Goal: Task Accomplishment & Management: Complete application form

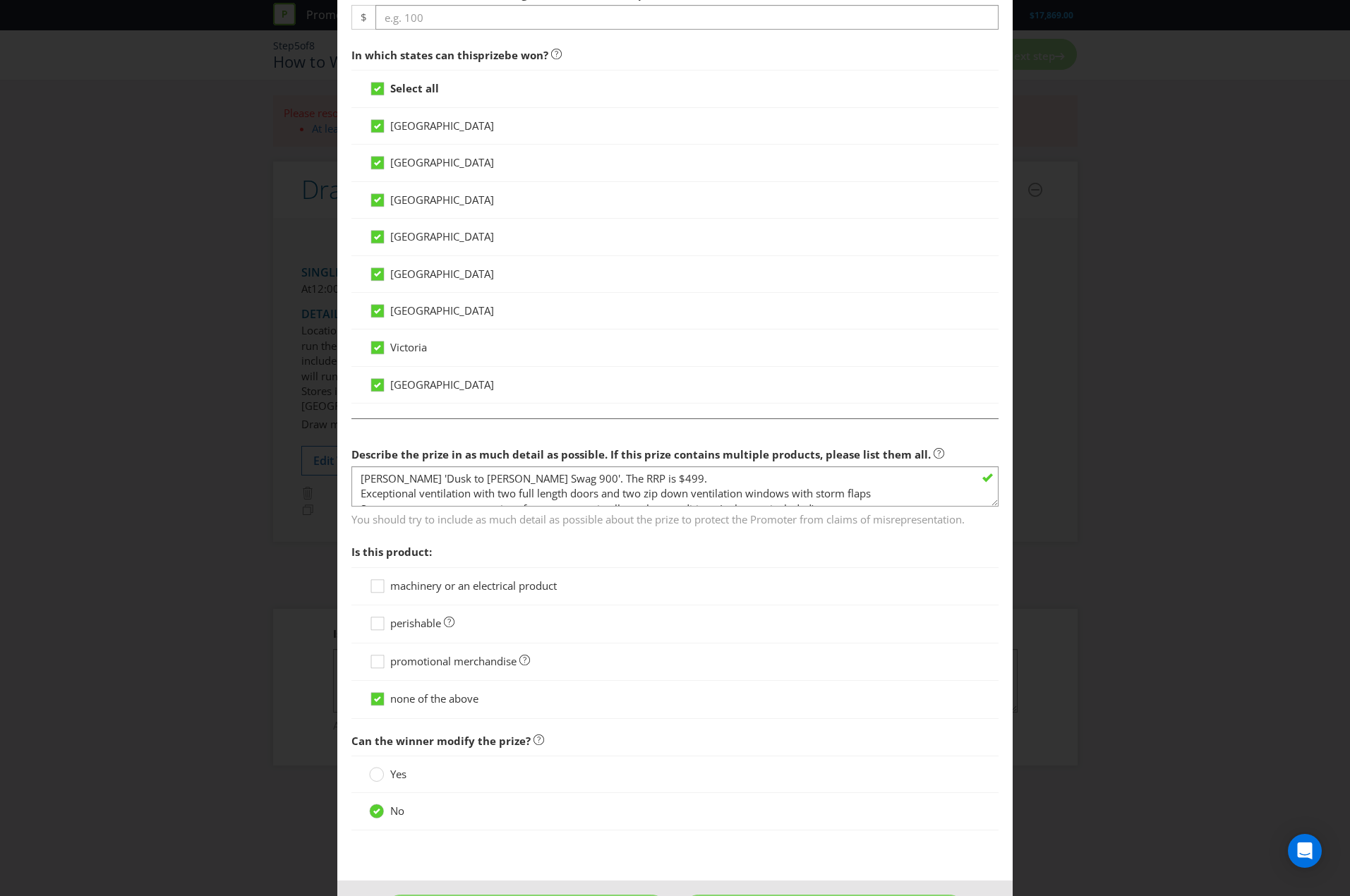
scroll to position [563, 0]
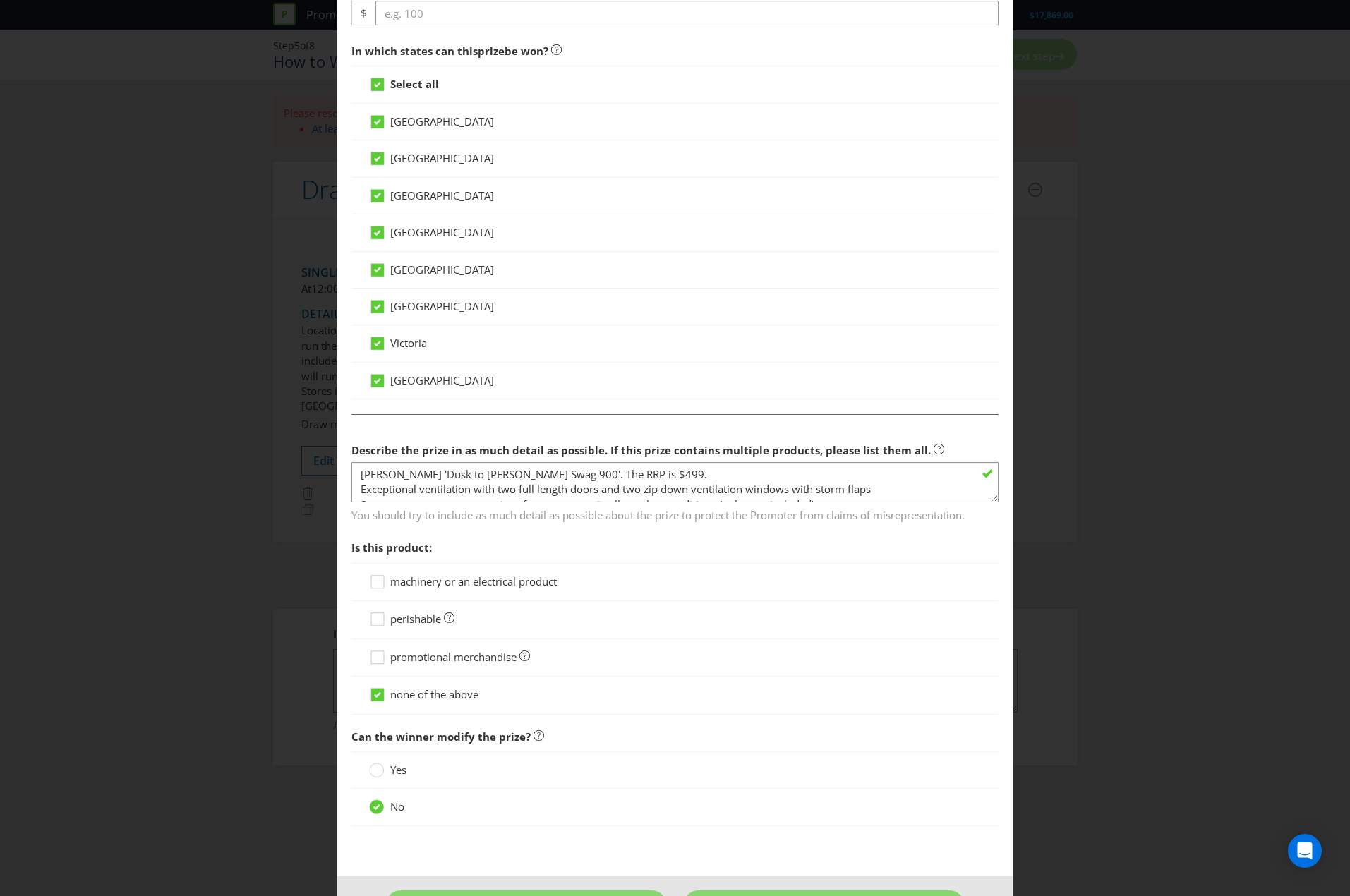
click at [684, 466] on textarea "[PERSON_NAME] 'Dusk to [PERSON_NAME] Swag 900'. The RRP is $499. Exceptional ve…" at bounding box center [675, 482] width 647 height 40
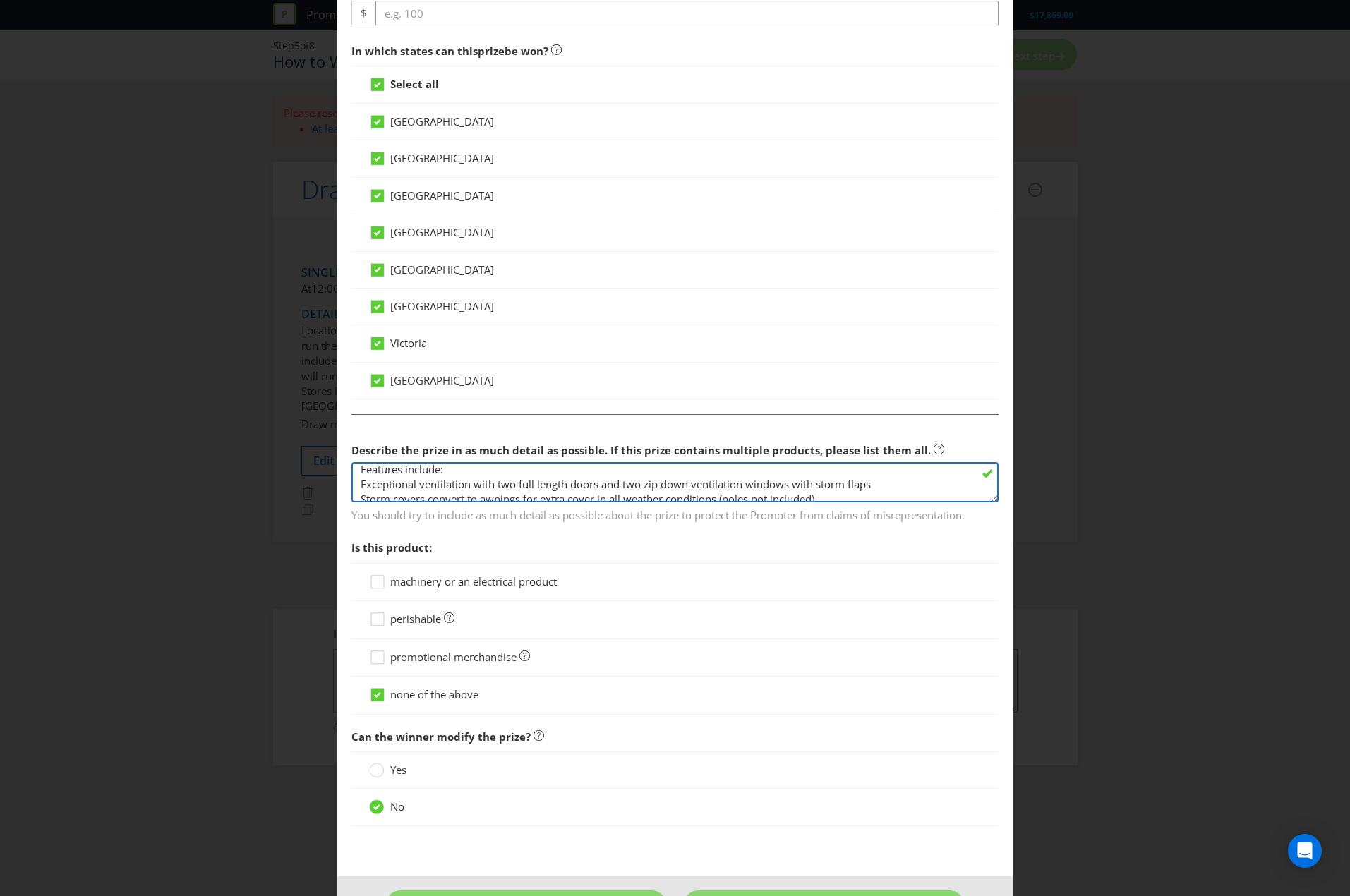
scroll to position [36, 0]
click at [357, 488] on textarea "[PERSON_NAME] 'Dusk to [PERSON_NAME] Swag 900'. The RRP is $499. Features inclu…" at bounding box center [675, 482] width 647 height 40
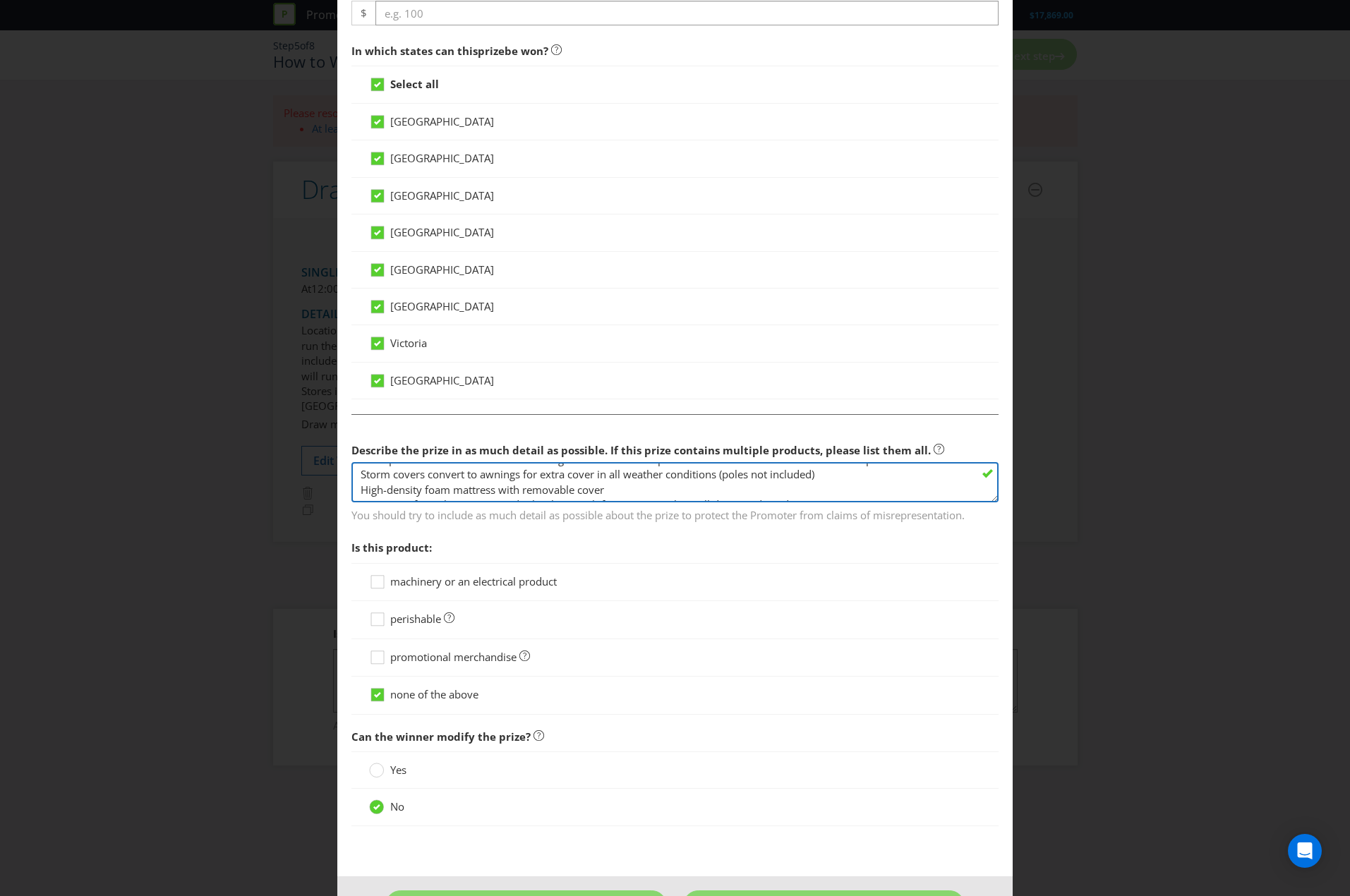
click at [358, 474] on textarea "[PERSON_NAME] 'Dusk to [PERSON_NAME] Swag 900'. The RRP is $499. Features inclu…" at bounding box center [675, 482] width 647 height 40
click at [358, 488] on textarea "[PERSON_NAME] 'Dusk to [PERSON_NAME] Swag 900'. The RRP is $499. Features inclu…" at bounding box center [675, 482] width 647 height 40
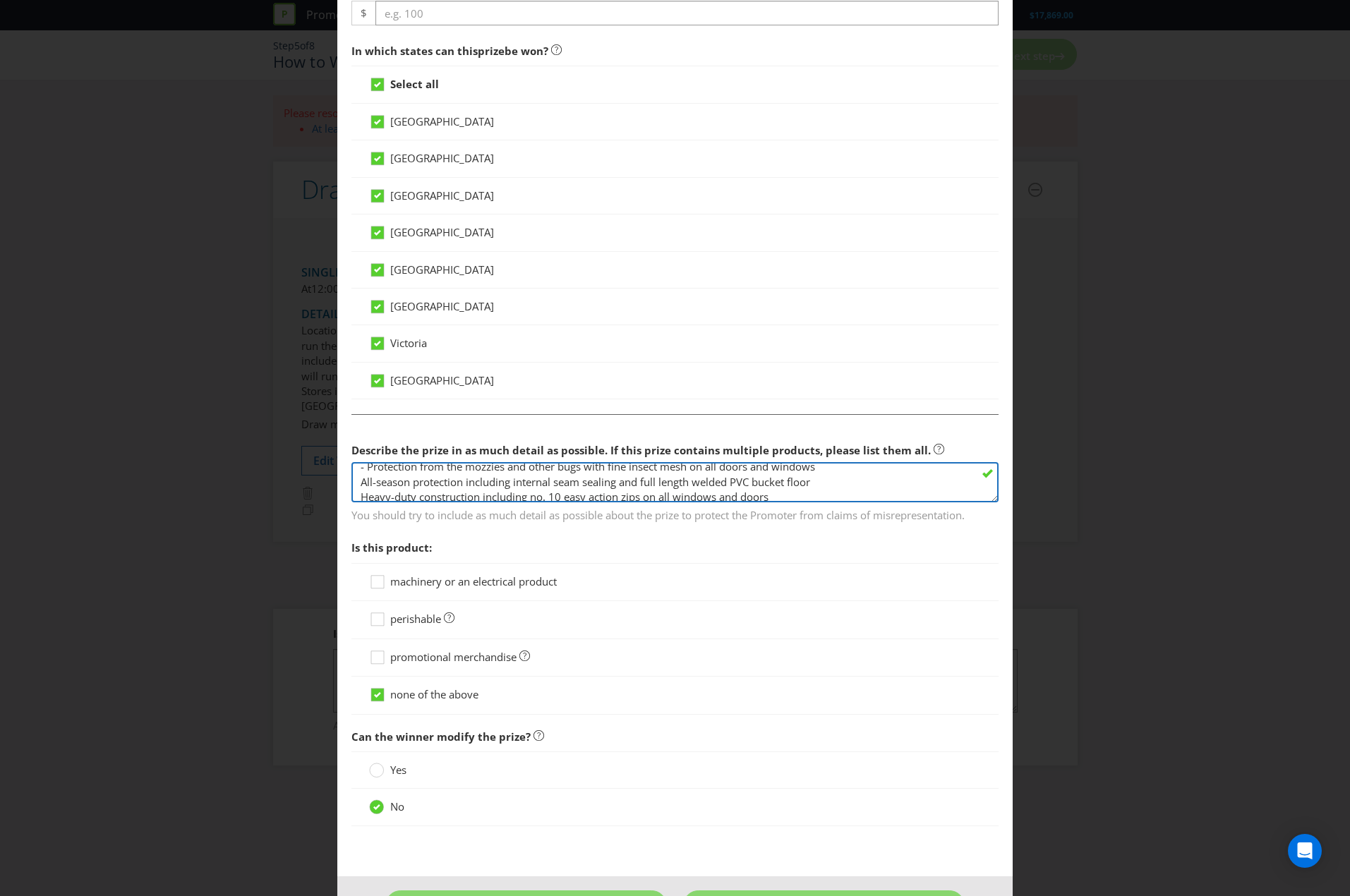
scroll to position [92, 0]
click at [493, 475] on textarea "[PERSON_NAME] 'Dusk to [PERSON_NAME] Swag 900'. The RRP is $499. Features inclu…" at bounding box center [675, 482] width 647 height 40
click at [630, 497] on textarea "[PERSON_NAME] 'Dusk to [PERSON_NAME] Swag 900'. The RRP is $499. Features inclu…" at bounding box center [675, 482] width 647 height 40
click at [658, 484] on textarea "[PERSON_NAME] 'Dusk to [PERSON_NAME] Swag 900'. The RRP is $499. Features inclu…" at bounding box center [675, 482] width 647 height 40
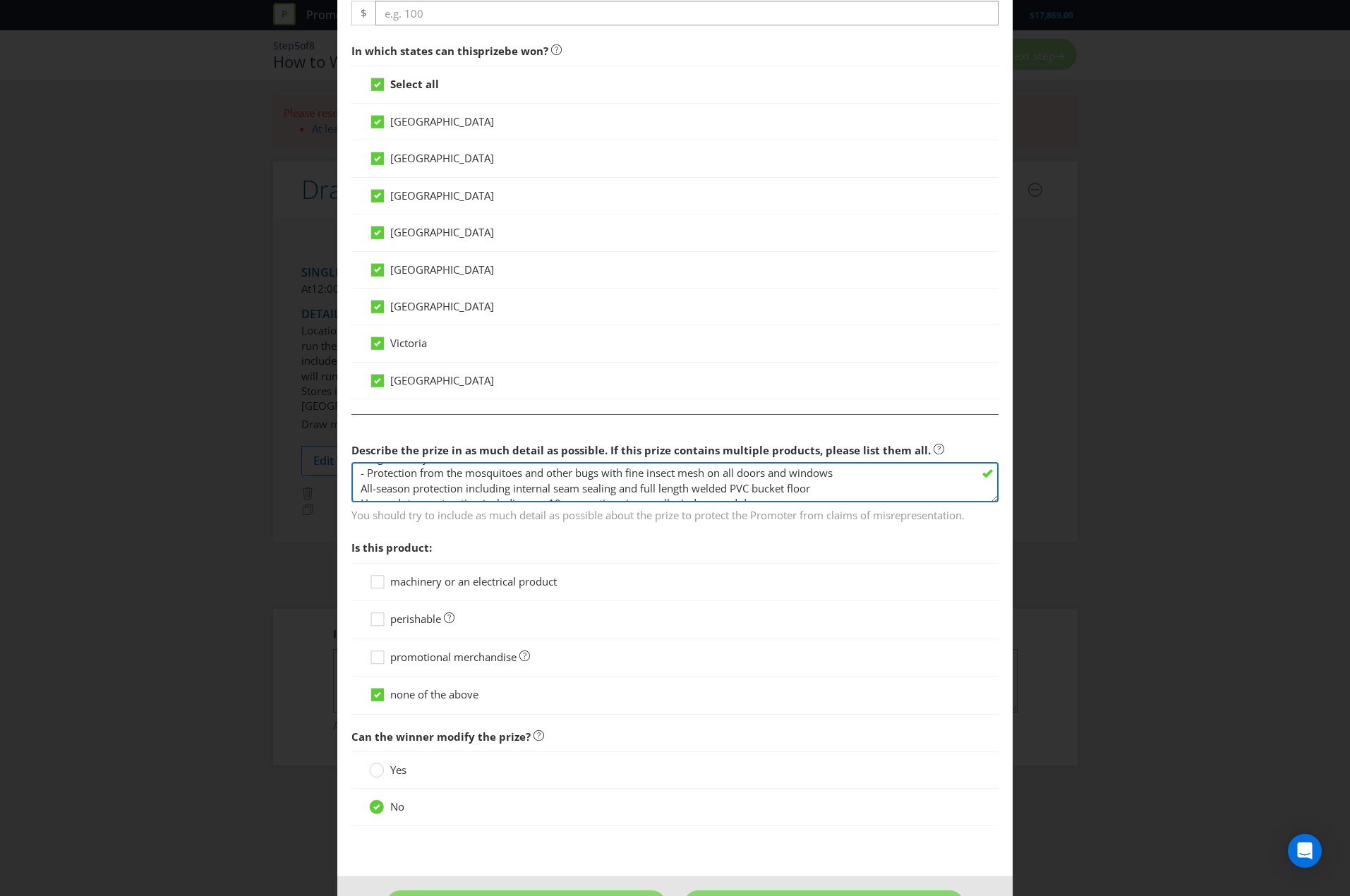
click at [390, 474] on textarea "[PERSON_NAME] 'Dusk to [PERSON_NAME] Swag 900'. The RRP is $499. Features inclu…" at bounding box center [675, 482] width 647 height 40
drag, startPoint x: 390, startPoint y: 474, endPoint x: 495, endPoint y: 469, distance: 105.1
click at [495, 469] on textarea "[PERSON_NAME] 'Dusk to [PERSON_NAME] Swag 900'. The RRP is $499. Features inclu…" at bounding box center [675, 482] width 647 height 40
click at [427, 493] on textarea "[PERSON_NAME] 'Dusk to [PERSON_NAME] Swag 900'. The RRP is $499. Features inclu…" at bounding box center [675, 482] width 647 height 40
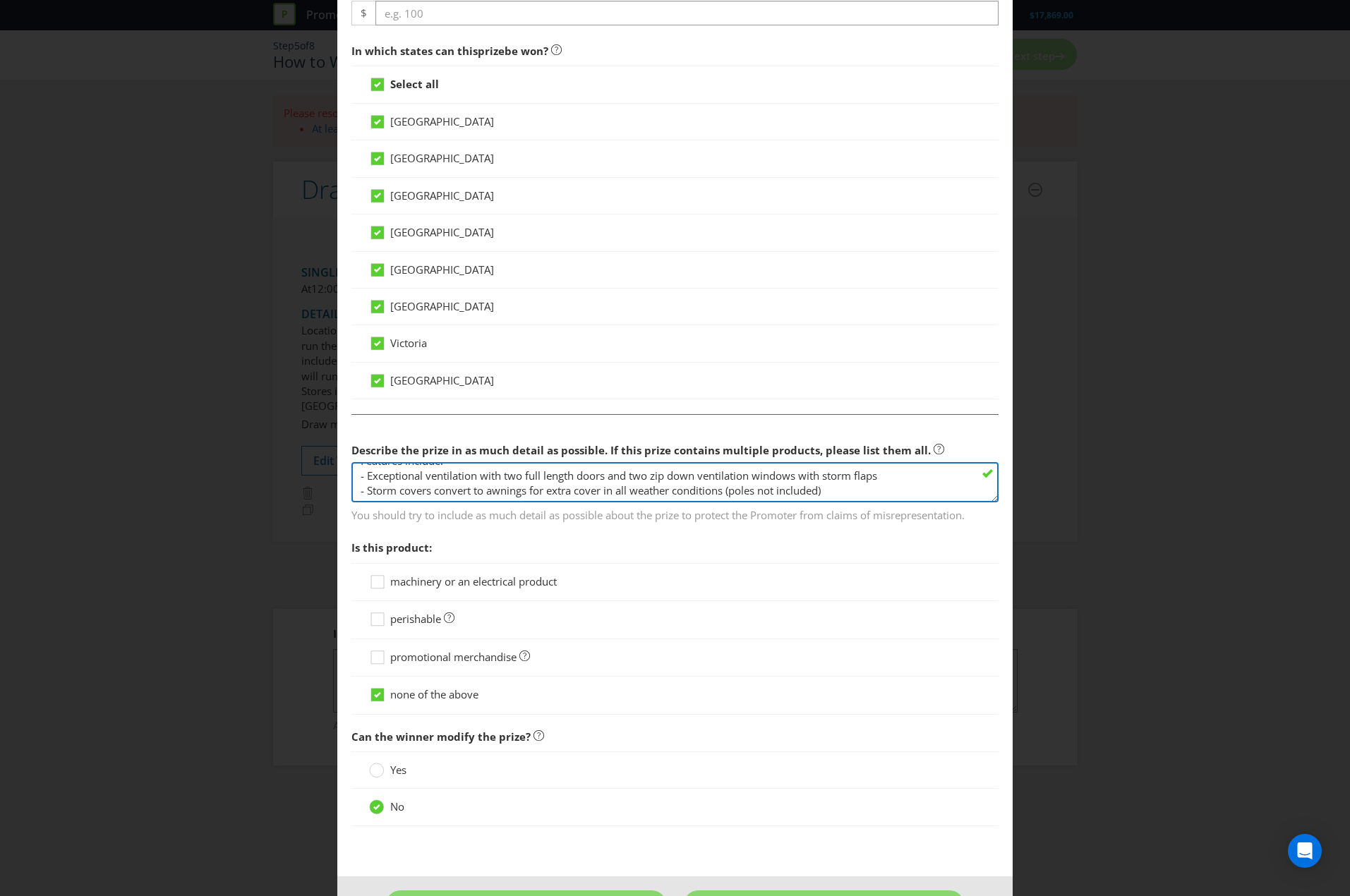
scroll to position [44, 0]
click at [395, 479] on textarea "[PERSON_NAME] 'Dusk to [PERSON_NAME] Swag 900'. The RRP is $499. Features inclu…" at bounding box center [675, 482] width 647 height 40
drag, startPoint x: 395, startPoint y: 479, endPoint x: 443, endPoint y: 475, distance: 48.2
click at [443, 475] on textarea "[PERSON_NAME] 'Dusk to [PERSON_NAME] Swag 900'. The RRP is $499. Features inclu…" at bounding box center [675, 482] width 647 height 40
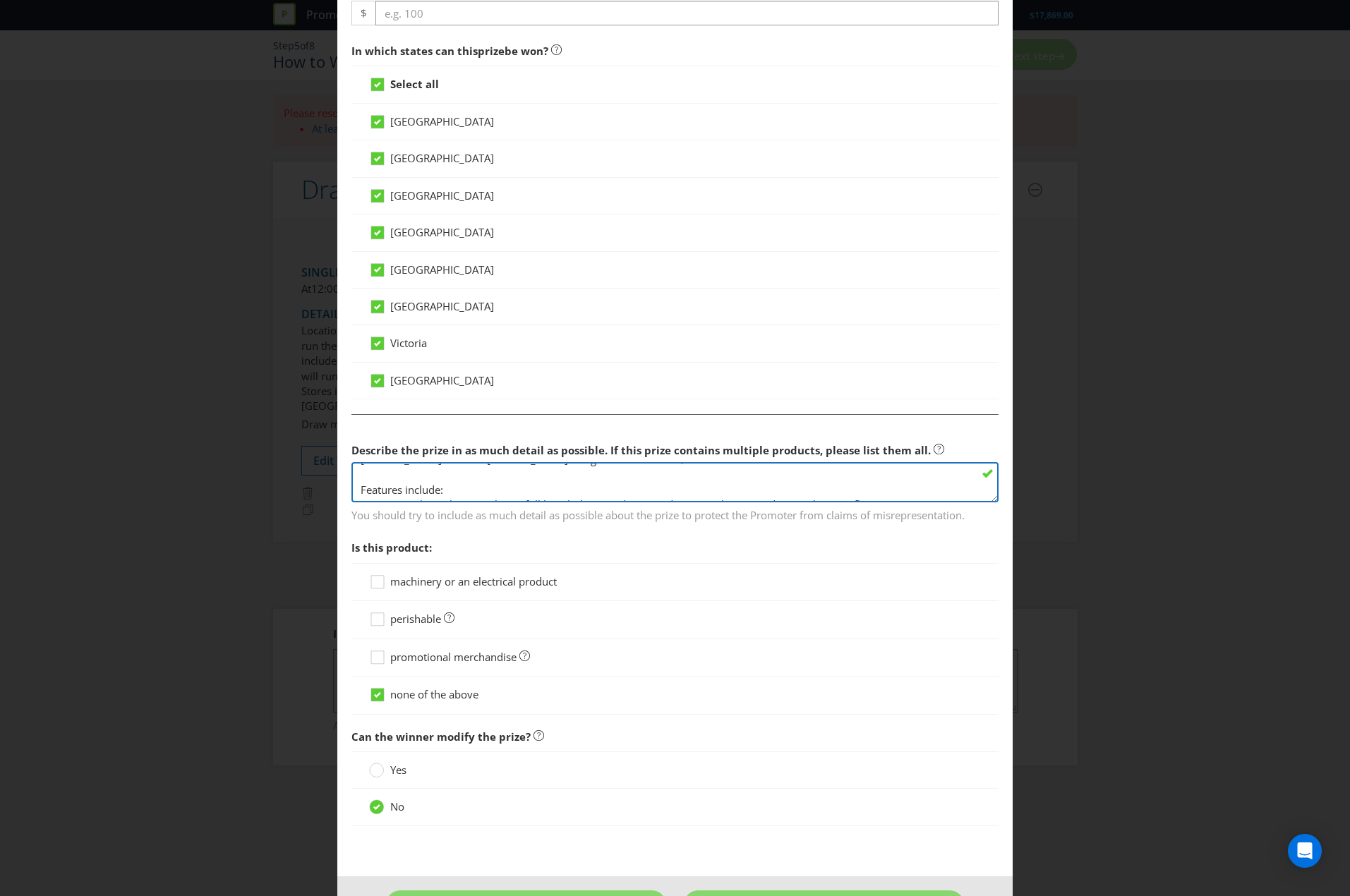
click at [443, 475] on textarea "[PERSON_NAME] 'Dusk to [PERSON_NAME] Swag 900'. The RRP is $499. Features inclu…" at bounding box center [675, 482] width 647 height 40
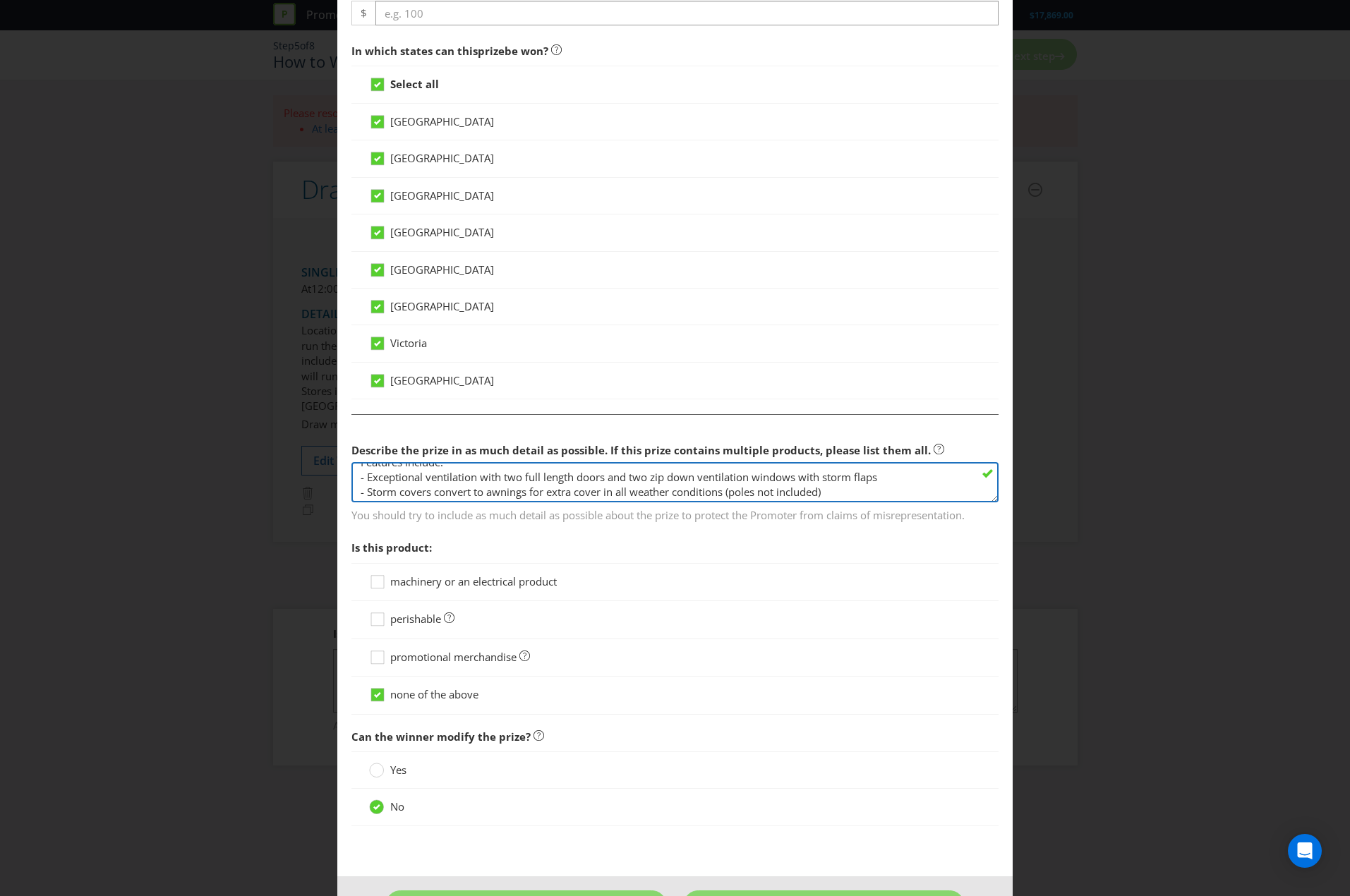
click at [496, 479] on textarea "[PERSON_NAME] 'Dusk to [PERSON_NAME] Swag 900'. The RRP is $499. Features inclu…" at bounding box center [675, 482] width 647 height 40
click at [465, 476] on textarea "[PERSON_NAME] 'Dusk to [PERSON_NAME] Swag 900'. The RRP is $499. Features inclu…" at bounding box center [675, 482] width 647 height 40
click at [480, 486] on textarea "[PERSON_NAME] 'Dusk to [PERSON_NAME] Swag 900'. The RRP is $499. Features inclu…" at bounding box center [675, 482] width 647 height 40
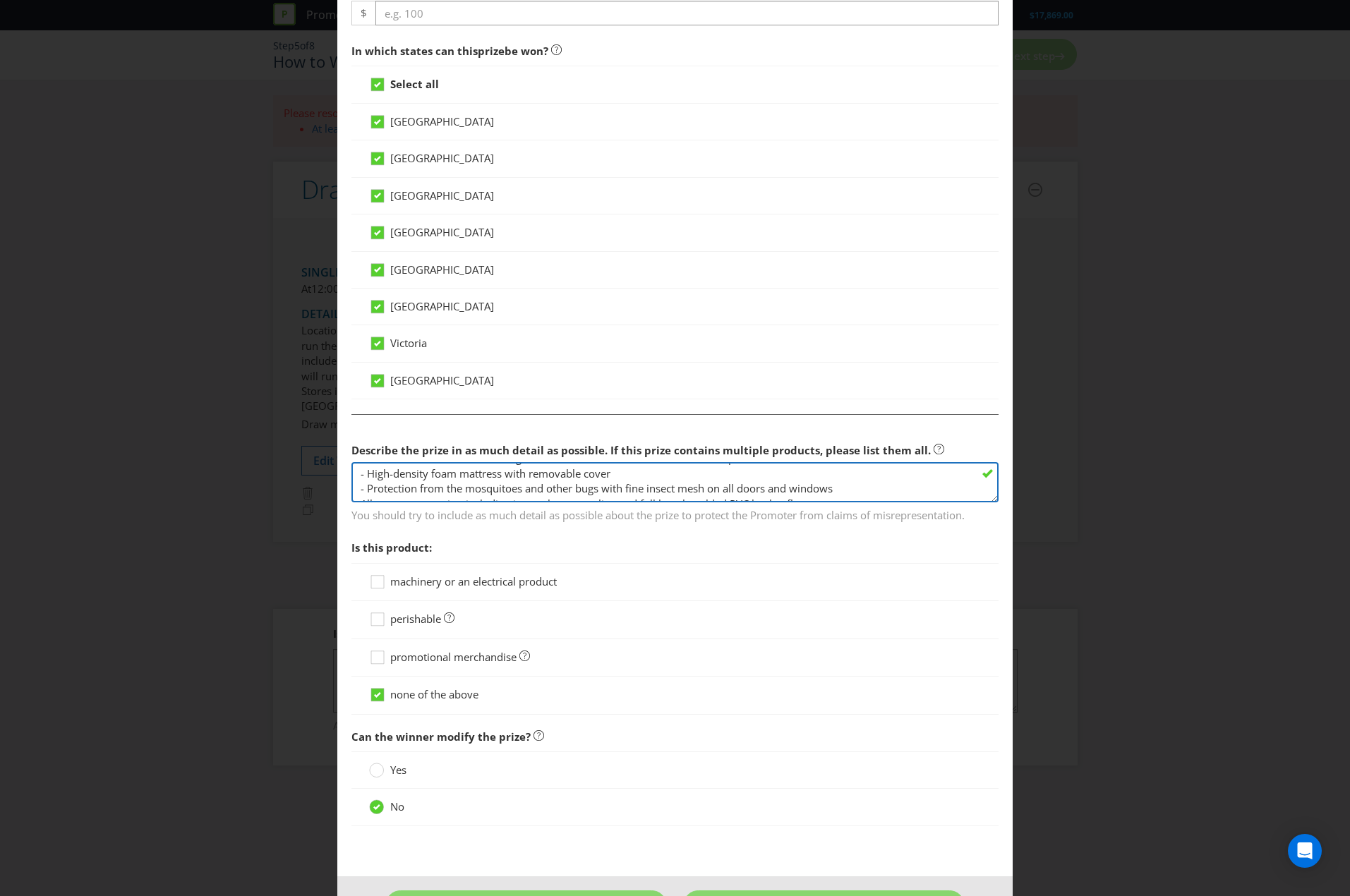
click at [627, 485] on textarea "[PERSON_NAME] 'Dusk to [PERSON_NAME] Swag 900'. The RRP is $499. Features inclu…" at bounding box center [675, 482] width 647 height 40
click at [364, 487] on textarea "[PERSON_NAME] 'Dusk to [PERSON_NAME] Swag 900'. The RRP is $499. Features inclu…" at bounding box center [675, 482] width 647 height 40
click at [561, 478] on textarea "[PERSON_NAME] 'Dusk to [PERSON_NAME] Swag 900'. The RRP is $499. Features inclu…" at bounding box center [675, 482] width 647 height 40
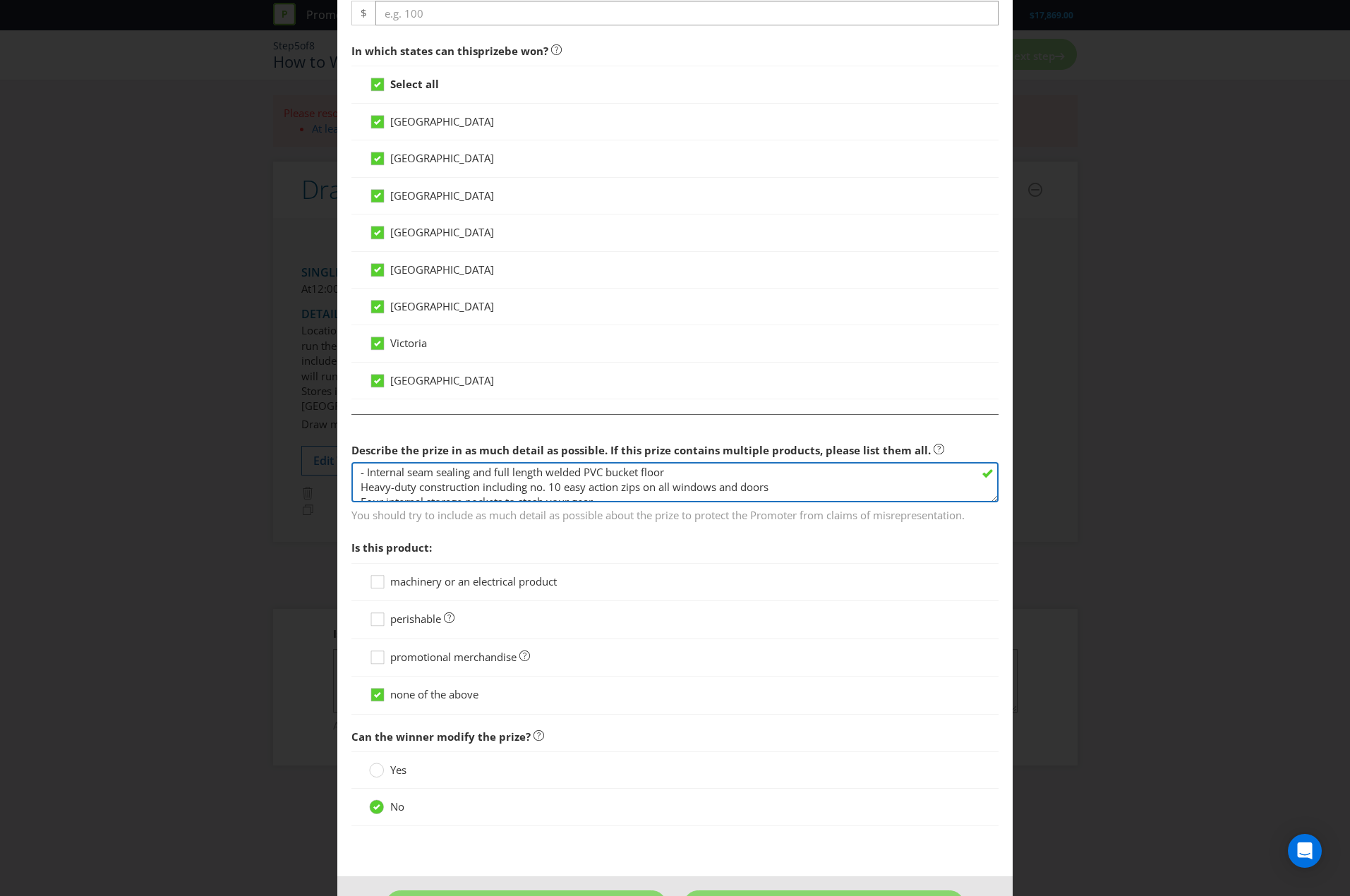
scroll to position [109, 0]
click at [354, 489] on textarea "[PERSON_NAME] 'Dusk to [PERSON_NAME] Swag 900'. The RRP is $499. Features inclu…" at bounding box center [675, 482] width 647 height 40
click at [359, 479] on textarea "[PERSON_NAME] 'Dusk to [PERSON_NAME] Swag 900'. The RRP is $499. Features inclu…" at bounding box center [675, 482] width 647 height 40
click at [511, 484] on textarea "[PERSON_NAME] 'Dusk to [PERSON_NAME] Swag 900'. The RRP is $499. Features inclu…" at bounding box center [675, 482] width 647 height 40
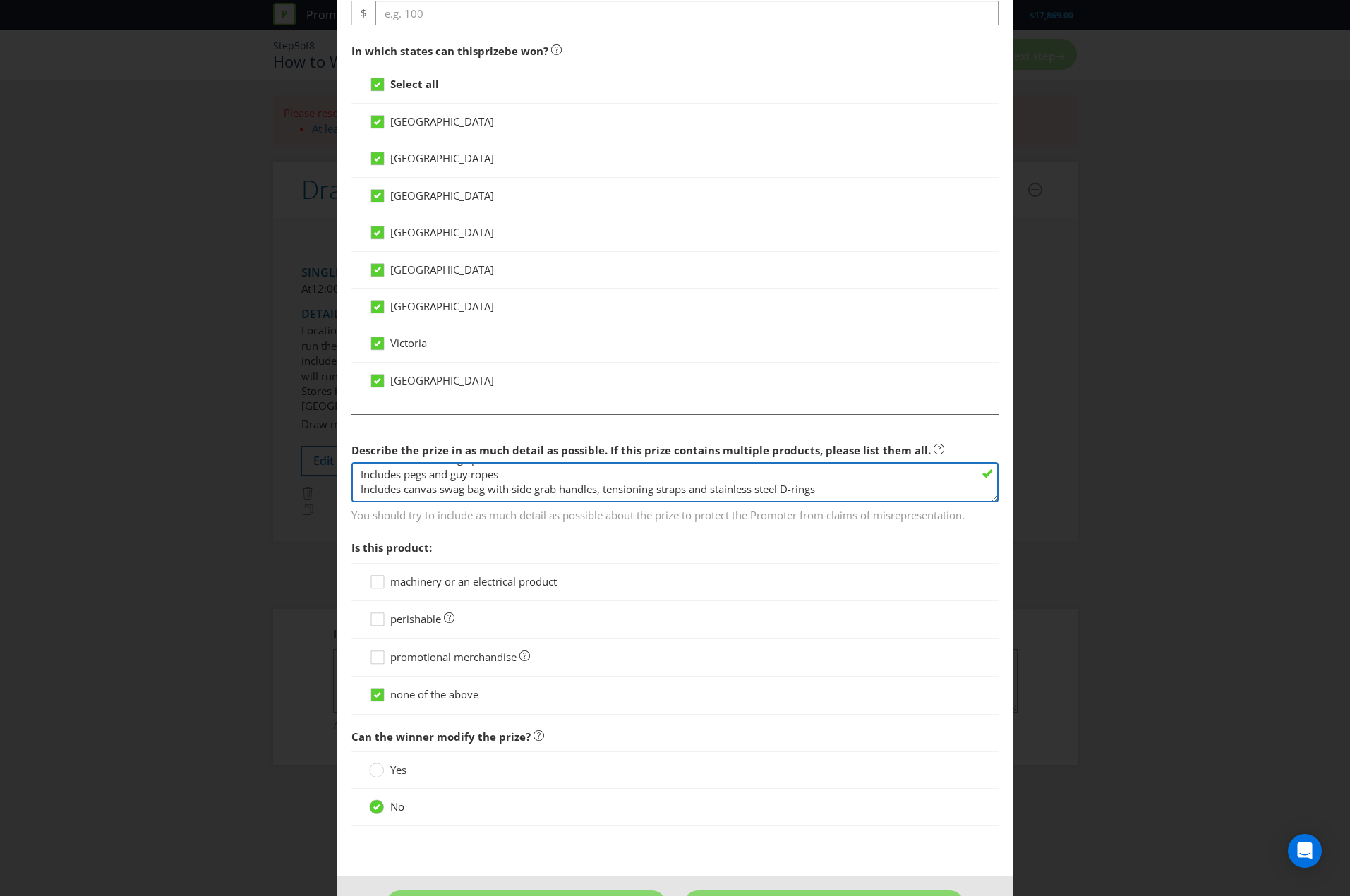
scroll to position [149, 0]
drag, startPoint x: 504, startPoint y: 474, endPoint x: 344, endPoint y: 480, distance: 160.1
click at [344, 480] on main "[GEOGRAPHIC_DATA] [GEOGRAPHIC_DATA] [GEOGRAPHIC_DATA] [GEOGRAPHIC_DATA] [GEOGRA…" at bounding box center [675, 187] width 675 height 1379
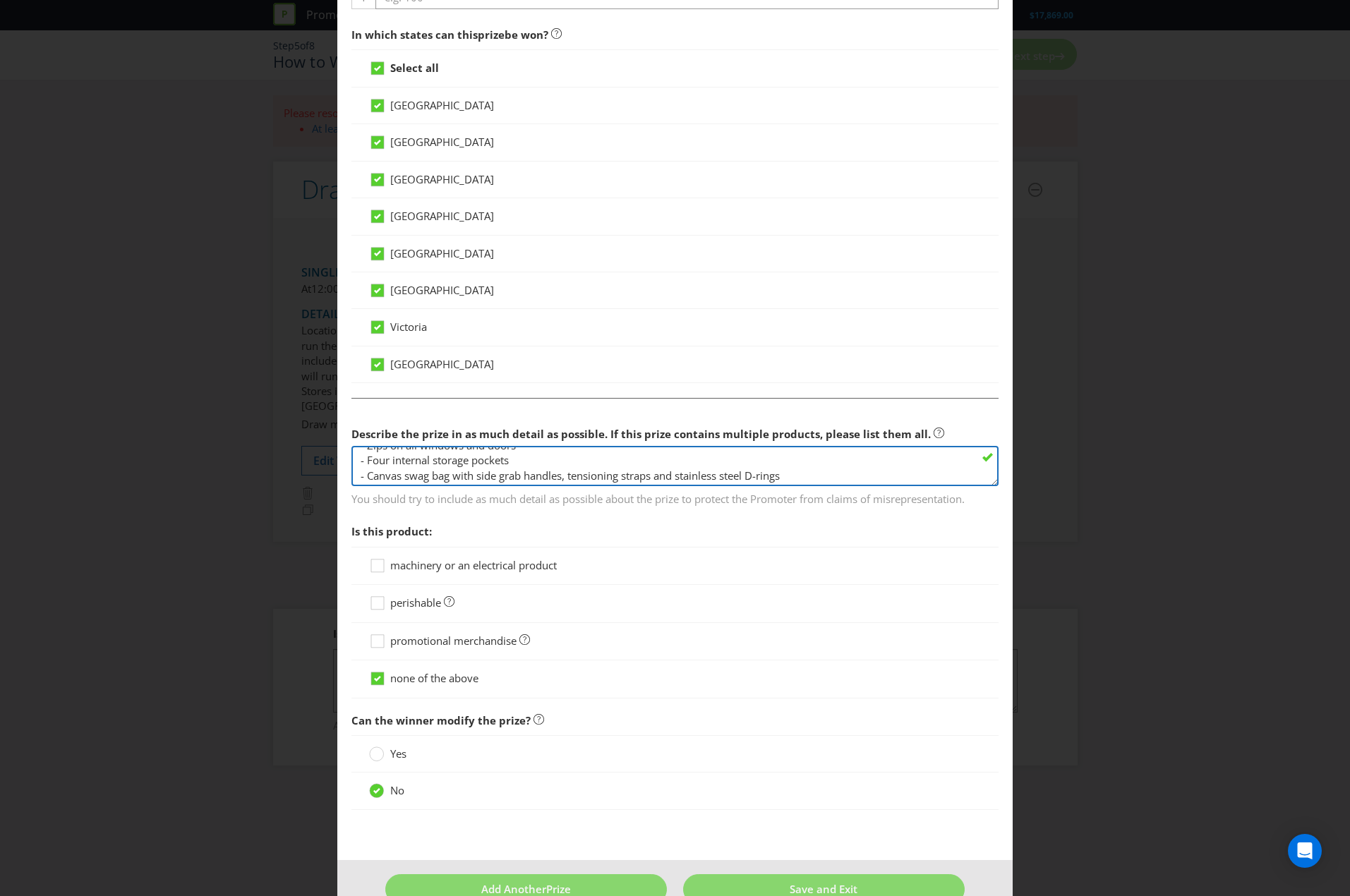
scroll to position [580, 0]
click at [808, 470] on textarea "[PERSON_NAME] 'Dusk to [PERSON_NAME] Swag 900'. The RRP is $499. Features inclu…" at bounding box center [675, 465] width 647 height 40
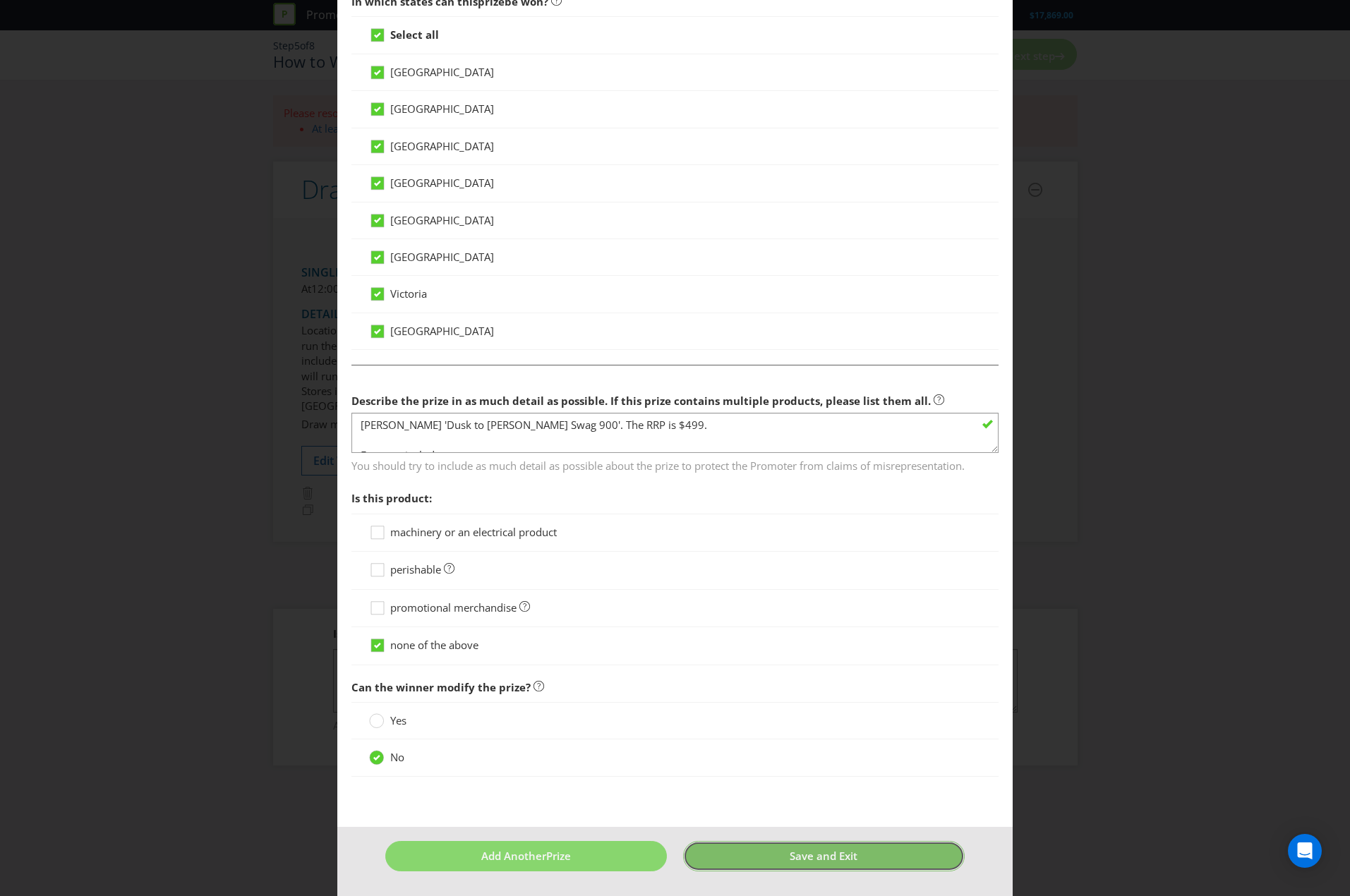
click at [783, 854] on button "Save and Exit" at bounding box center [823, 856] width 281 height 30
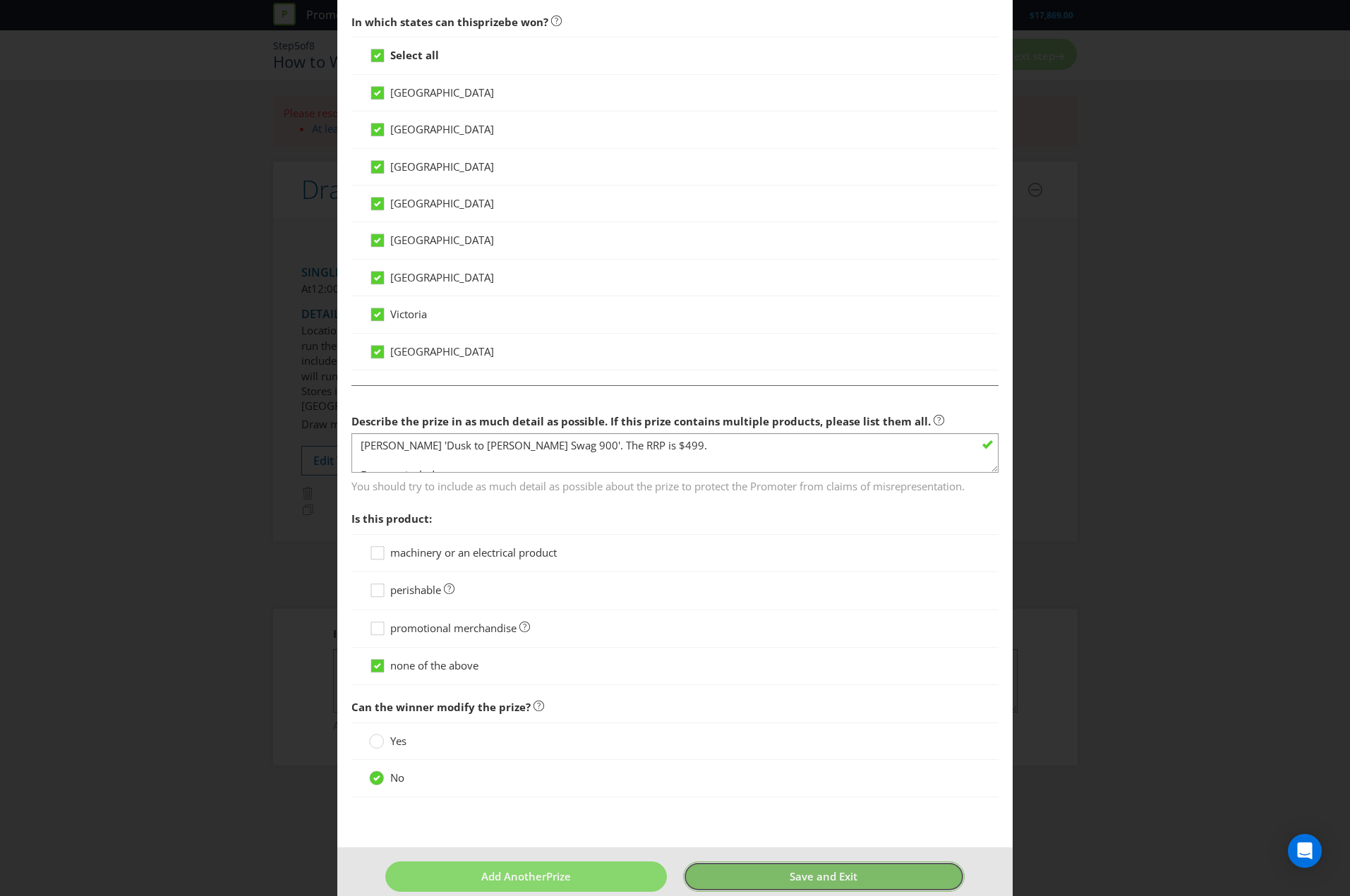
scroll to position [61, 0]
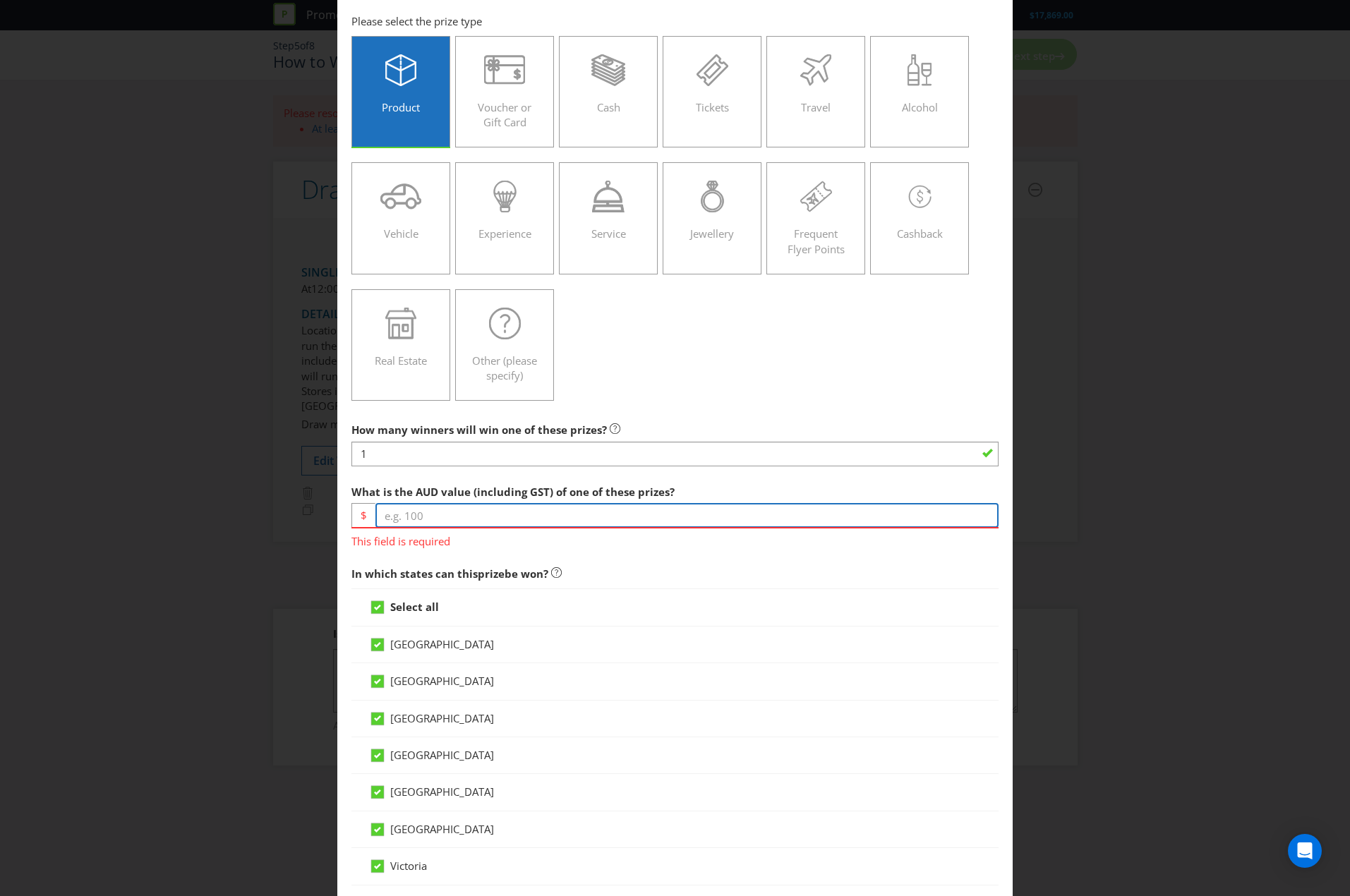
click at [499, 507] on input "number" at bounding box center [687, 516] width 623 height 25
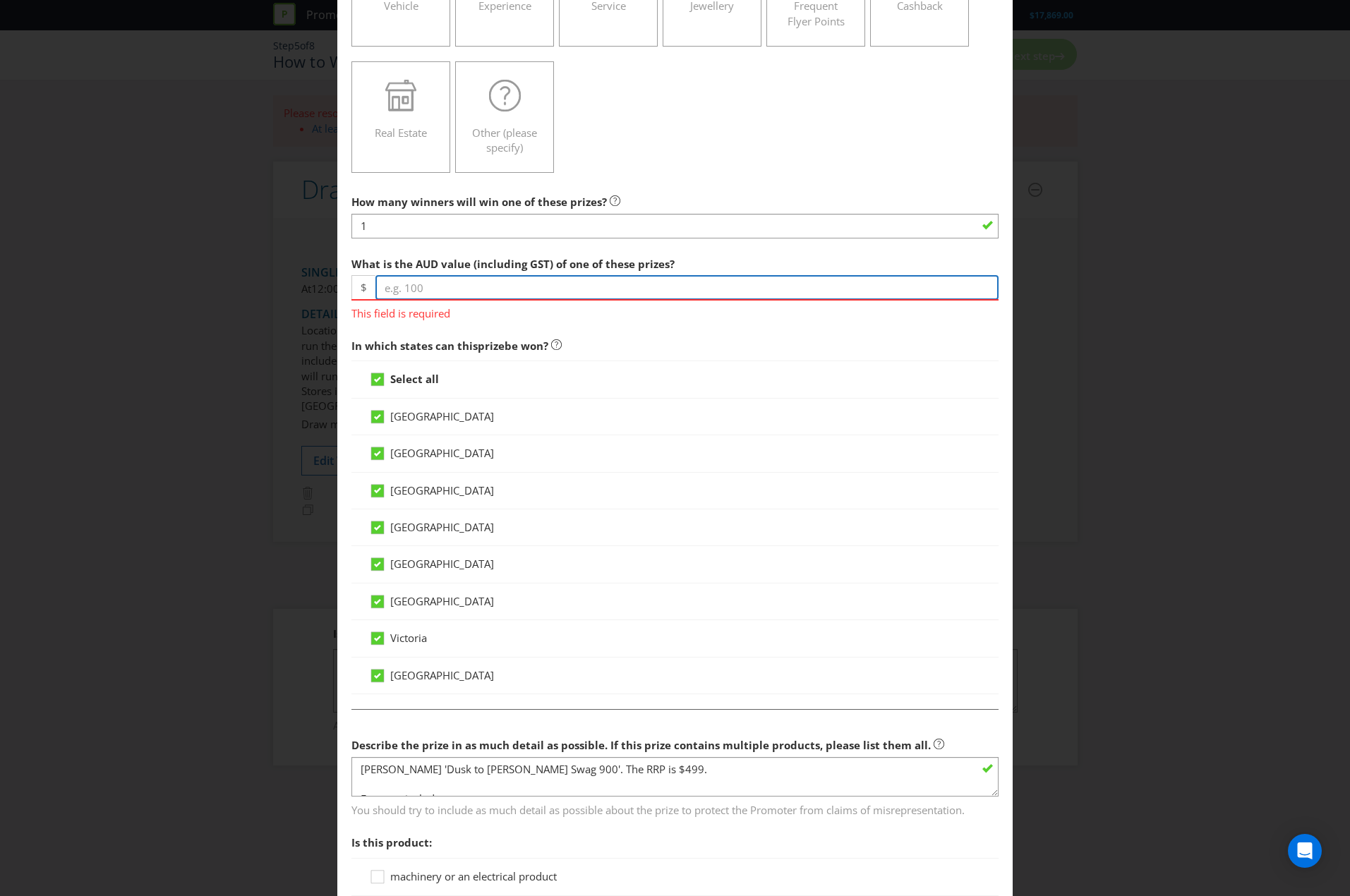
scroll to position [379, 0]
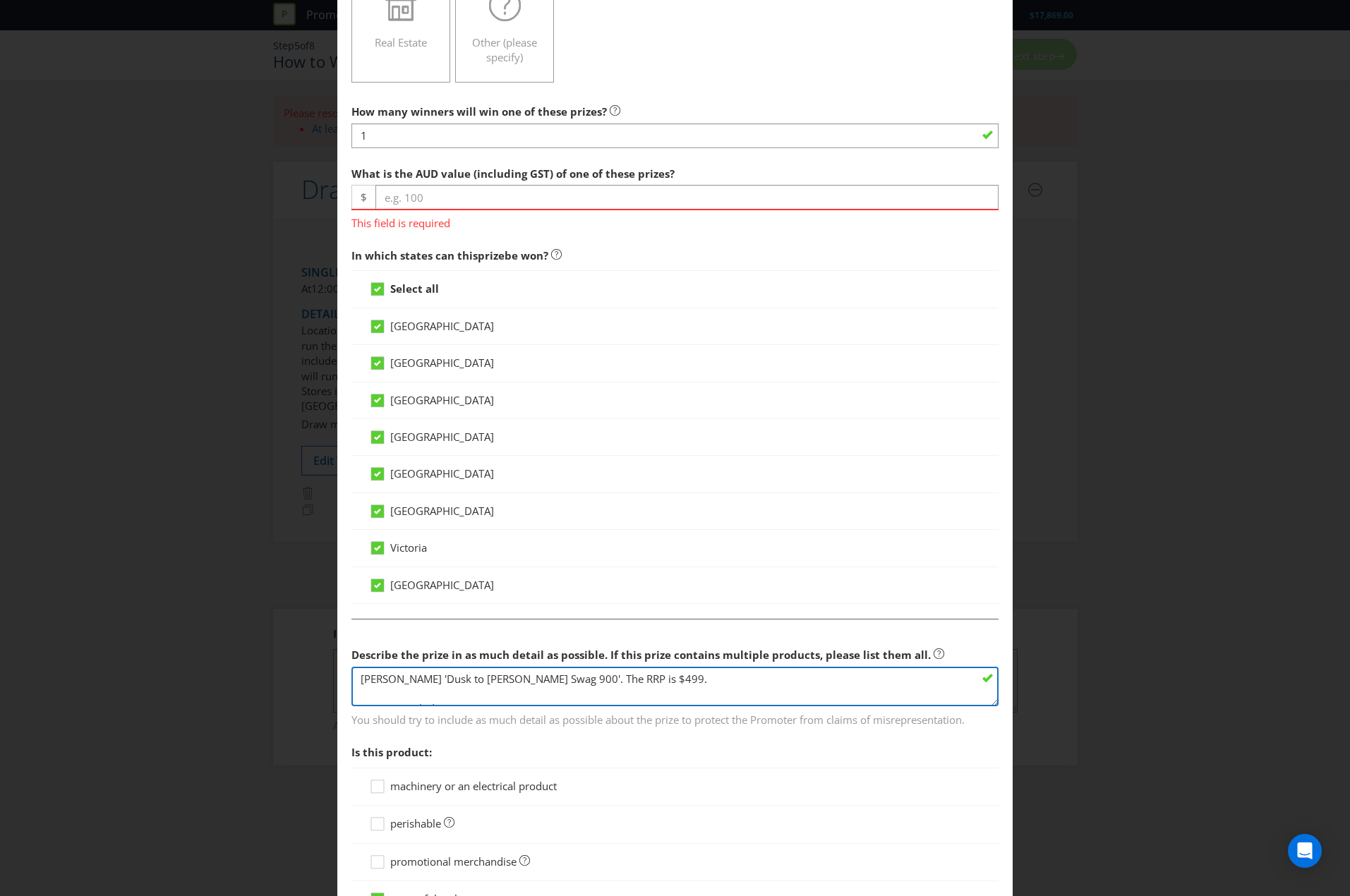
click at [598, 684] on textarea "[PERSON_NAME] 'Dusk to [PERSON_NAME] Swag 900'. The RRP is $499. Features inclu…" at bounding box center [675, 686] width 647 height 40
type textarea "[PERSON_NAME] 'Dusk to [PERSON_NAME] Swag 900'. Features include: - Two full le…"
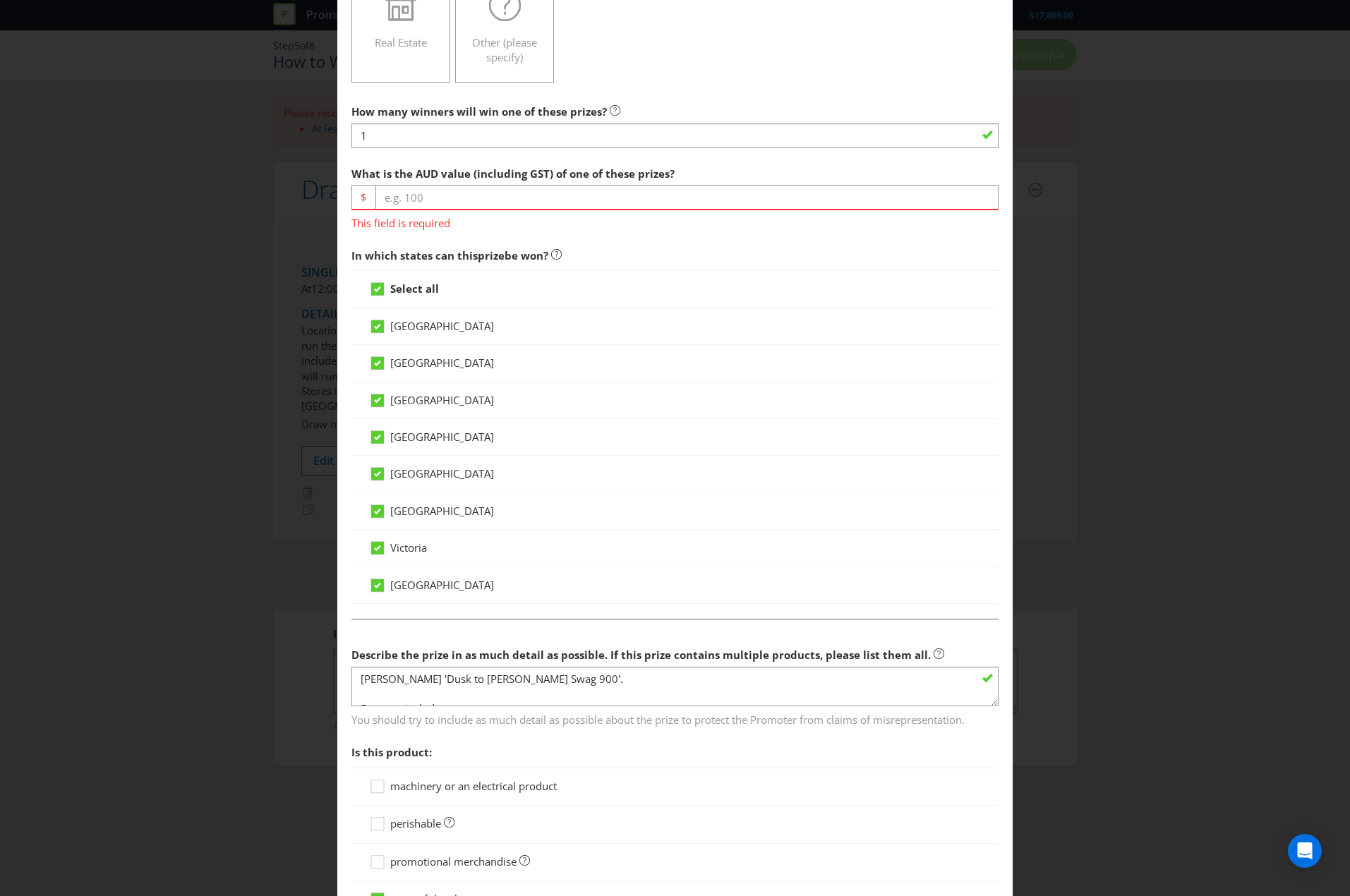
click at [416, 209] on div "This field is required" at bounding box center [675, 220] width 647 height 22
click at [414, 206] on input "number" at bounding box center [687, 198] width 623 height 25
type input "499"
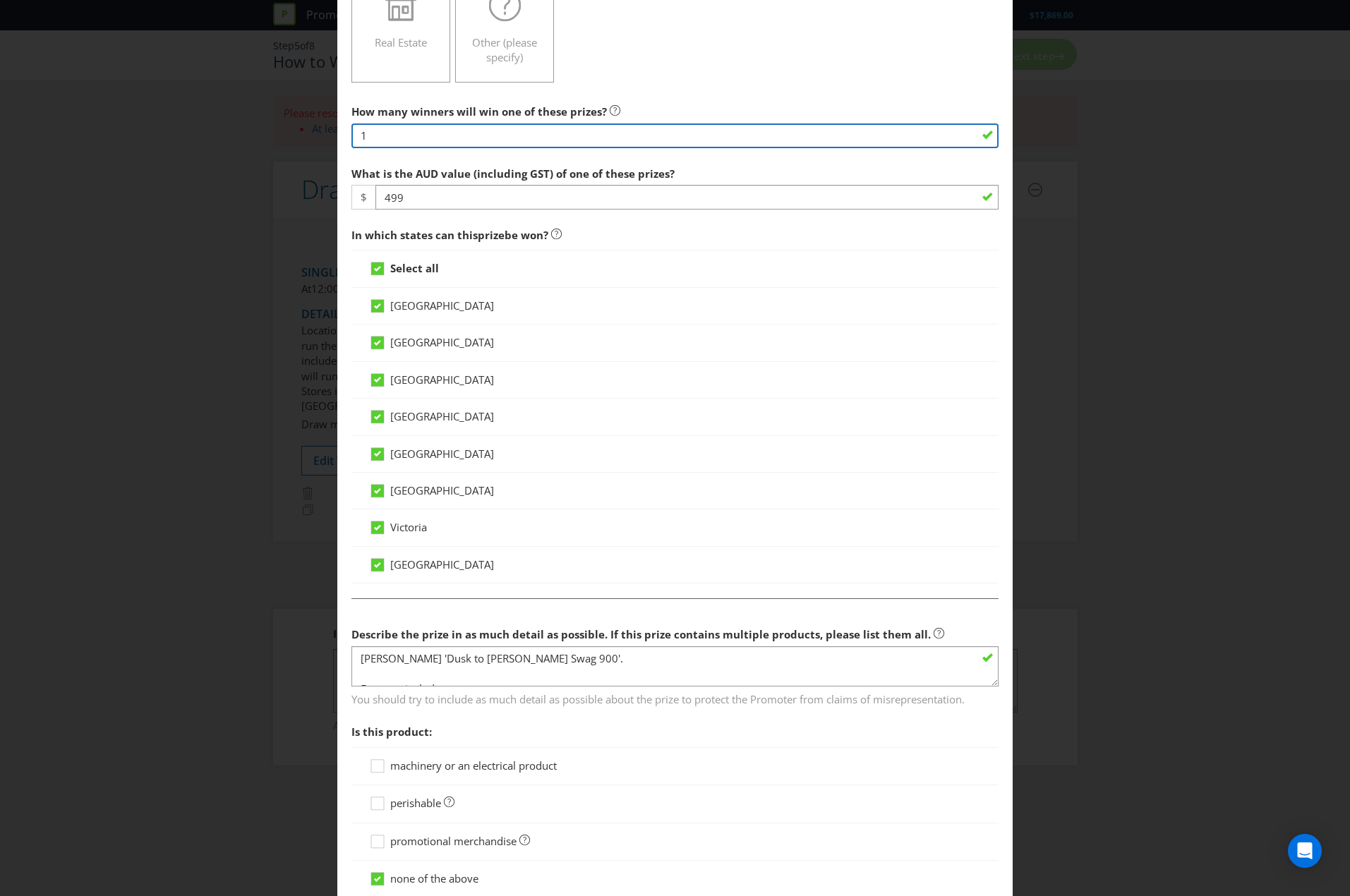
click at [437, 134] on input "1" at bounding box center [675, 136] width 647 height 25
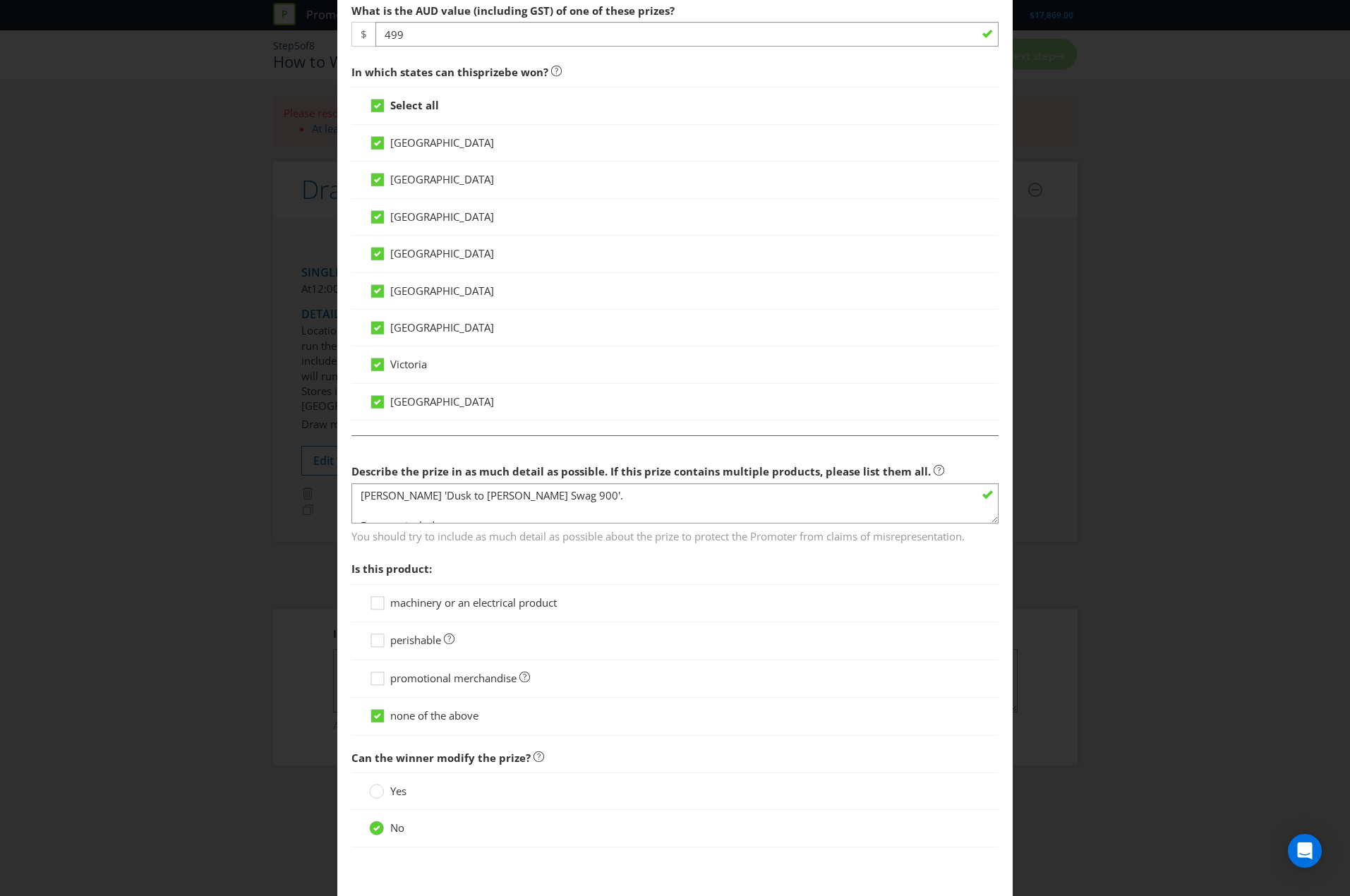
scroll to position [612, 0]
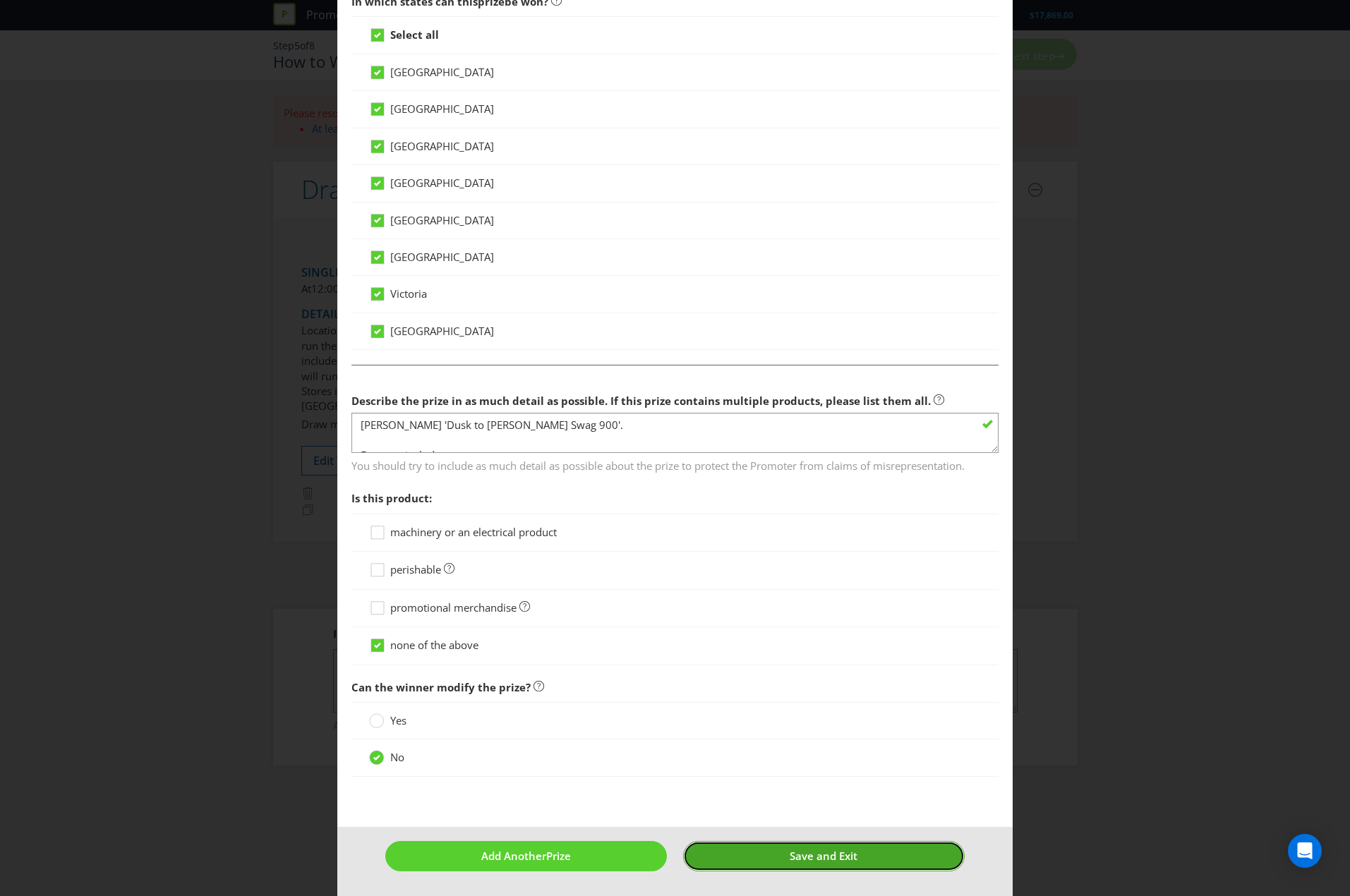
click at [793, 858] on span "Save and Exit" at bounding box center [823, 856] width 68 height 14
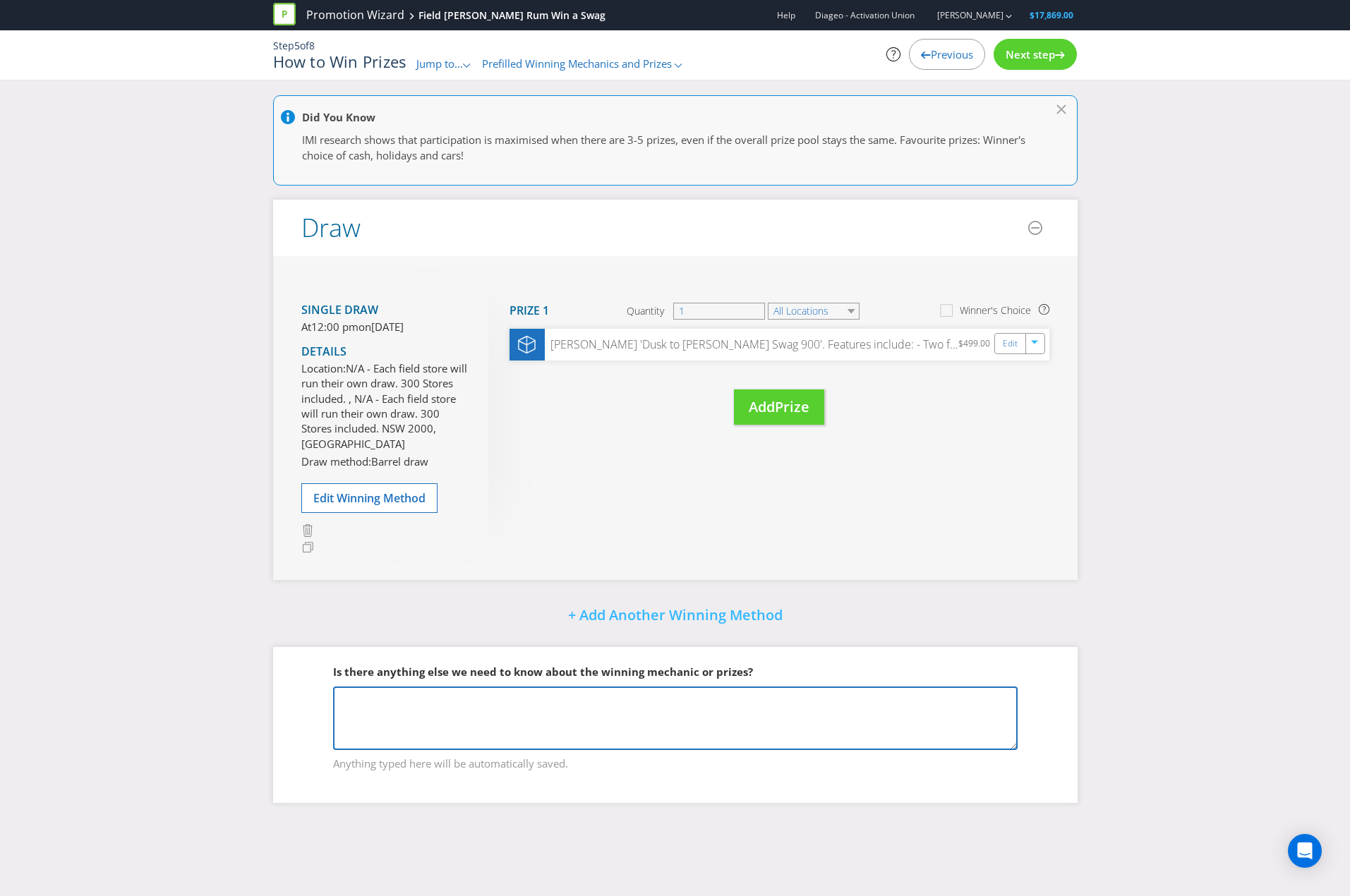
click at [420, 714] on textarea at bounding box center [675, 718] width 684 height 63
paste textarea "This promotion is being ran nation wide, with each draw being conducted instore…"
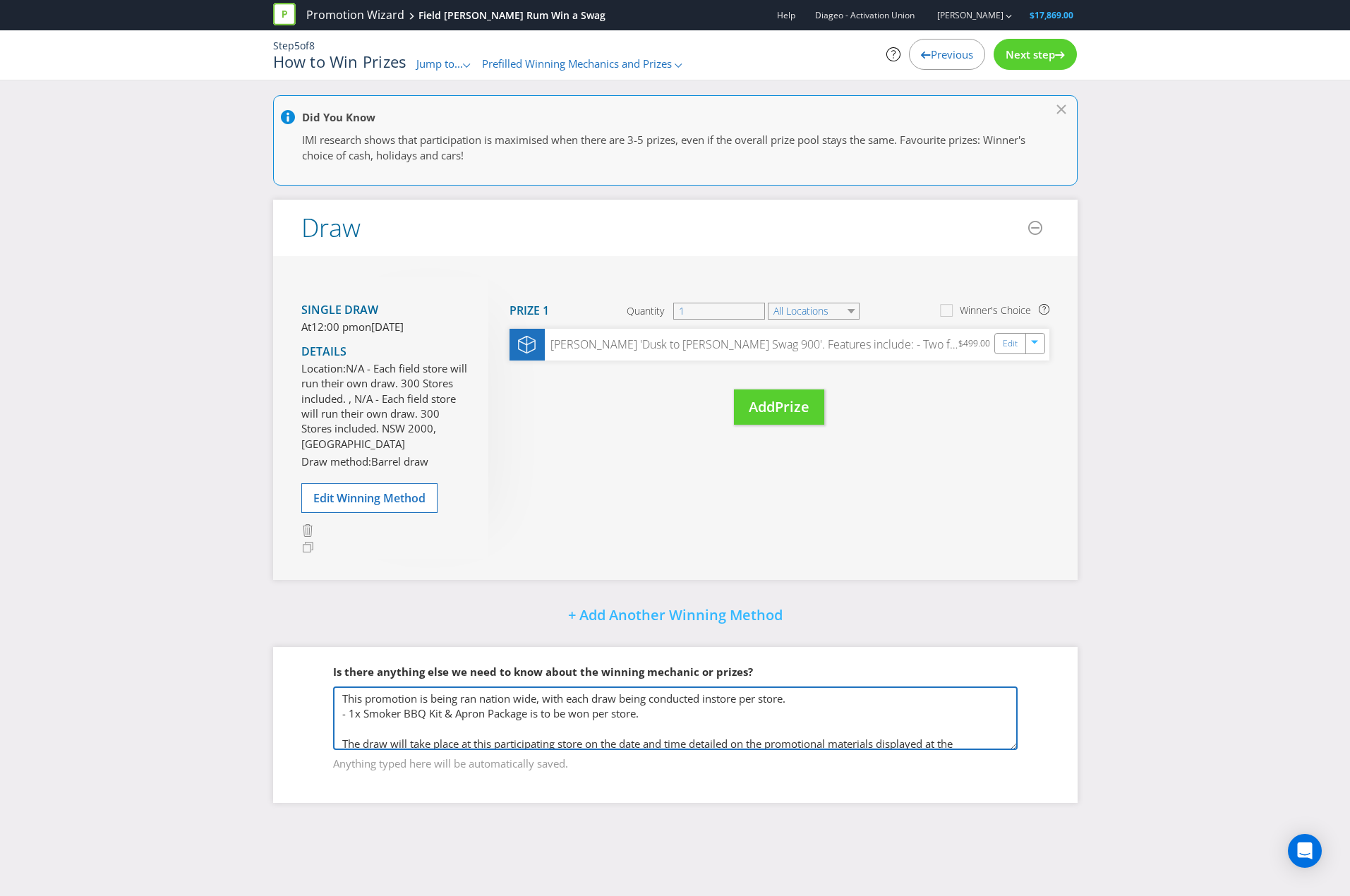
click at [474, 712] on textarea "This promotion is being ran nation wide, with each draw being conducted instore…" at bounding box center [675, 718] width 684 height 63
click at [346, 731] on textarea "This promotion is being run nation wide, with each draw being conducted instore…" at bounding box center [675, 718] width 684 height 63
click at [666, 733] on textarea "This promotion is being run nation wide, with each draw being conducted instore…" at bounding box center [675, 718] width 684 height 63
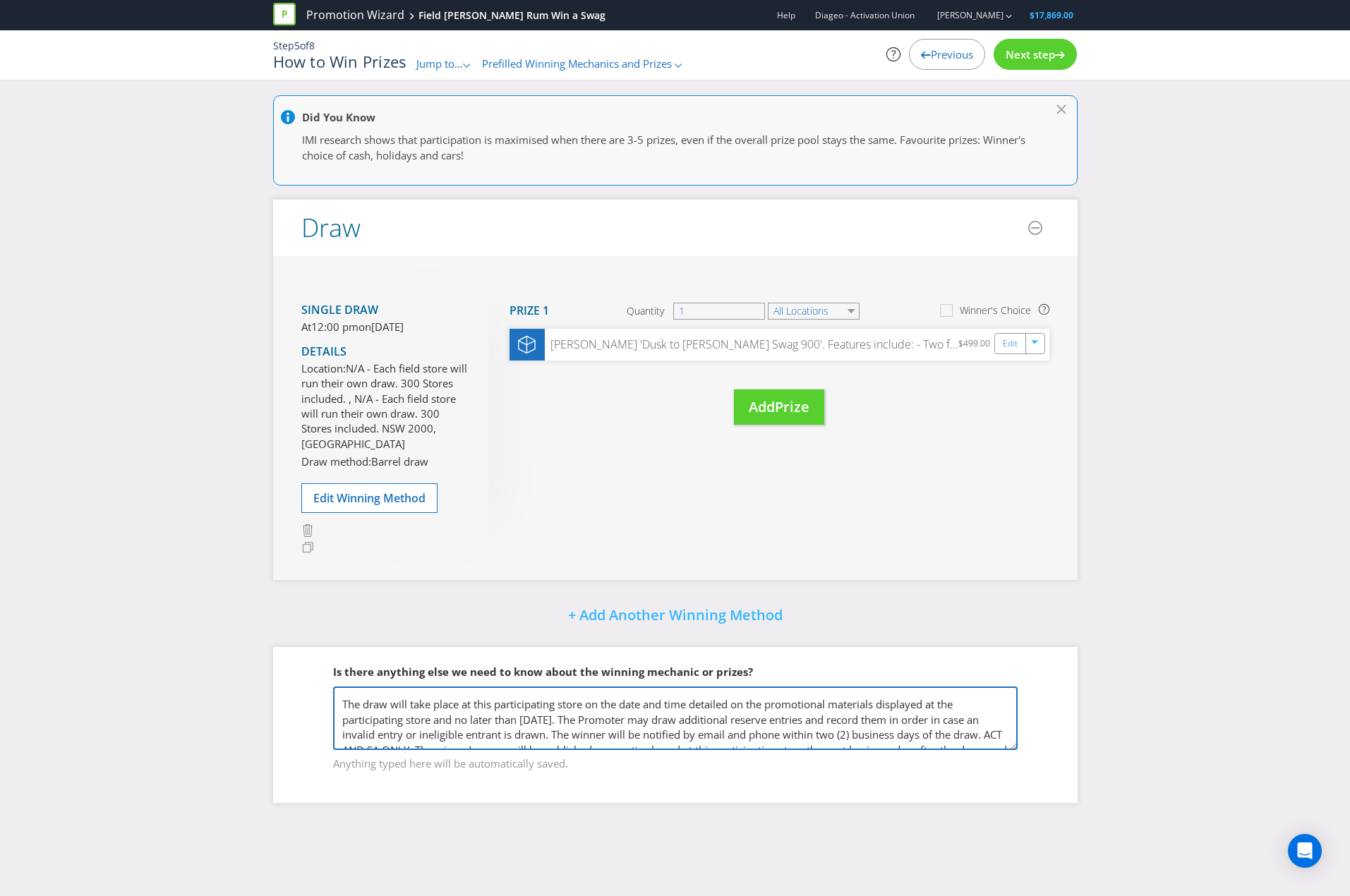
scroll to position [40, 0]
click at [484, 718] on textarea "This promotion is being run nation wide, with each draw being conducted instore…" at bounding box center [675, 718] width 684 height 63
click at [534, 718] on textarea "This promotion is being run nation wide, with each draw being conducted instore…" at bounding box center [675, 718] width 684 height 63
click at [559, 721] on textarea "This promotion is being run nation wide, with each draw being conducted instore…" at bounding box center [675, 718] width 684 height 63
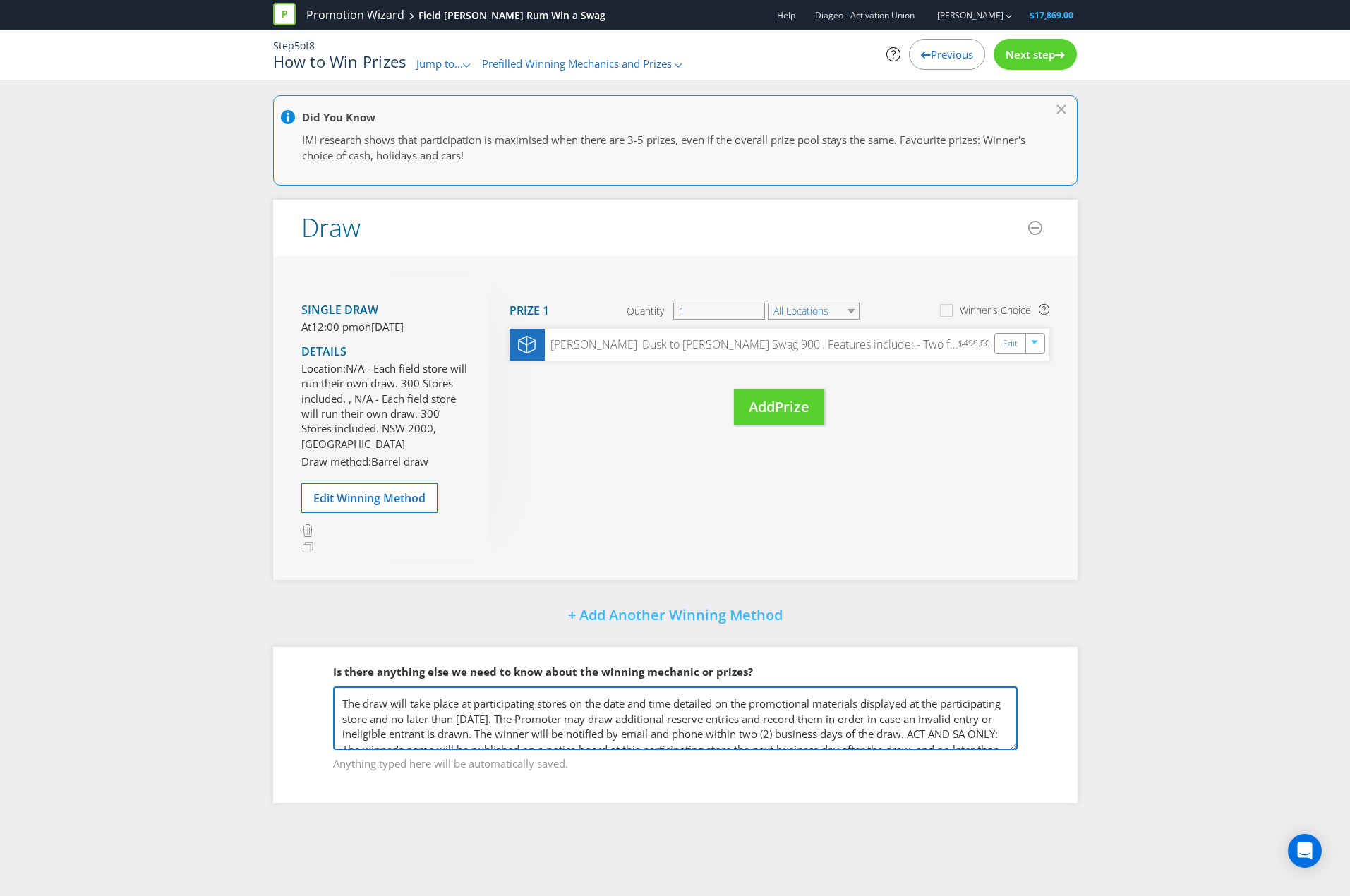
click at [606, 718] on textarea "This promotion is being run nation wide, with each draw being conducted instore…" at bounding box center [675, 718] width 684 height 63
click at [719, 732] on textarea "This promotion is being run nation wide, with each draw being conducted instore…" at bounding box center [675, 718] width 684 height 63
click at [434, 731] on textarea "This promotion is being run nation wide, with each draw being conducted instore…" at bounding box center [675, 718] width 684 height 63
click at [443, 728] on textarea "This promotion is being run nation wide, with each draw being conducted instore…" at bounding box center [675, 718] width 684 height 63
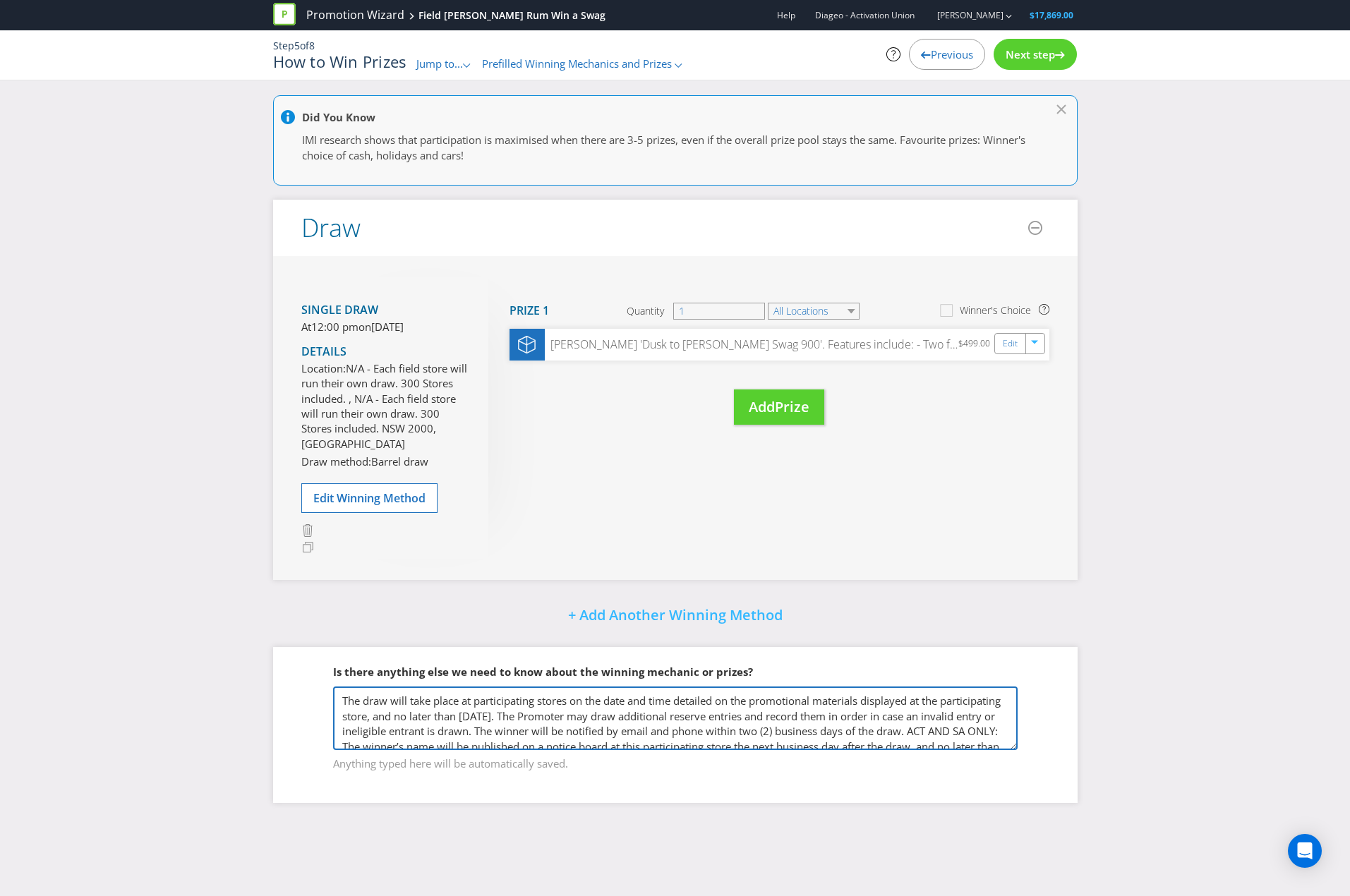
click at [443, 728] on textarea "This promotion is being run nation wide, with each draw being conducted instore…" at bounding box center [675, 718] width 684 height 63
drag, startPoint x: 443, startPoint y: 728, endPoint x: 502, endPoint y: 725, distance: 59.1
click at [502, 725] on textarea "This promotion is being run nation wide, with each draw being conducted instore…" at bounding box center [675, 718] width 684 height 63
click at [455, 733] on textarea "This promotion is being run nation wide, with each draw being conducted instore…" at bounding box center [675, 718] width 684 height 63
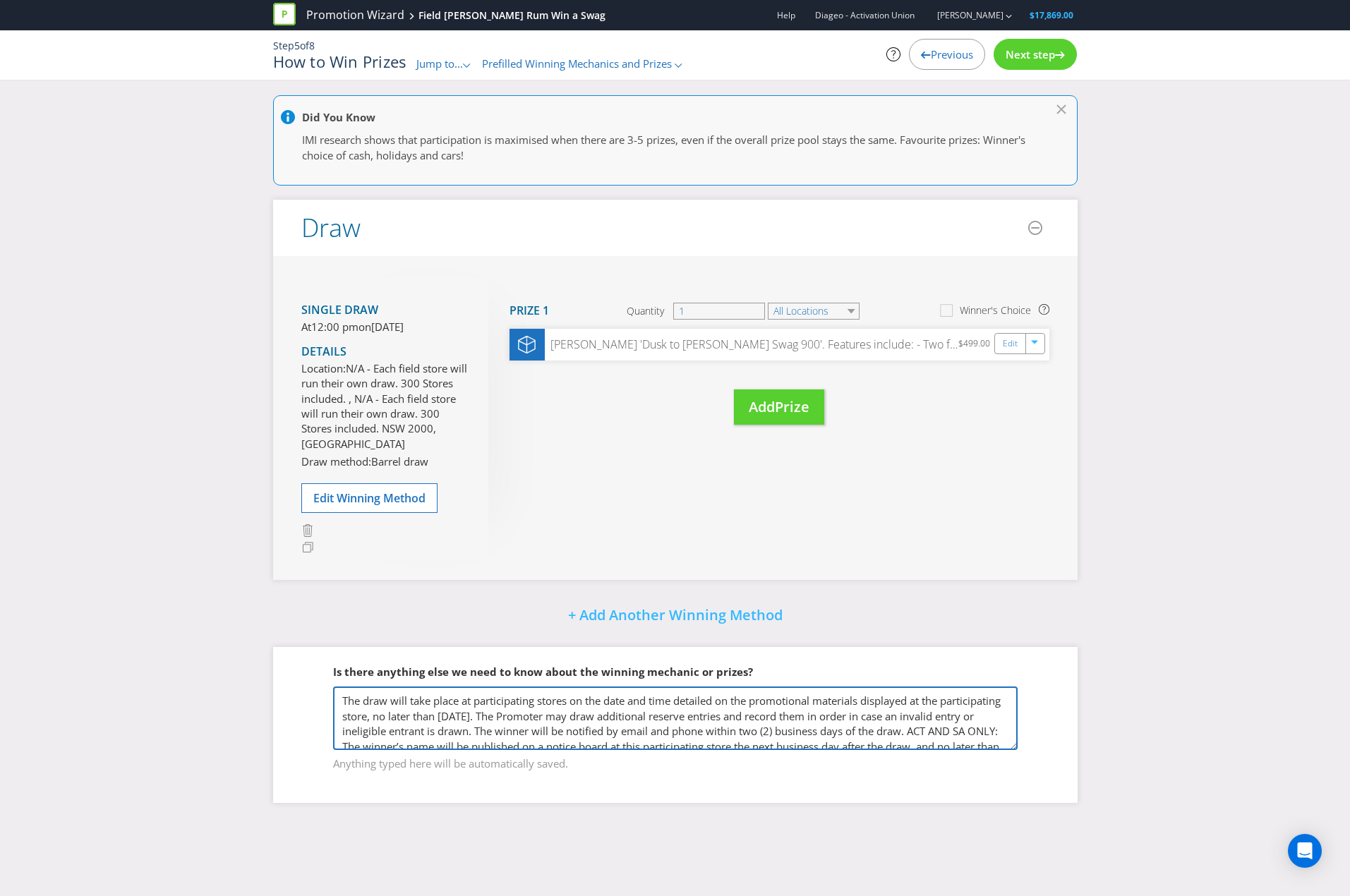
click at [514, 731] on textarea "This promotion is being run nation wide, with each draw being conducted instore…" at bounding box center [675, 718] width 684 height 63
click at [599, 730] on textarea "This promotion is being run nation wide, with each draw being conducted instore…" at bounding box center [675, 718] width 684 height 63
click at [763, 725] on textarea "This promotion is being run nation wide, with each draw being conducted instore…" at bounding box center [675, 718] width 684 height 63
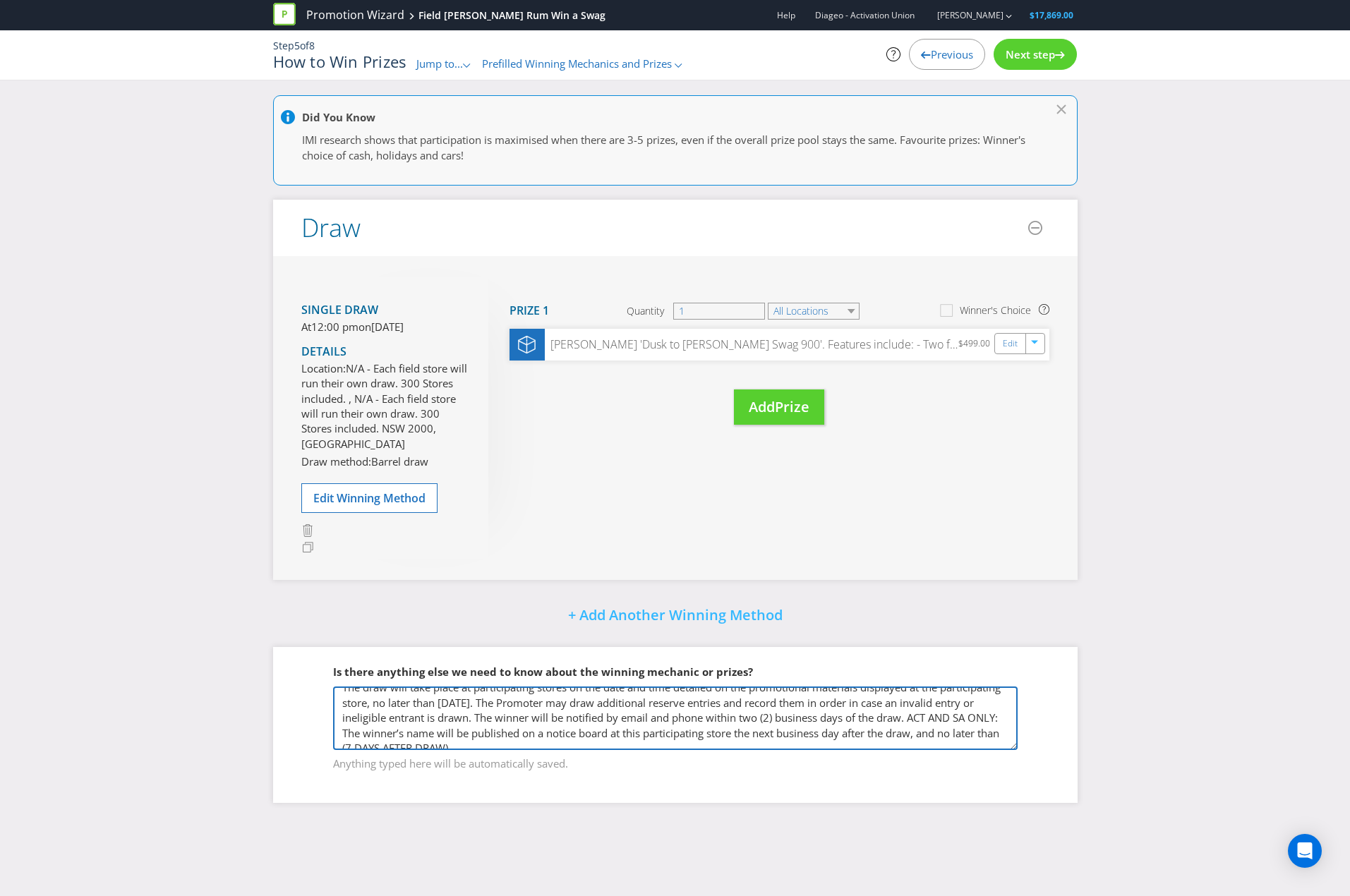
click at [824, 733] on textarea "This promotion is being run nation wide, with each draw being conducted instore…" at bounding box center [675, 718] width 684 height 63
click at [451, 750] on textarea "This promotion is being run nation wide, with each draw being conducted instore…" at bounding box center [675, 718] width 684 height 63
click at [342, 743] on textarea "This promotion is being run nation wide, with each draw being conducted instore…" at bounding box center [675, 718] width 684 height 63
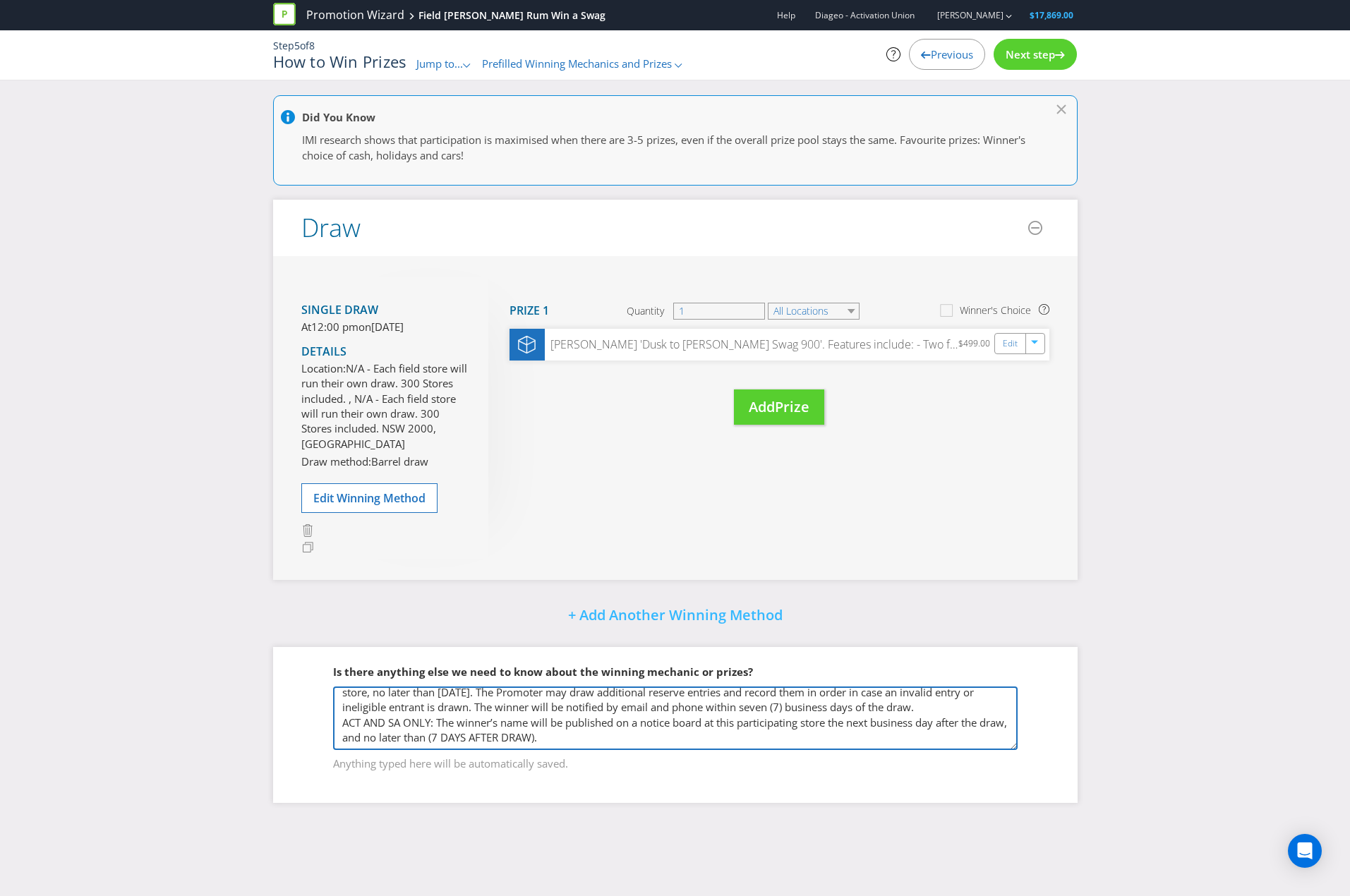
click at [481, 736] on textarea "This promotion is being run nation wide, with each draw being conducted instore…" at bounding box center [675, 718] width 684 height 63
click at [758, 748] on textarea "This promotion is being run nation wide, with each draw being conducted instore…" at bounding box center [675, 718] width 684 height 63
type textarea "This promotion is being run nation wide, with each draw being conducted instore…"
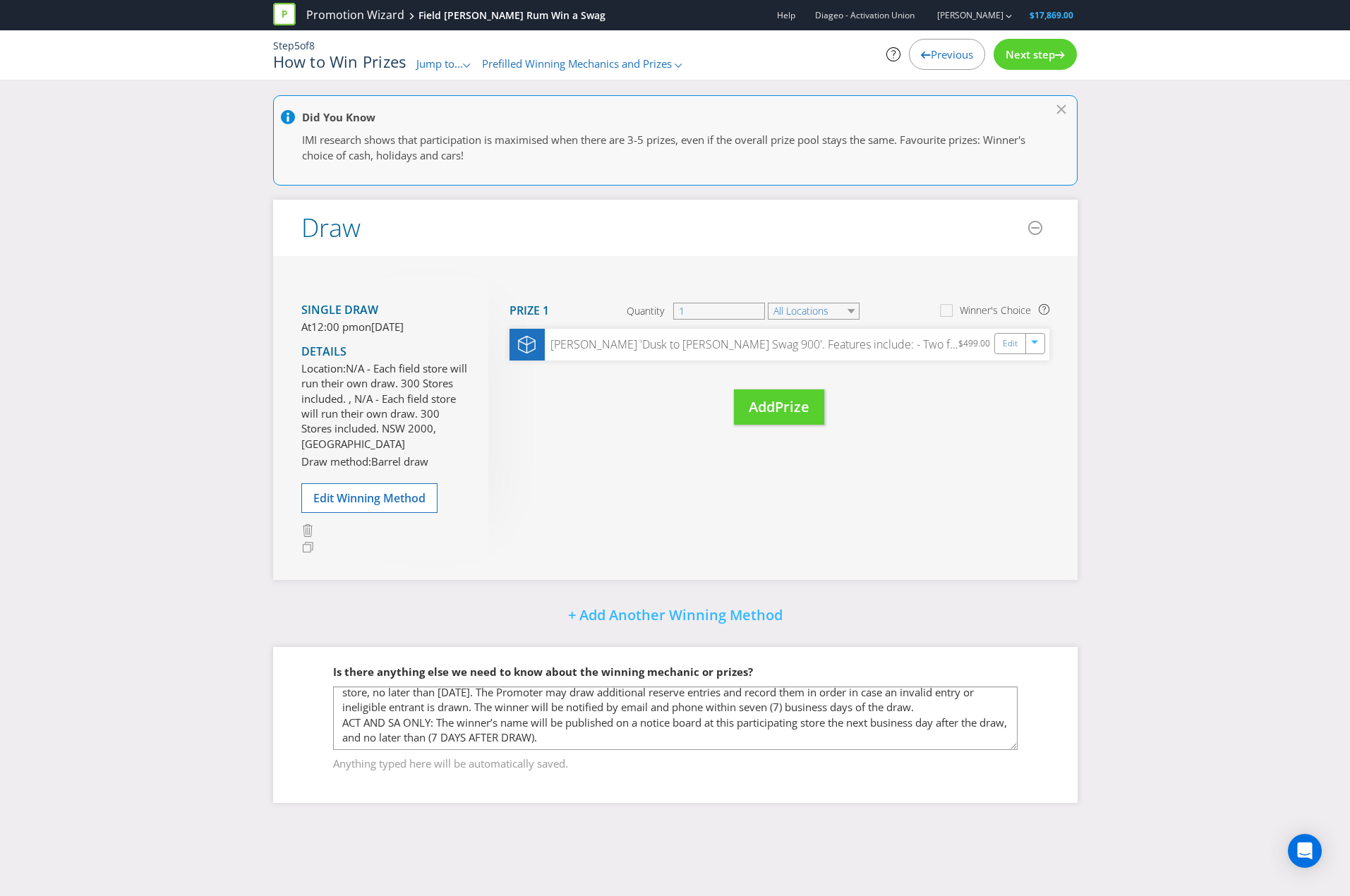
click at [699, 821] on div "Did You Know IMI research shows that participation is maximised when there are …" at bounding box center [675, 459] width 825 height 729
click at [1030, 63] on div "Next step" at bounding box center [1035, 54] width 84 height 31
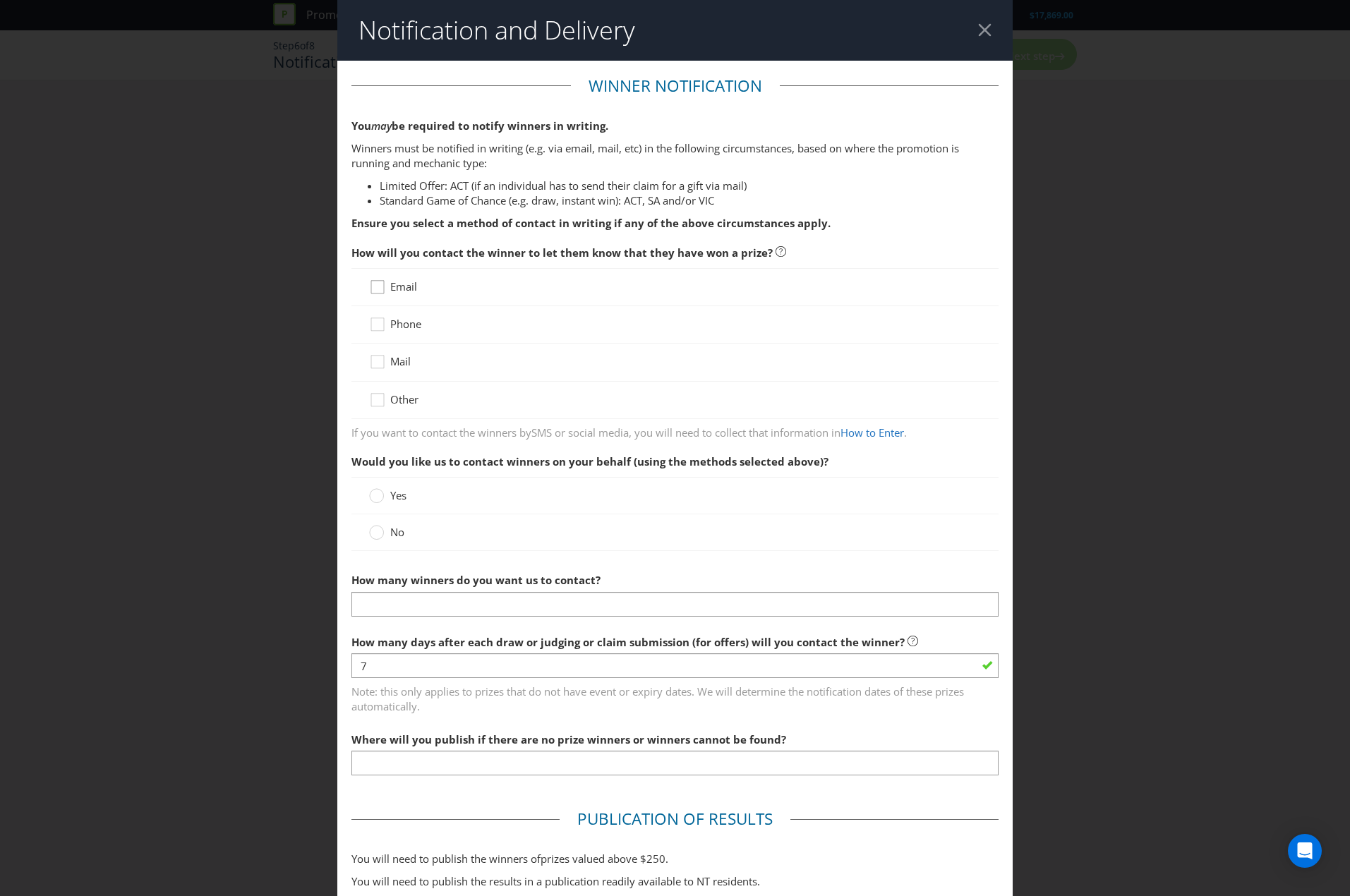
click at [373, 303] on div at bounding box center [375, 292] width 14 height 25
click at [0, 0] on input "Email" at bounding box center [0, 0] width 0 height 0
click at [370, 343] on div at bounding box center [675, 343] width 647 height 2
click at [369, 324] on icon at bounding box center [380, 328] width 21 height 21
click at [0, 0] on input "Phone" at bounding box center [0, 0] width 0 height 0
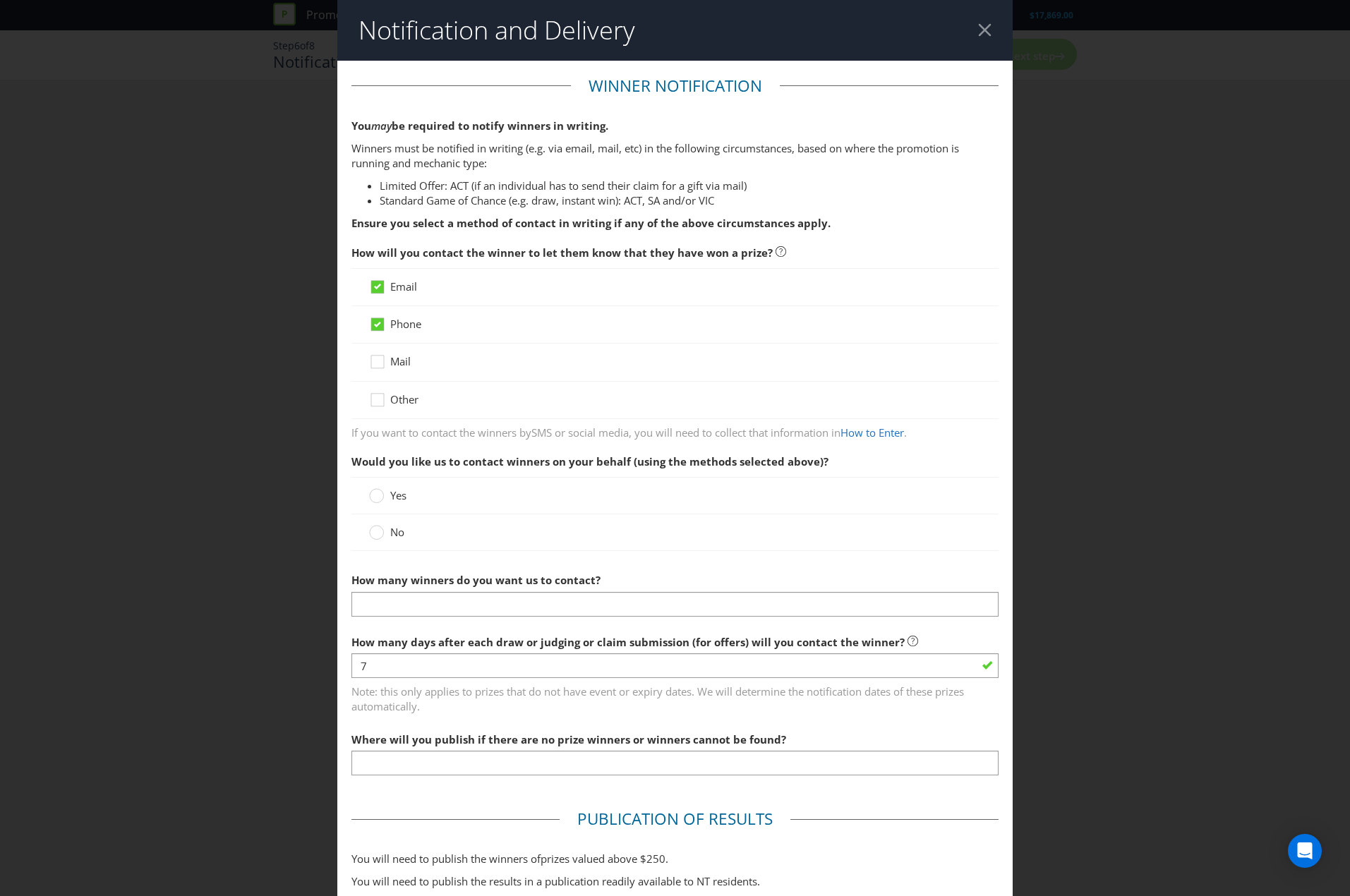
click at [382, 535] on label "No" at bounding box center [388, 532] width 38 height 15
click at [0, 0] on input "No" at bounding box center [0, 0] width 0 height 0
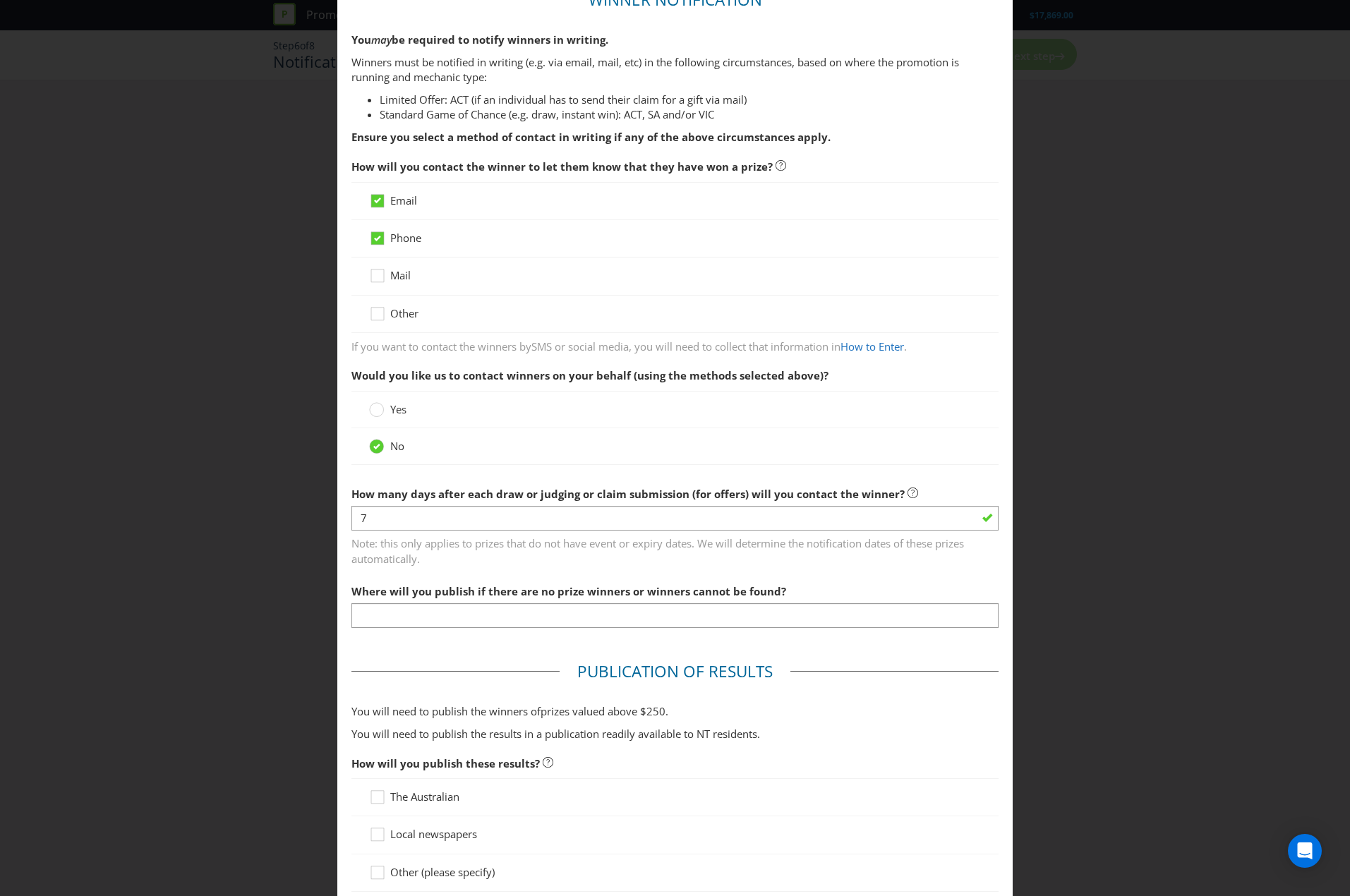
scroll to position [90, 0]
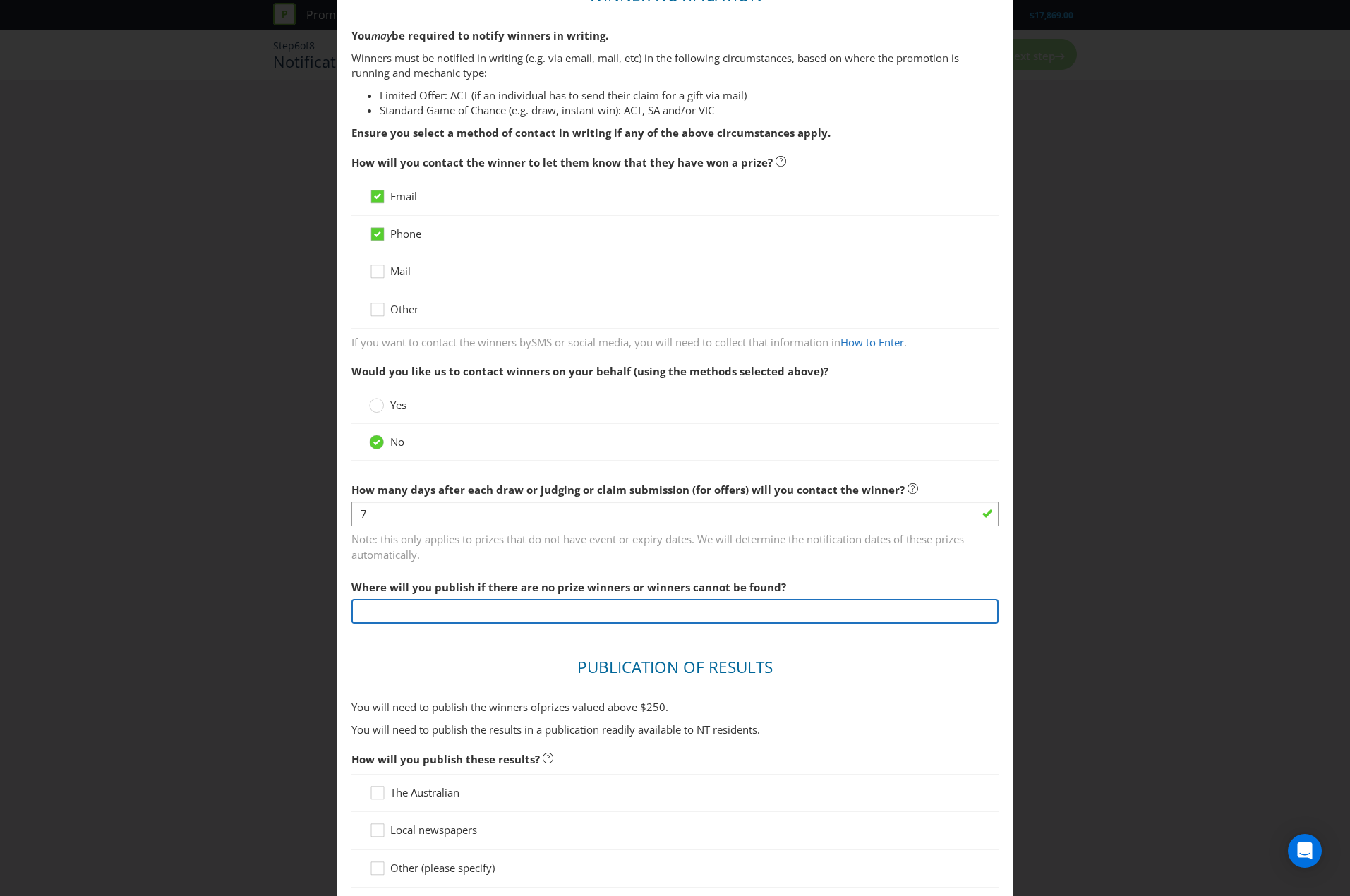
click at [452, 611] on input "text" at bounding box center [675, 612] width 647 height 25
paste input "Each store will publish instore/to their own discretion"
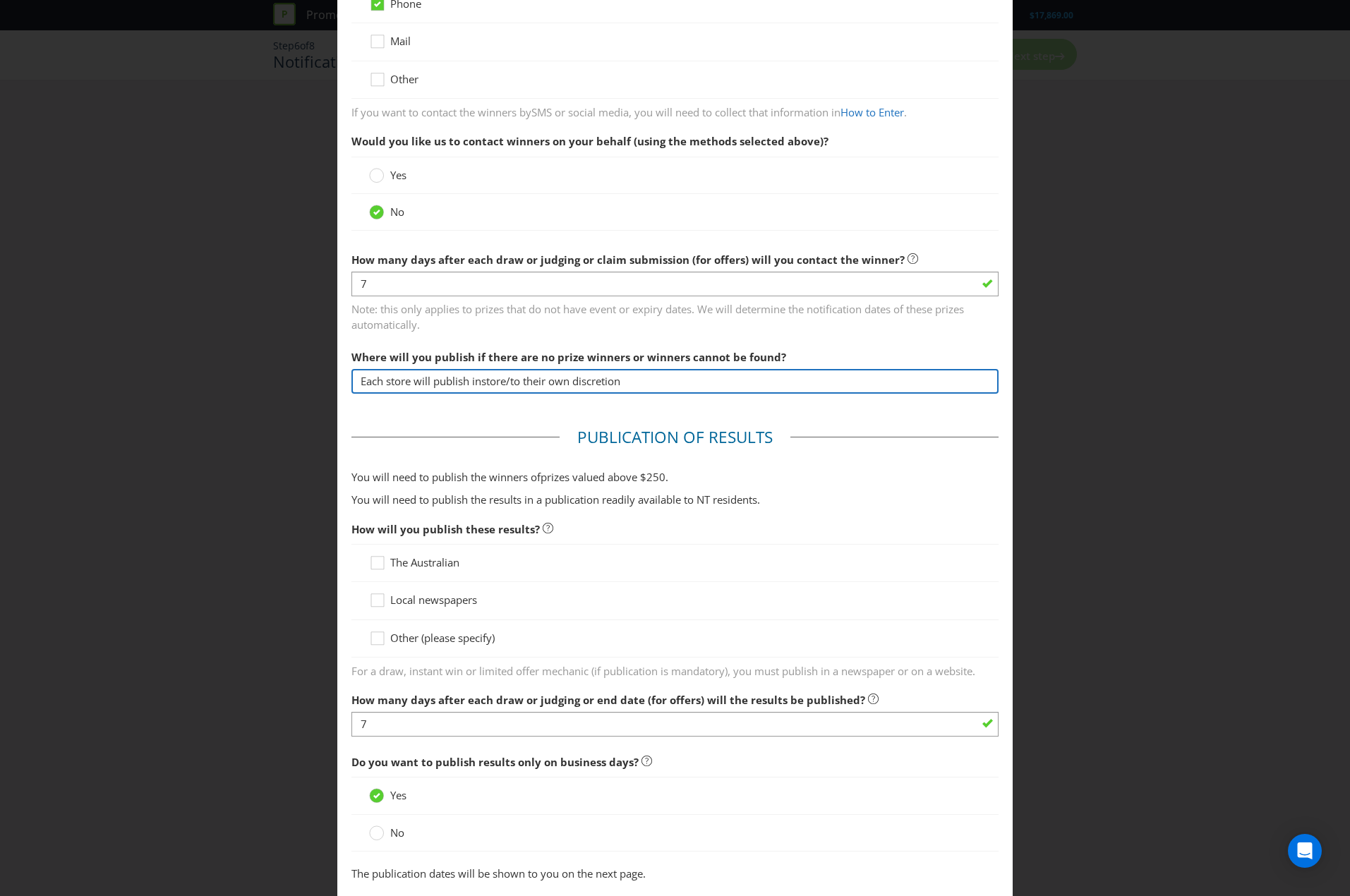
scroll to position [321, 0]
type input "Each store will publish instore/to their own discretion"
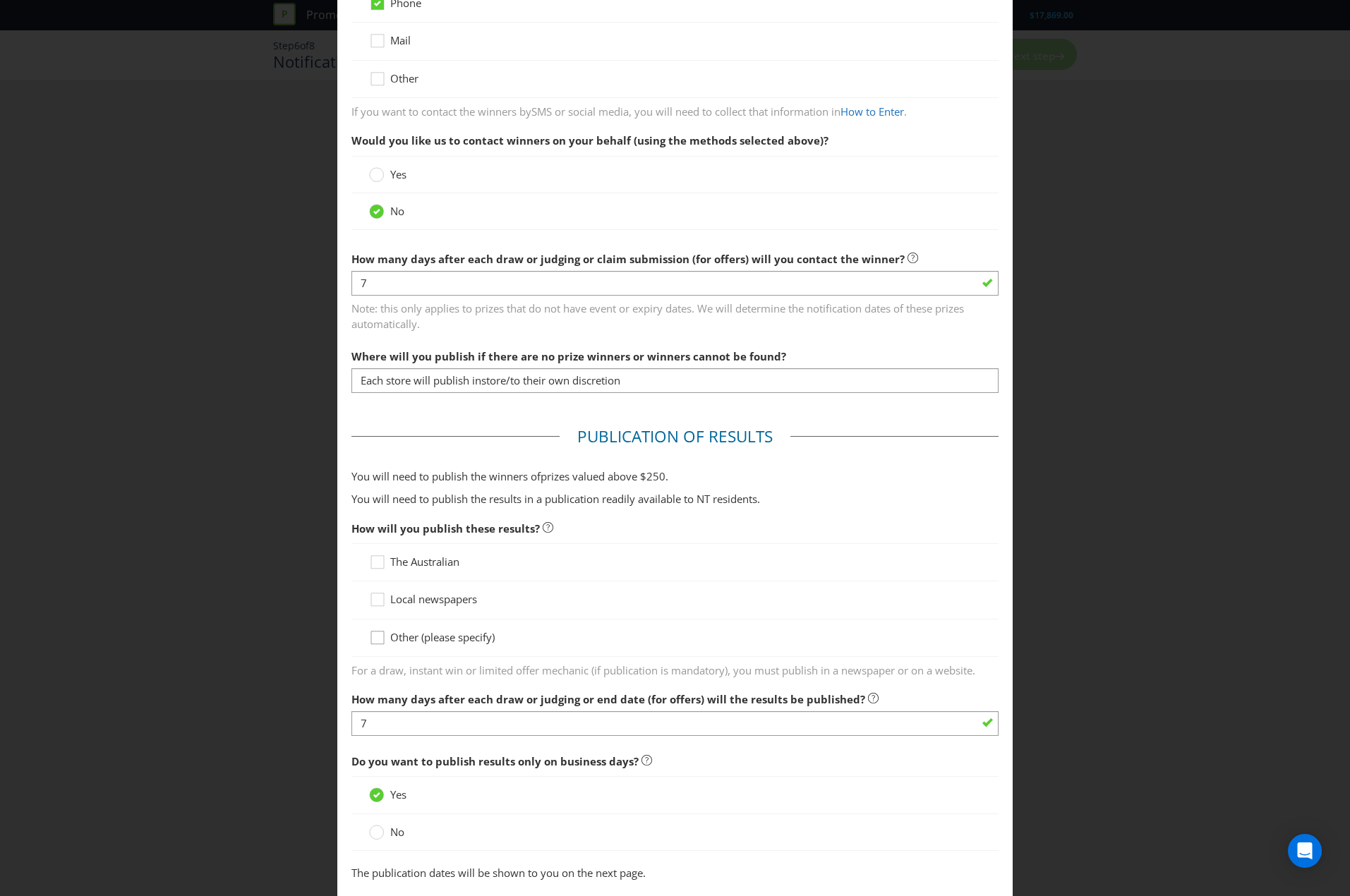
click at [369, 631] on icon at bounding box center [380, 641] width 21 height 21
click at [0, 0] on input "Other (please specify)" at bounding box center [0, 0] width 0 height 0
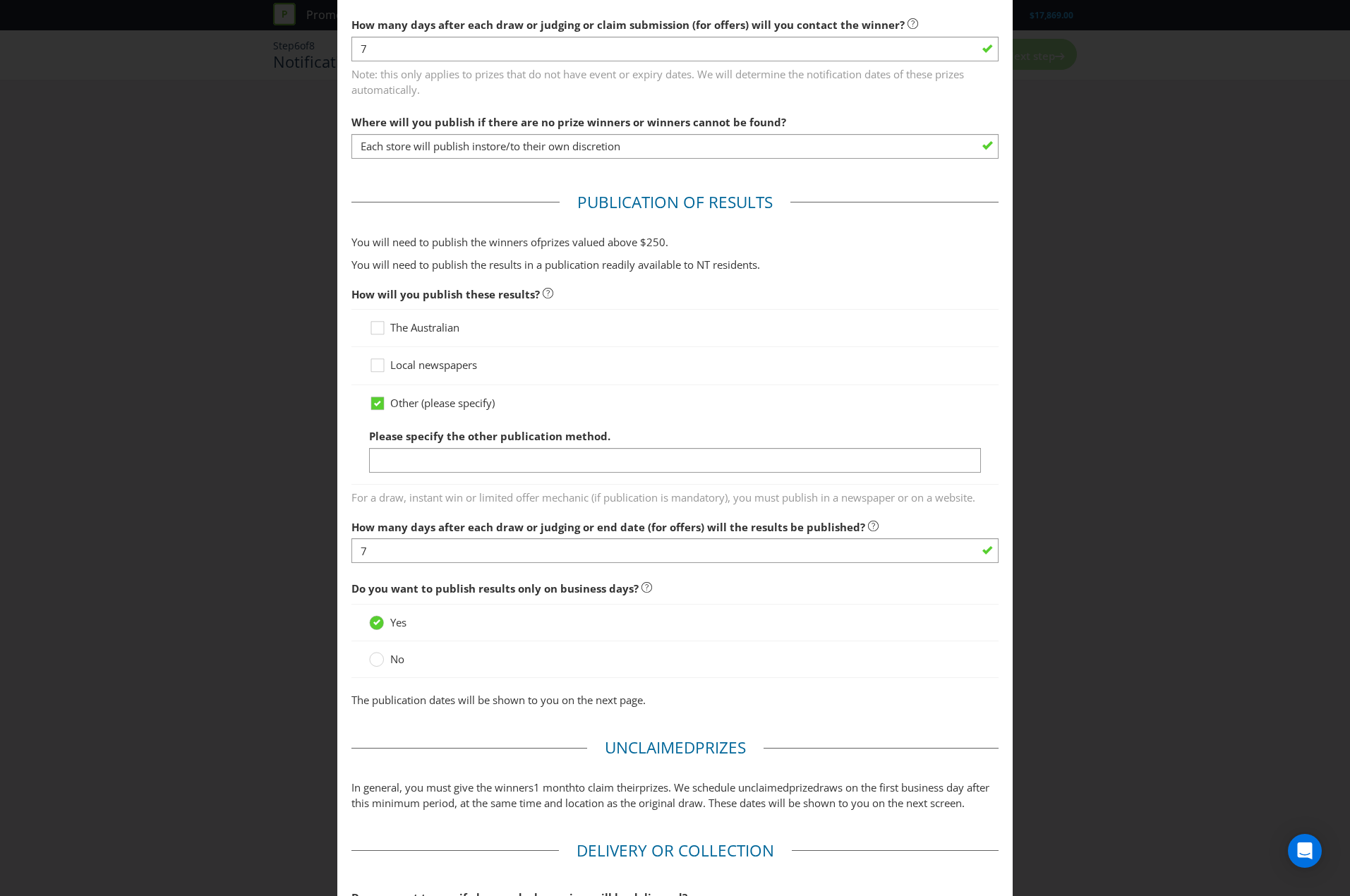
scroll to position [556, 0]
click at [423, 464] on input "text" at bounding box center [675, 460] width 611 height 25
paste input "Each store will publish instore/to their own discretion"
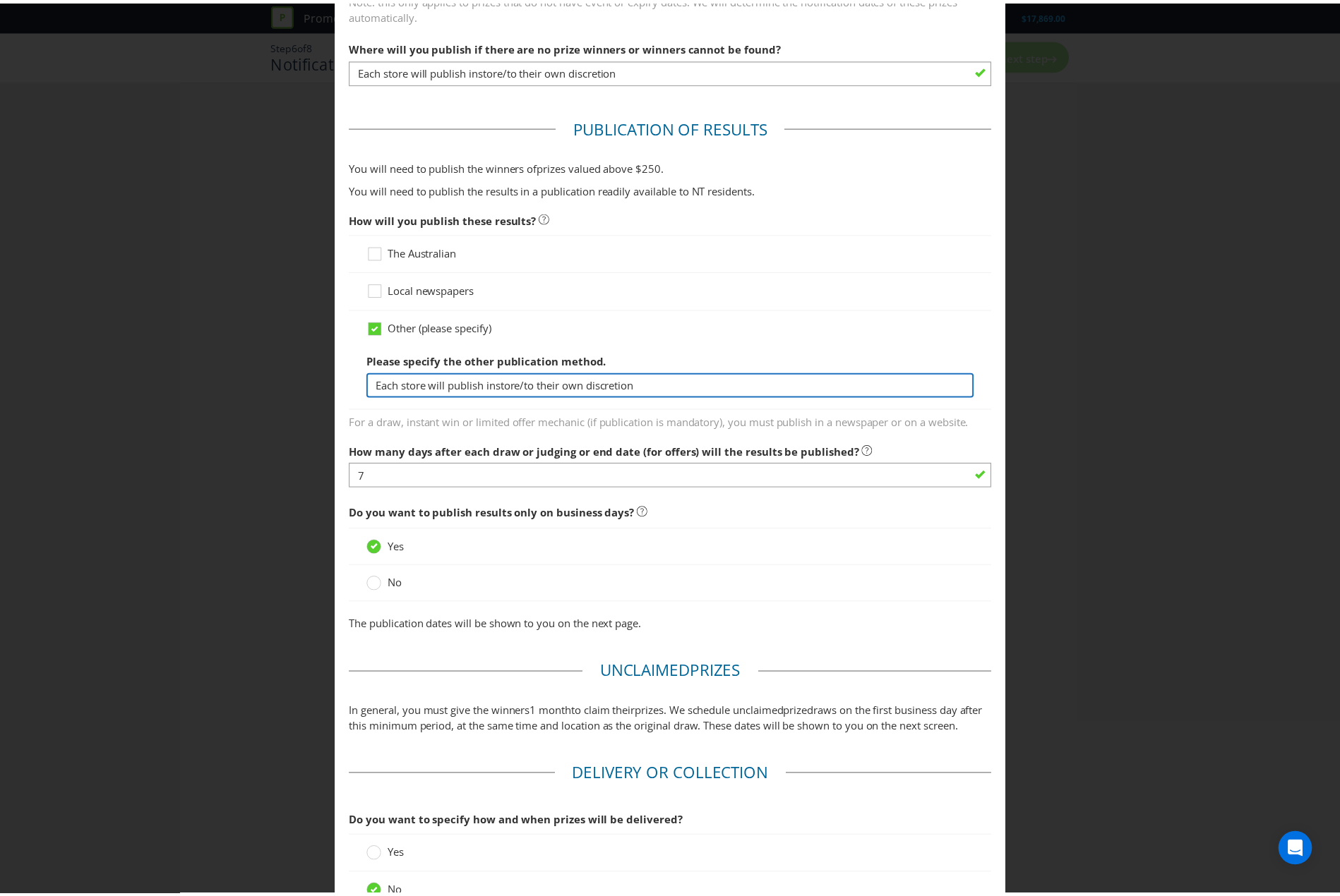
scroll to position [783, 0]
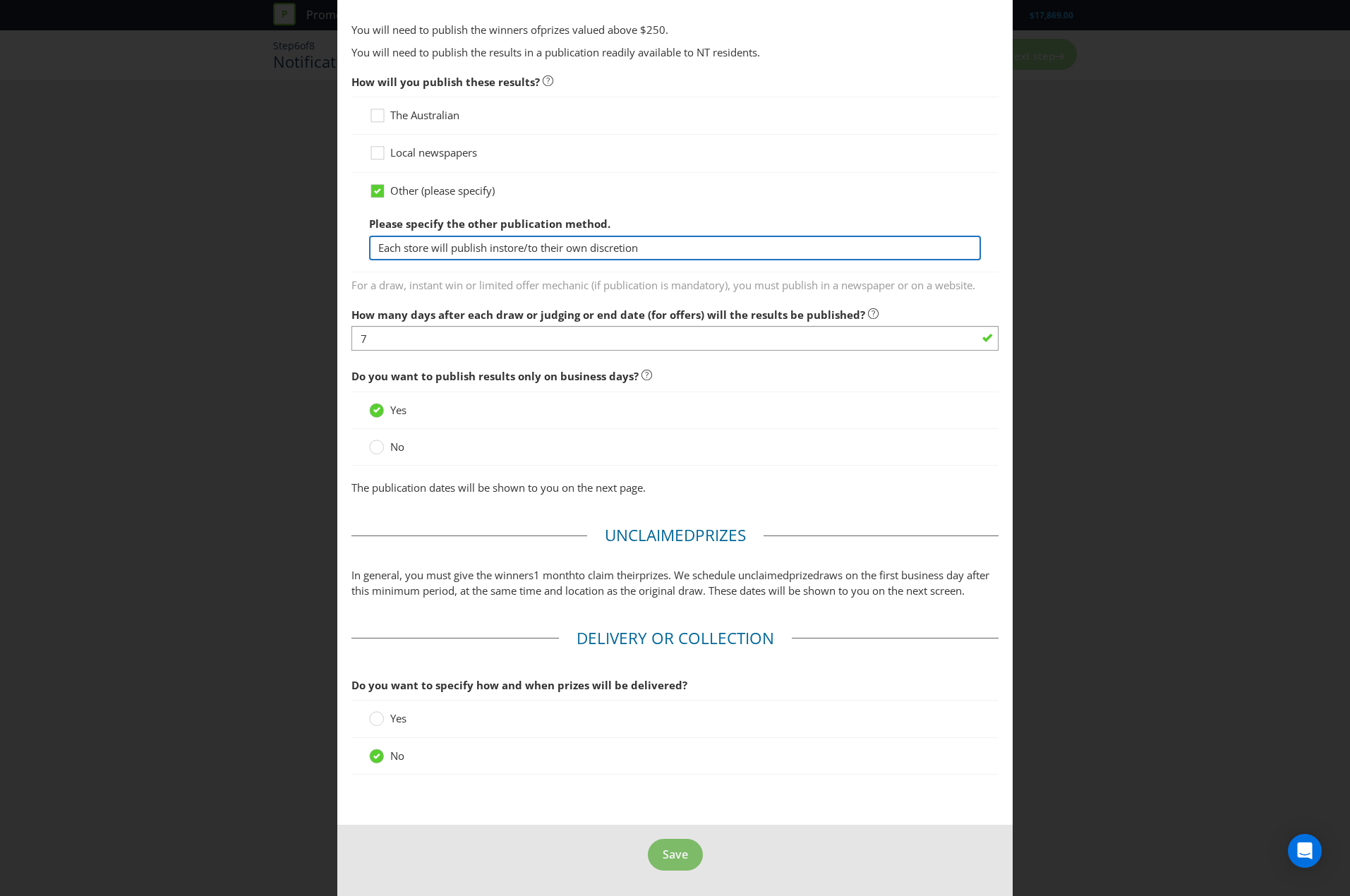
type input "Each store will publish instore/to their own discretion"
click at [670, 855] on span "Save" at bounding box center [675, 854] width 25 height 16
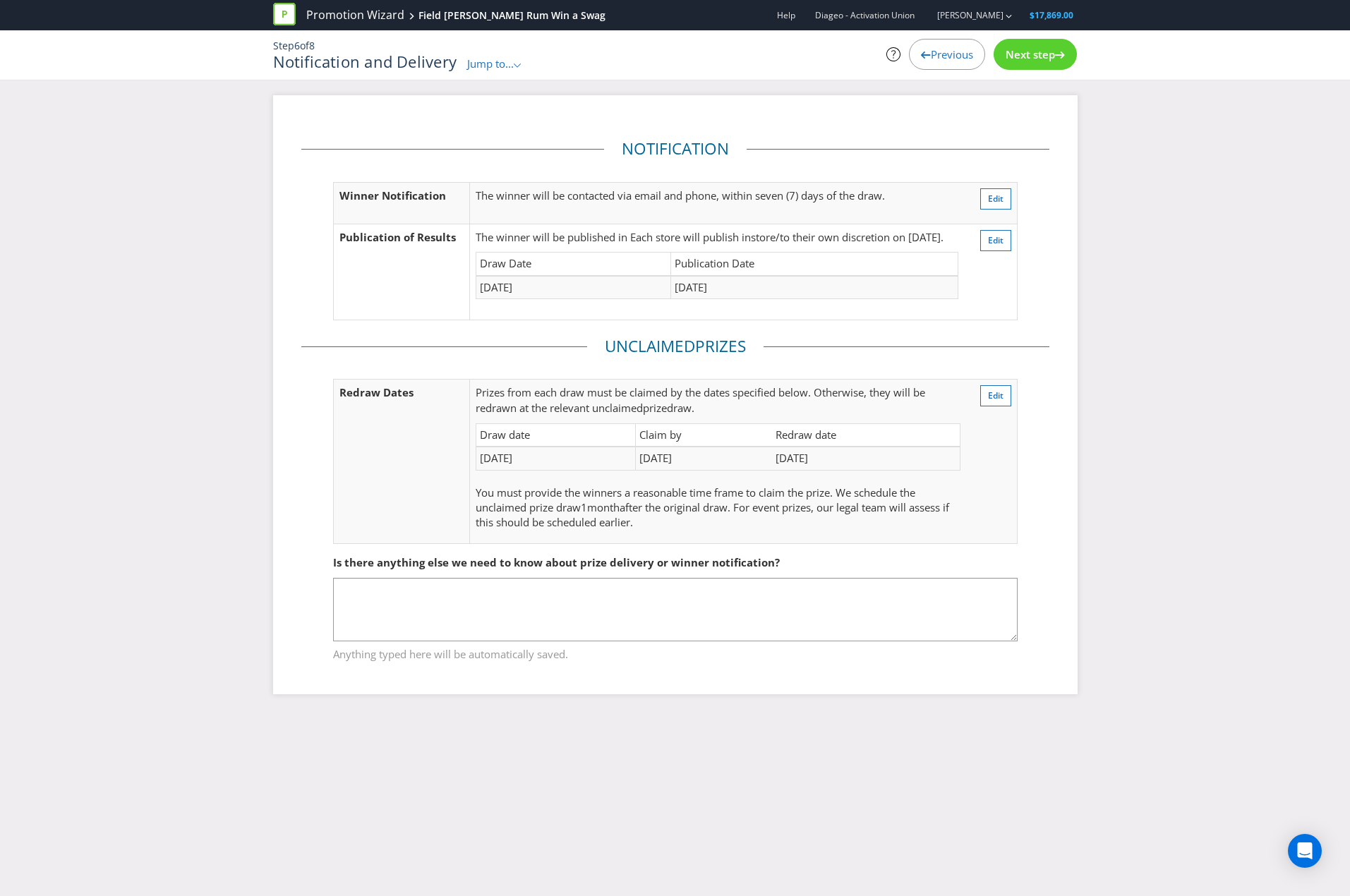
click at [1036, 59] on span "Next step" at bounding box center [1030, 54] width 49 height 14
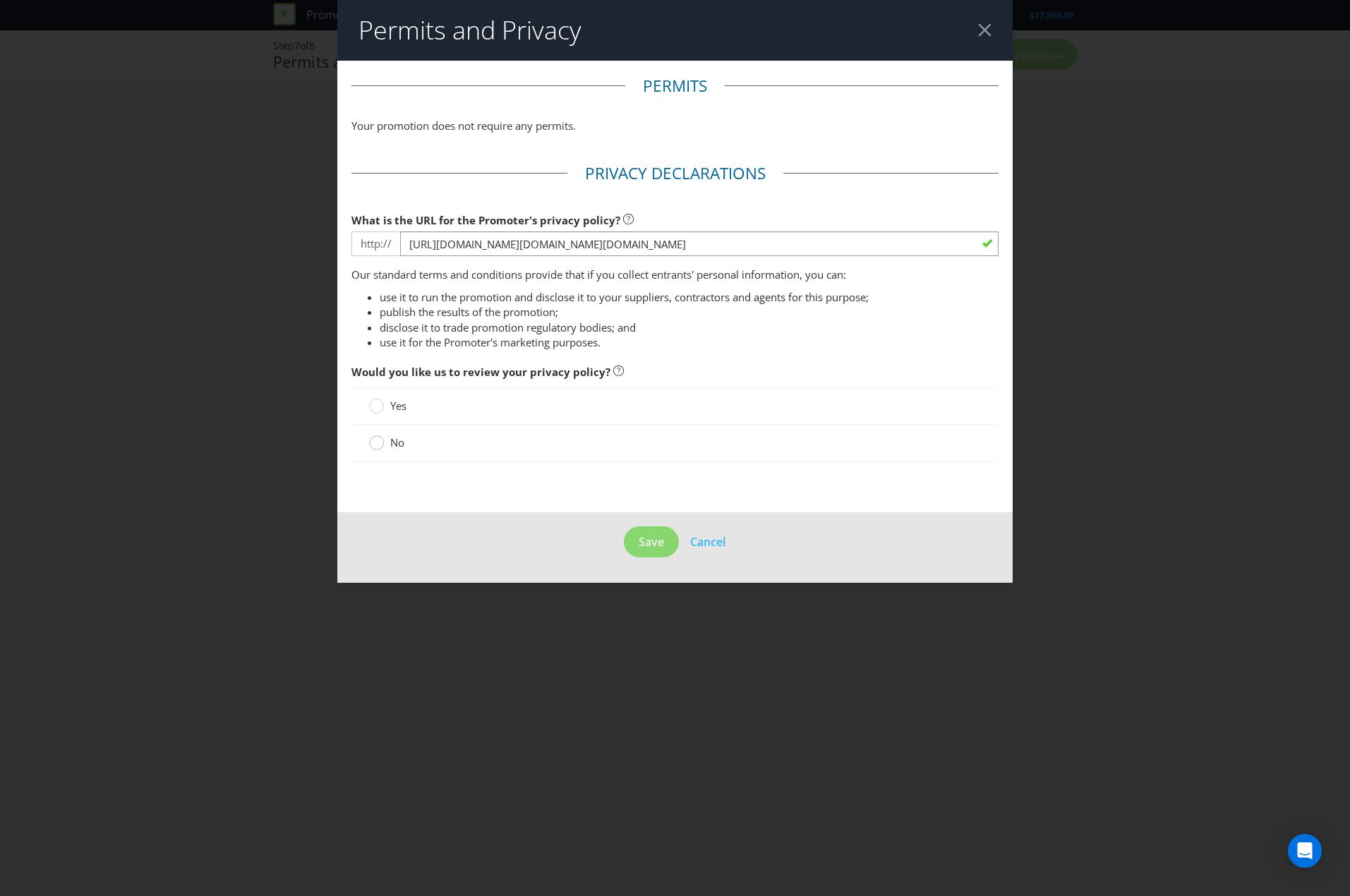
click at [377, 437] on div at bounding box center [376, 438] width 7 height 7
click at [0, 0] on input "No" at bounding box center [0, 0] width 0 height 0
click at [652, 556] on button "Save" at bounding box center [651, 542] width 55 height 32
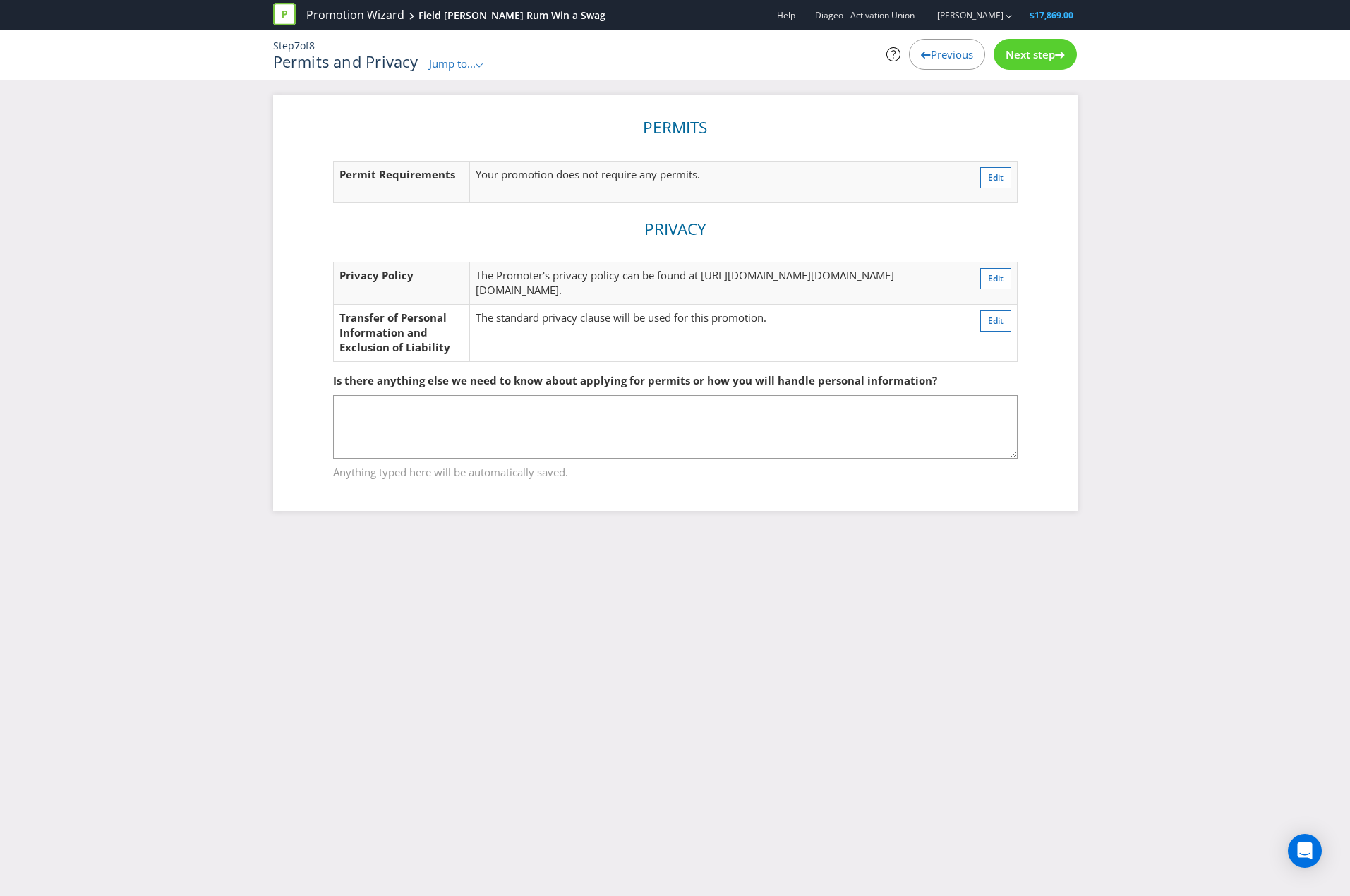
click at [1025, 50] on span "Next step" at bounding box center [1030, 54] width 49 height 14
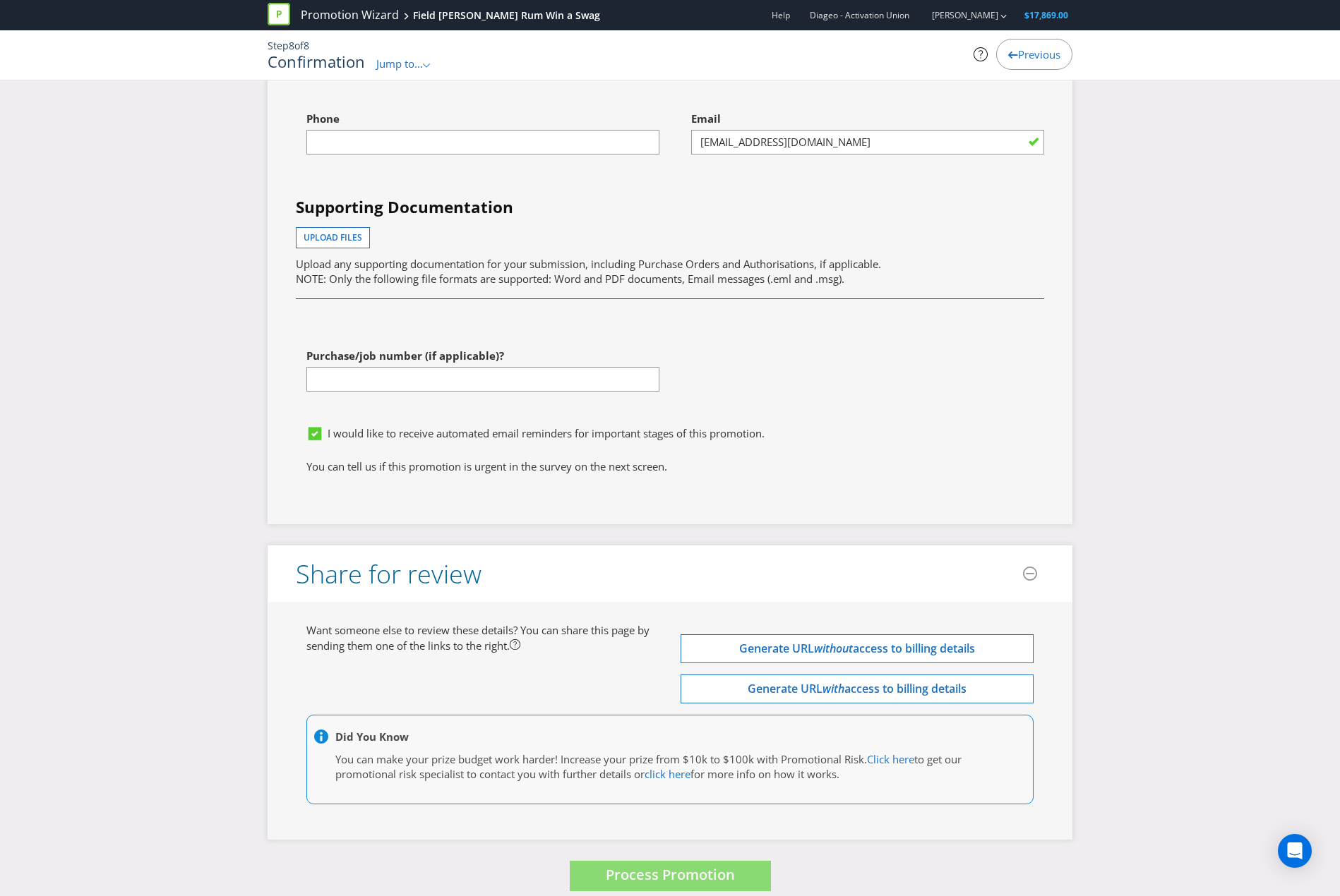
scroll to position [4114, 0]
click at [519, 158] on div at bounding box center [483, 157] width 353 height 2
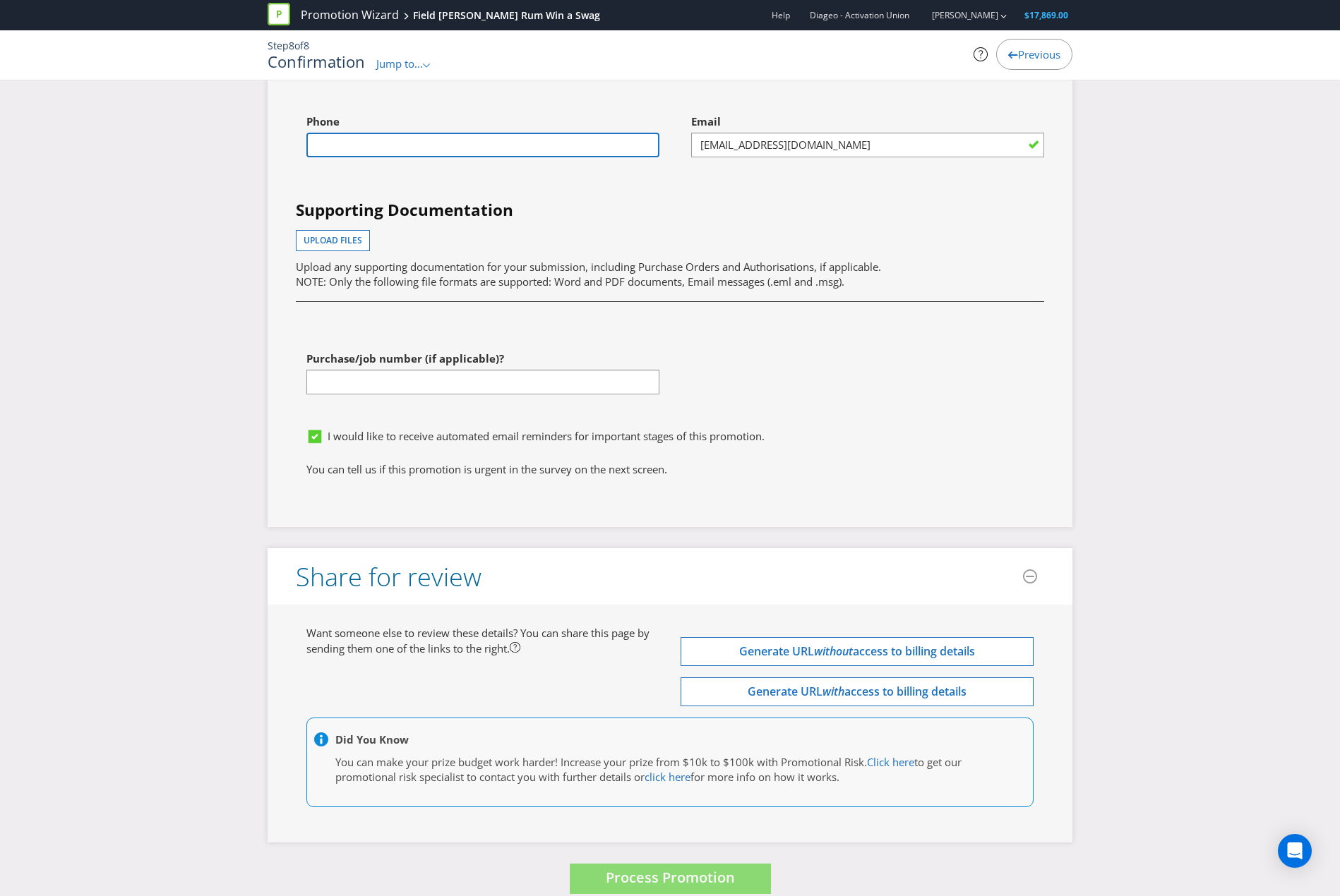
click at [499, 157] on input "text" at bounding box center [483, 145] width 353 height 25
type input "0406550041"
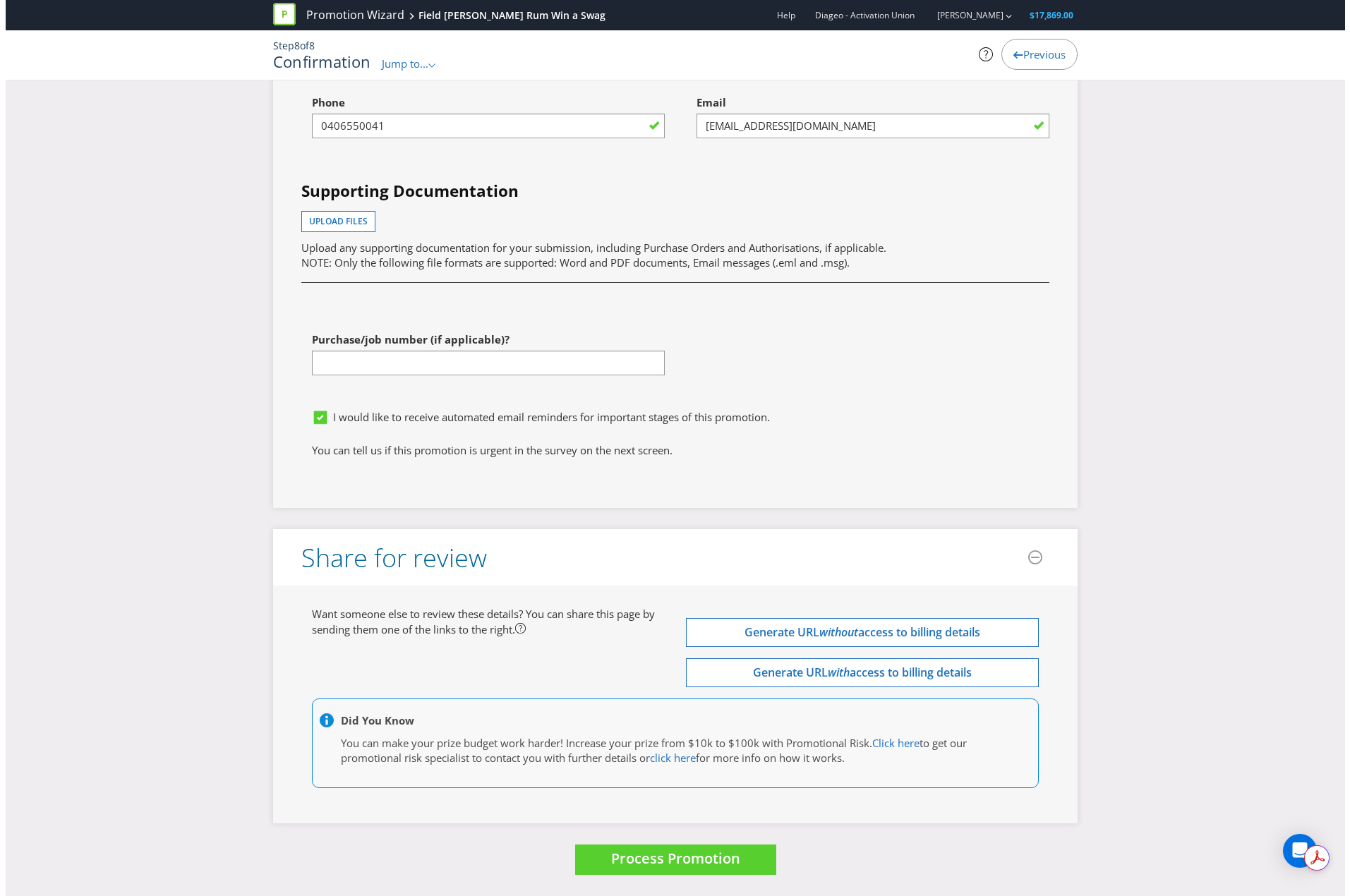
scroll to position [0, 0]
click at [703, 856] on span "Process Promotion" at bounding box center [670, 858] width 130 height 19
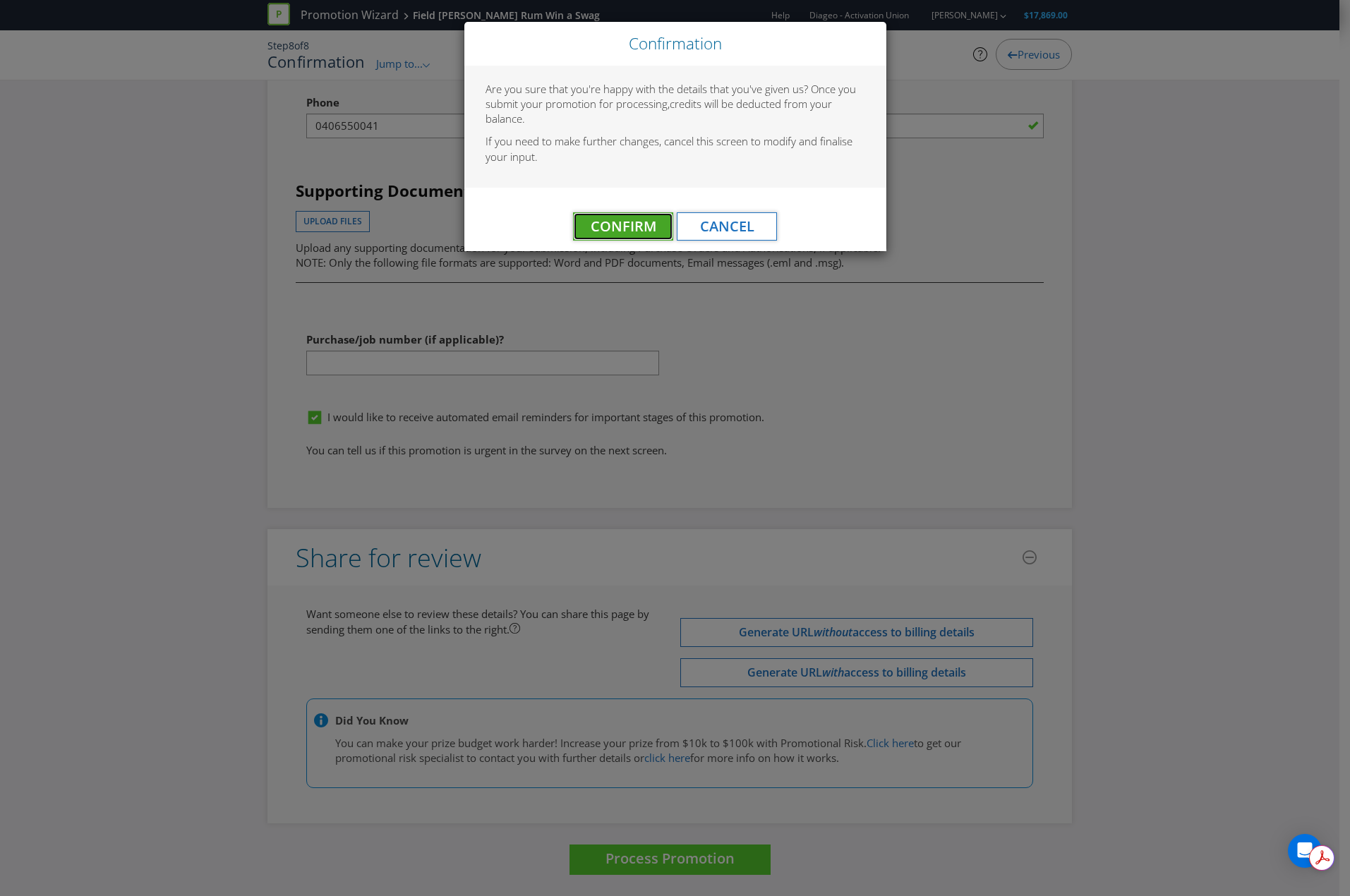
click at [637, 230] on span "Confirm" at bounding box center [623, 225] width 66 height 19
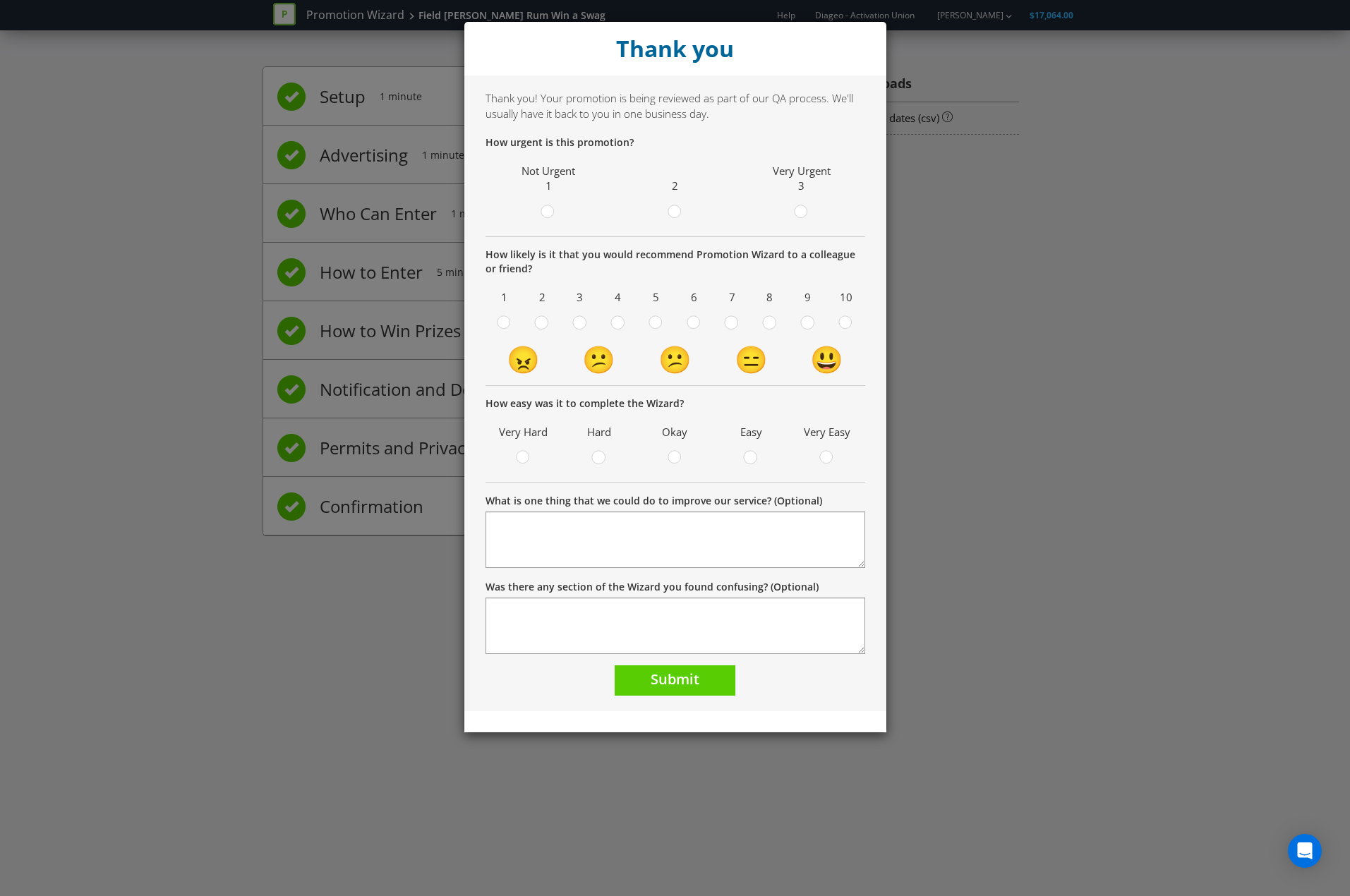
click at [661, 206] on div at bounding box center [675, 214] width 119 height 18
click at [663, 207] on label at bounding box center [674, 214] width 24 height 18
click at [0, 0] on input "radio" at bounding box center [0, 0] width 0 height 0
click at [851, 317] on icon at bounding box center [845, 322] width 14 height 14
click at [0, 0] on input "radio" at bounding box center [0, 0] width 0 height 0
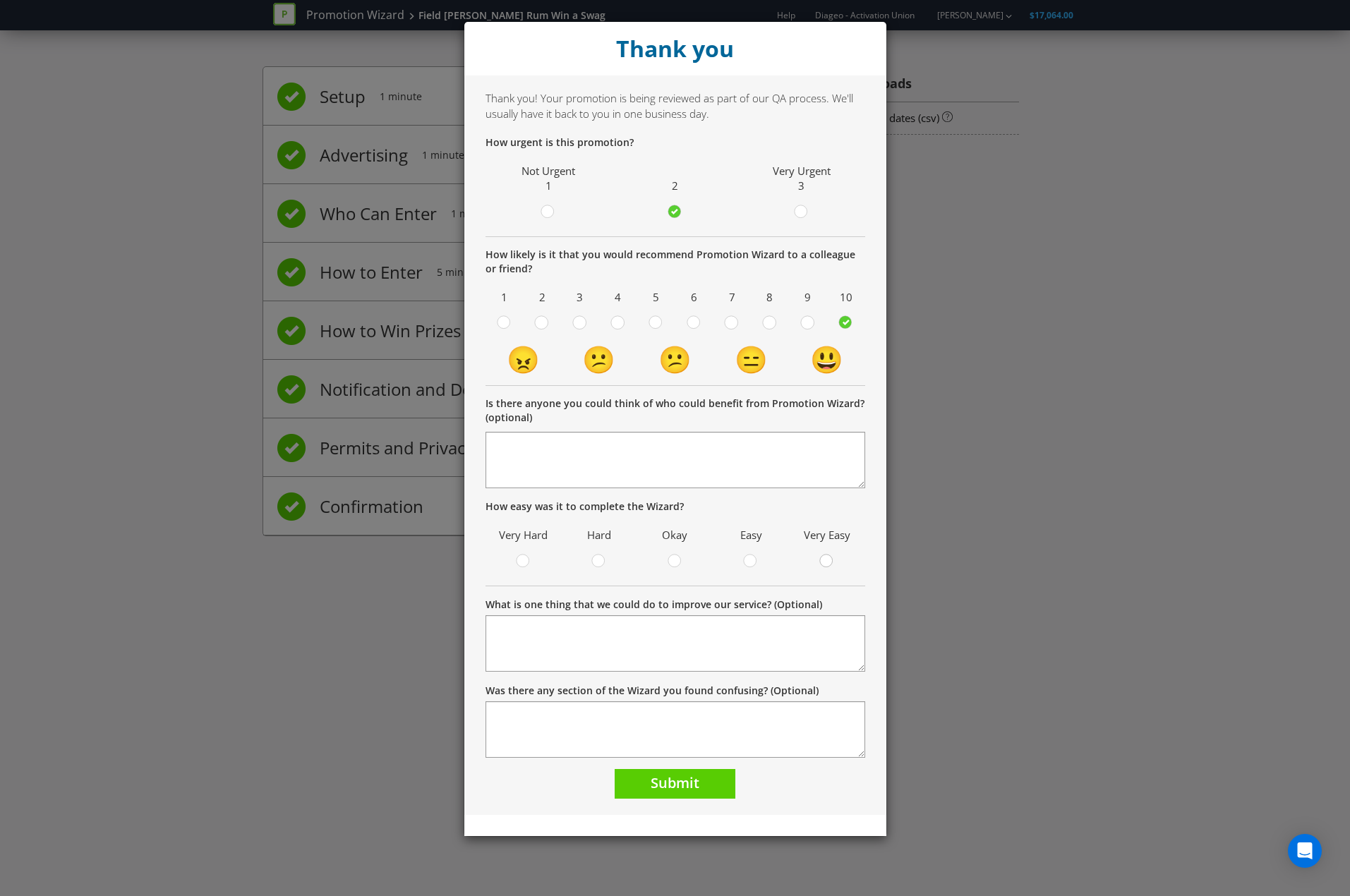
click at [825, 557] on div at bounding box center [827, 557] width 7 height 7
click at [0, 0] on input "radio" at bounding box center [0, 0] width 0 height 0
click at [702, 790] on button "Submit" at bounding box center [675, 784] width 120 height 30
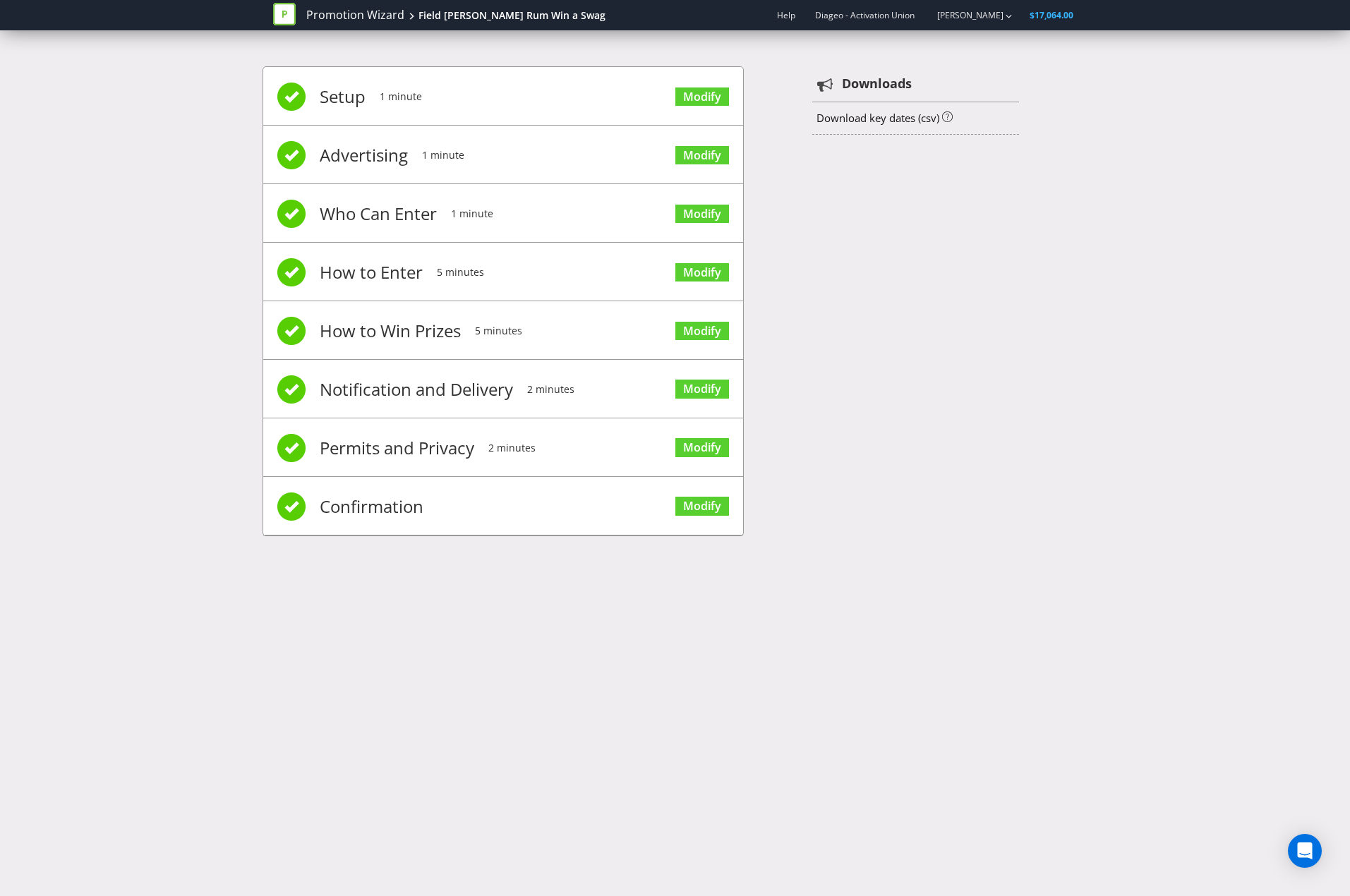
click at [552, 636] on div "Promotion Wizard Field [PERSON_NAME] Rum Win a Swag Help Diageo - Activation Un…" at bounding box center [675, 448] width 1350 height 896
click at [121, 507] on div "Setup 1 minute Modify Advertising 1 minute Modify Who Can Enter 1 minute Modify…" at bounding box center [675, 308] width 1350 height 526
drag, startPoint x: 1266, startPoint y: 219, endPoint x: 1246, endPoint y: 176, distance: 47.4
click at [1266, 219] on div "Setup 1 minute Modify Advertising 1 minute Modify Who Can Enter 1 minute Modify…" at bounding box center [675, 308] width 1350 height 526
click at [892, 363] on div "Setup 1 minute Modify Advertising 1 minute Modify Who Can Enter 1 minute Modify…" at bounding box center [675, 308] width 825 height 526
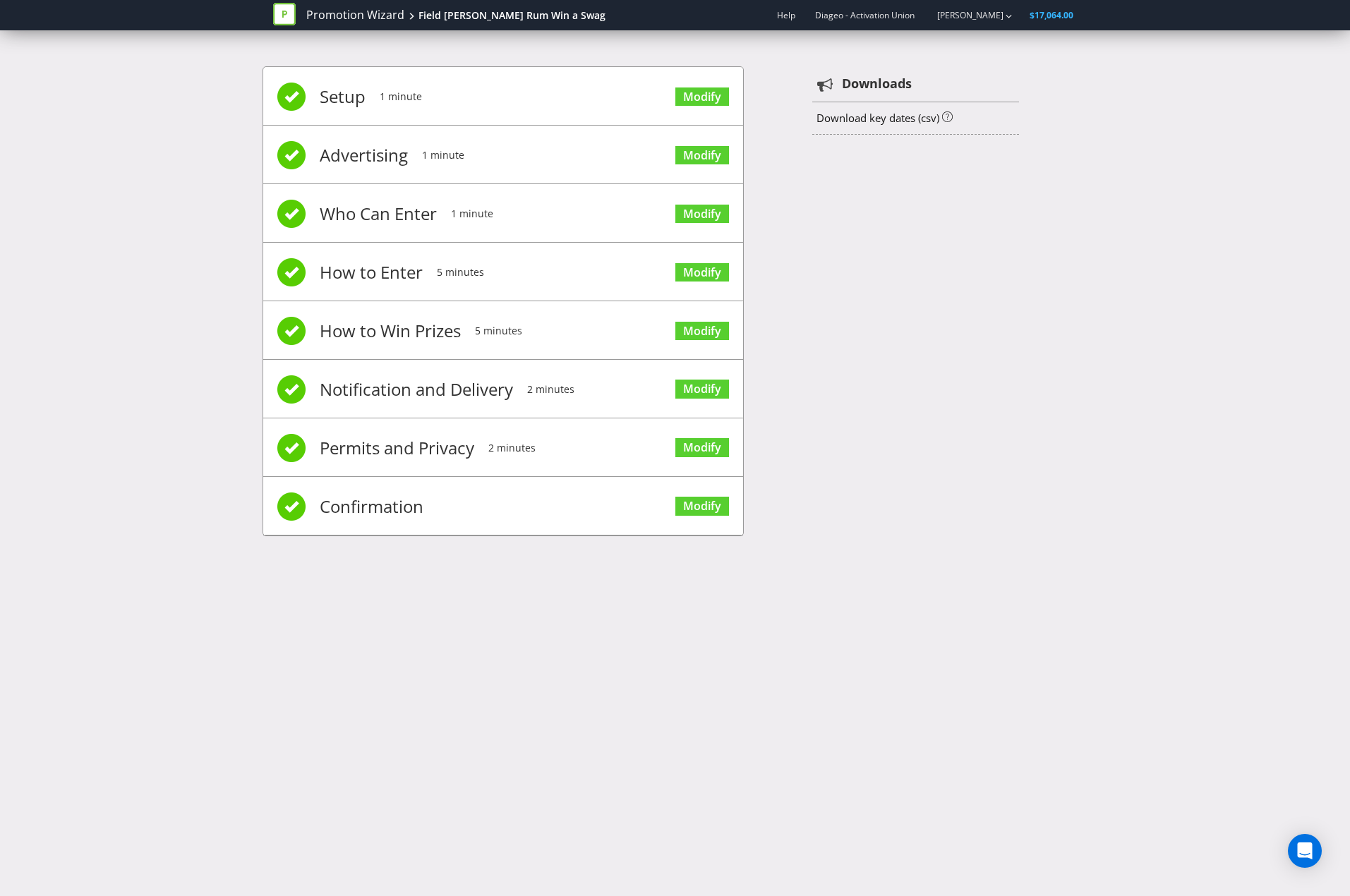
click at [670, 660] on div "Promotion Wizard Field [PERSON_NAME] Rum Win a Swag Help Diageo - Activation Un…" at bounding box center [675, 448] width 1350 height 896
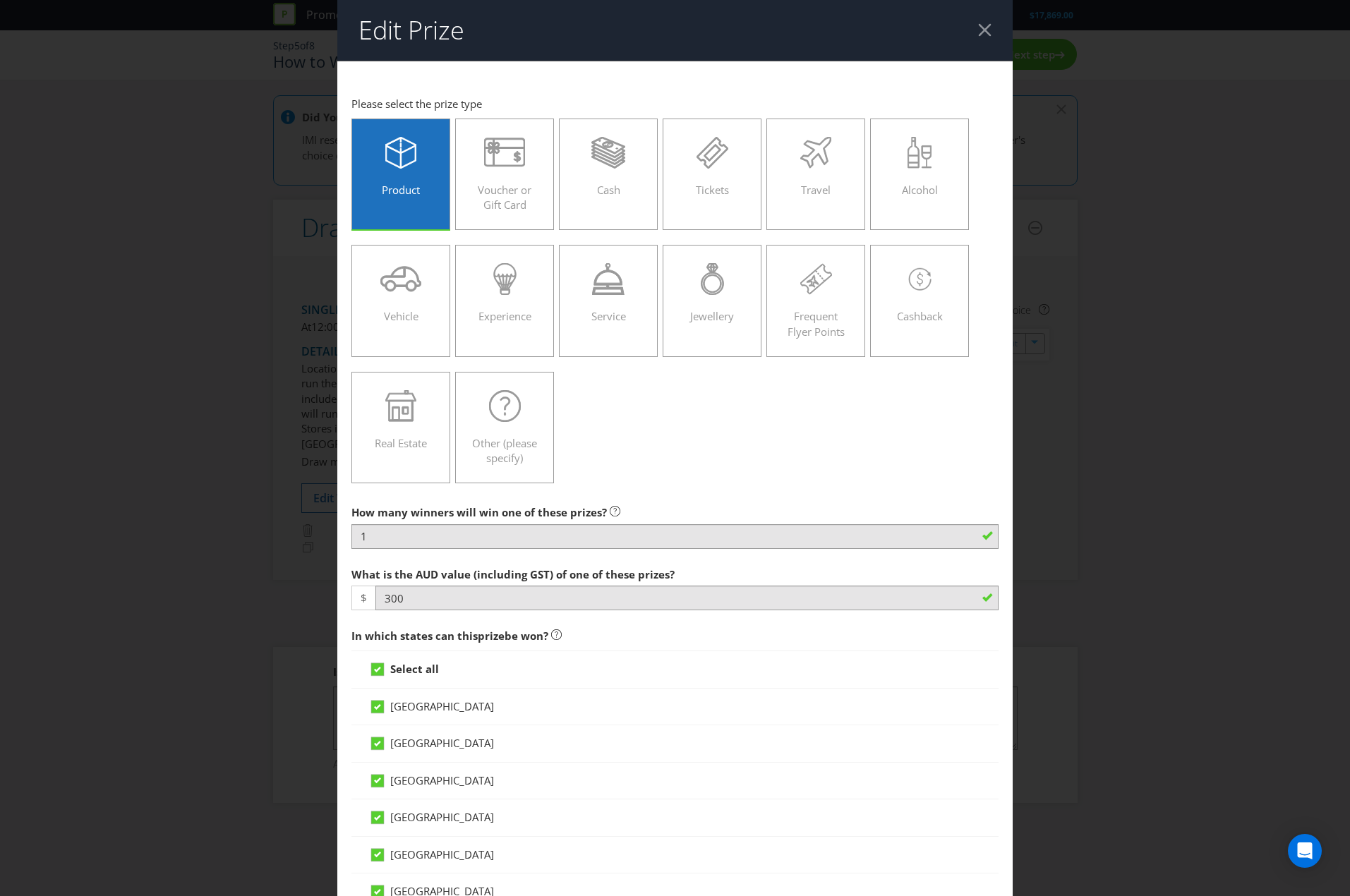
click at [978, 32] on div at bounding box center [984, 30] width 13 height 13
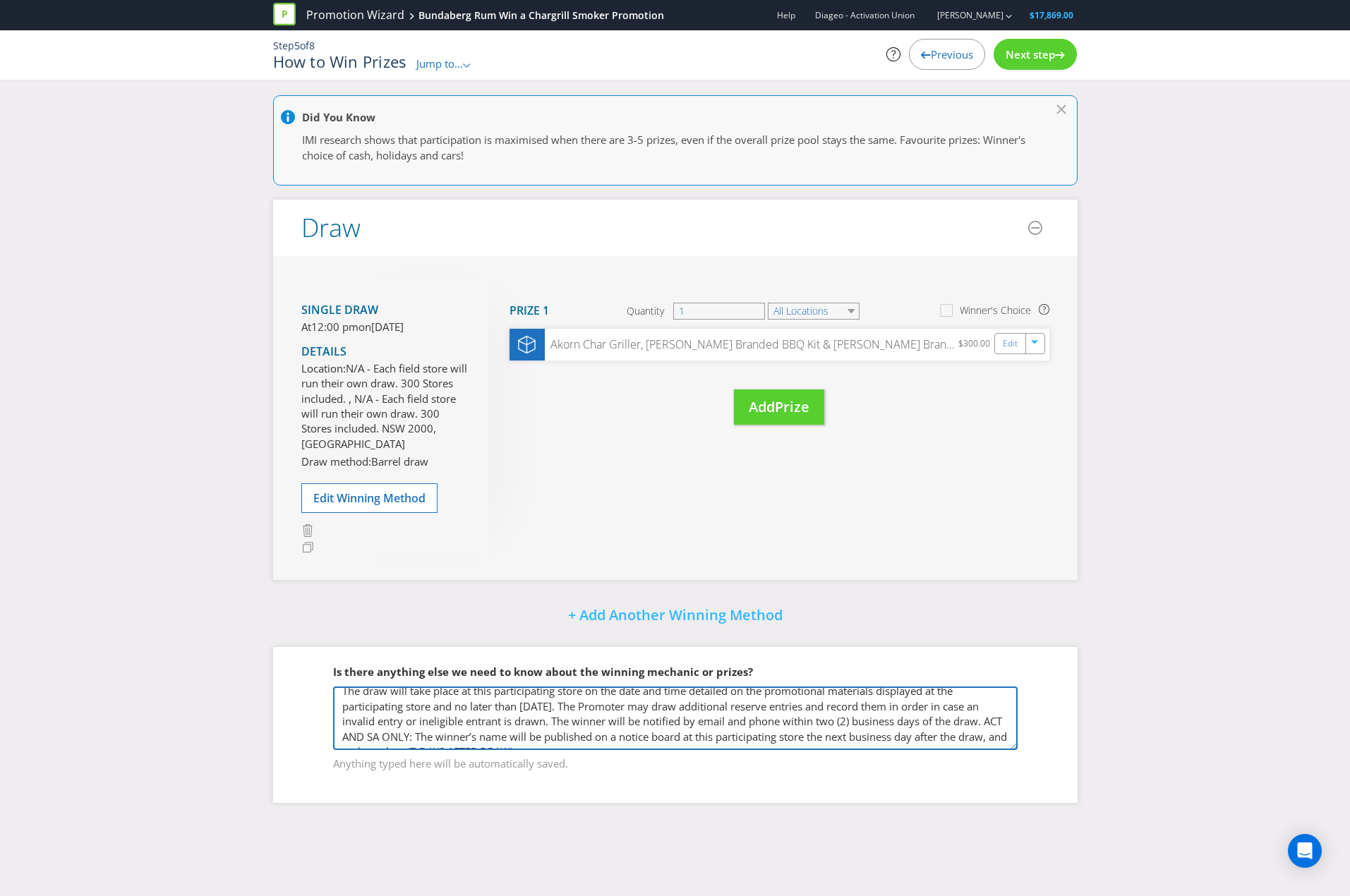
scroll to position [67, 0]
drag, startPoint x: 343, startPoint y: 712, endPoint x: 710, endPoint y: 754, distance: 369.4
click at [710, 750] on textarea "This promotion is being ran nation wide, with each draw being conducted instore…" at bounding box center [675, 718] width 684 height 63
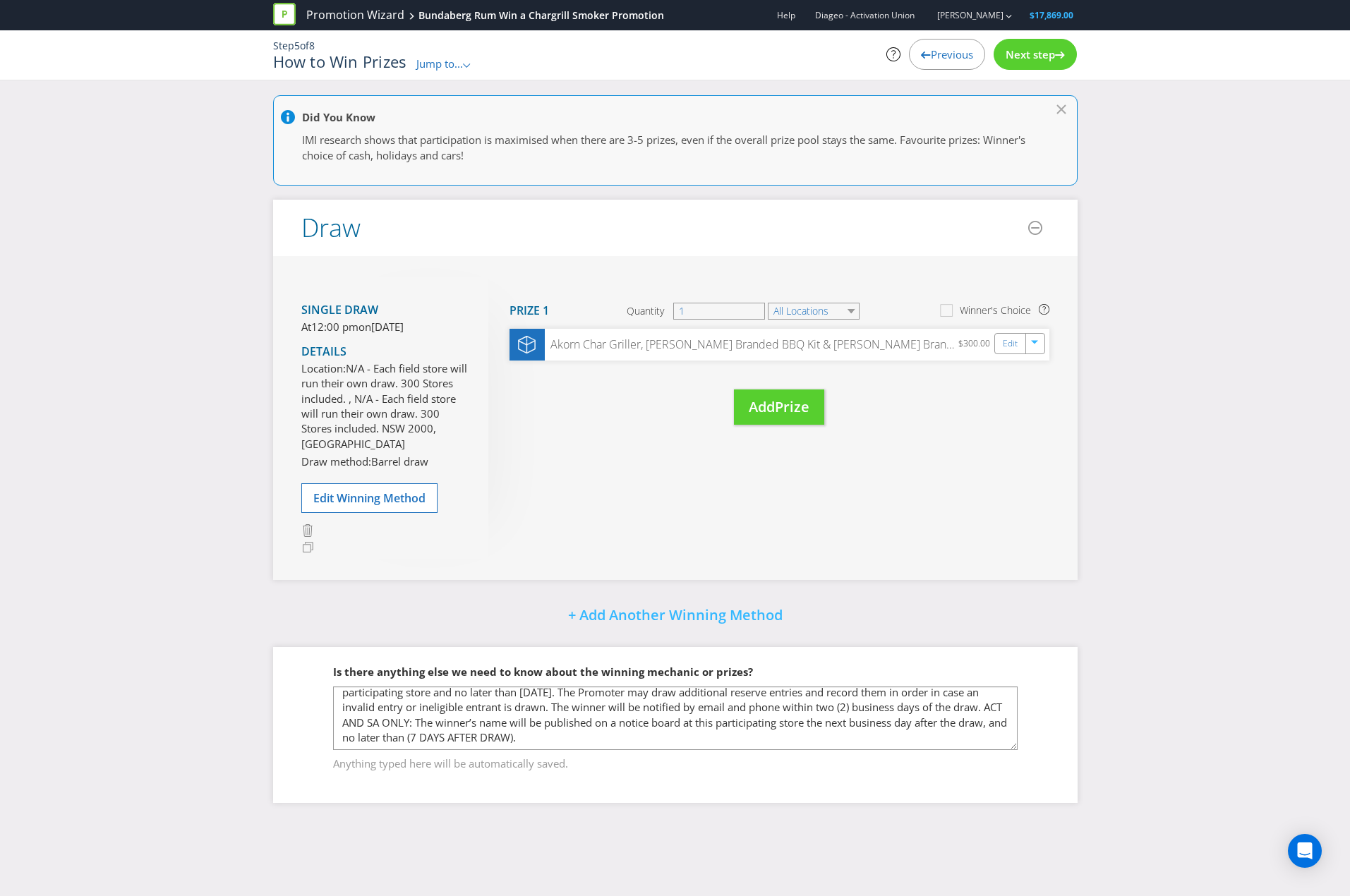
click at [569, 500] on div "Single draw At 12:00 pm on Monday 13th Oct 2025 Details Location: N/A - Each fi…" at bounding box center [675, 417] width 804 height 324
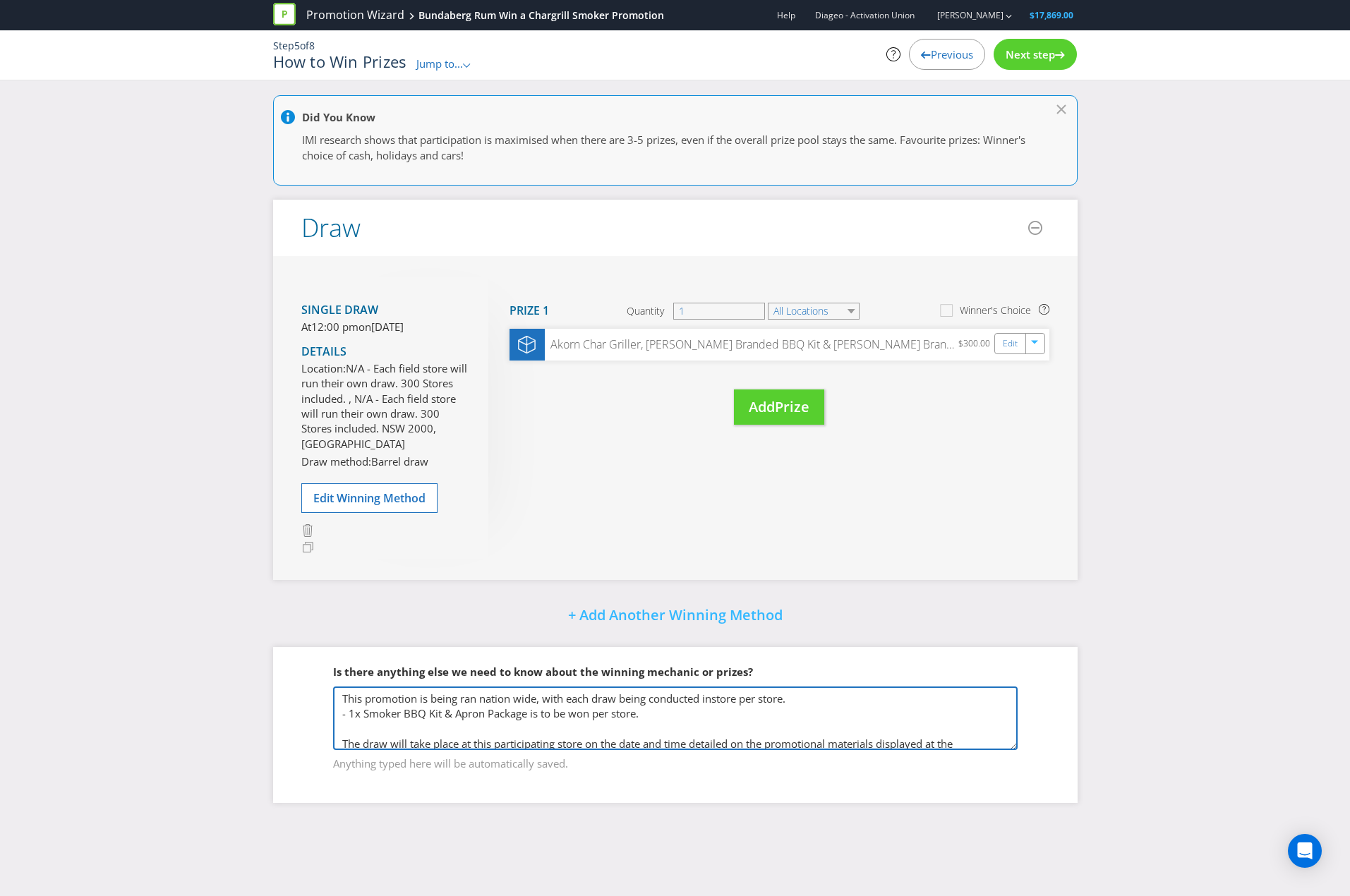
click at [464, 717] on textarea "This promotion is being ran nation wide, with each draw being conducted instore…" at bounding box center [675, 718] width 684 height 63
click at [745, 712] on textarea "This promotion is being ran nation wide, with each draw being conducted instore…" at bounding box center [675, 718] width 684 height 63
click at [348, 729] on textarea "This promotion is being ran nation wide, with each draw being conducted instore…" at bounding box center [675, 718] width 684 height 63
type textarea "This promotion is being ran nation wide, with each draw being conducted instore…"
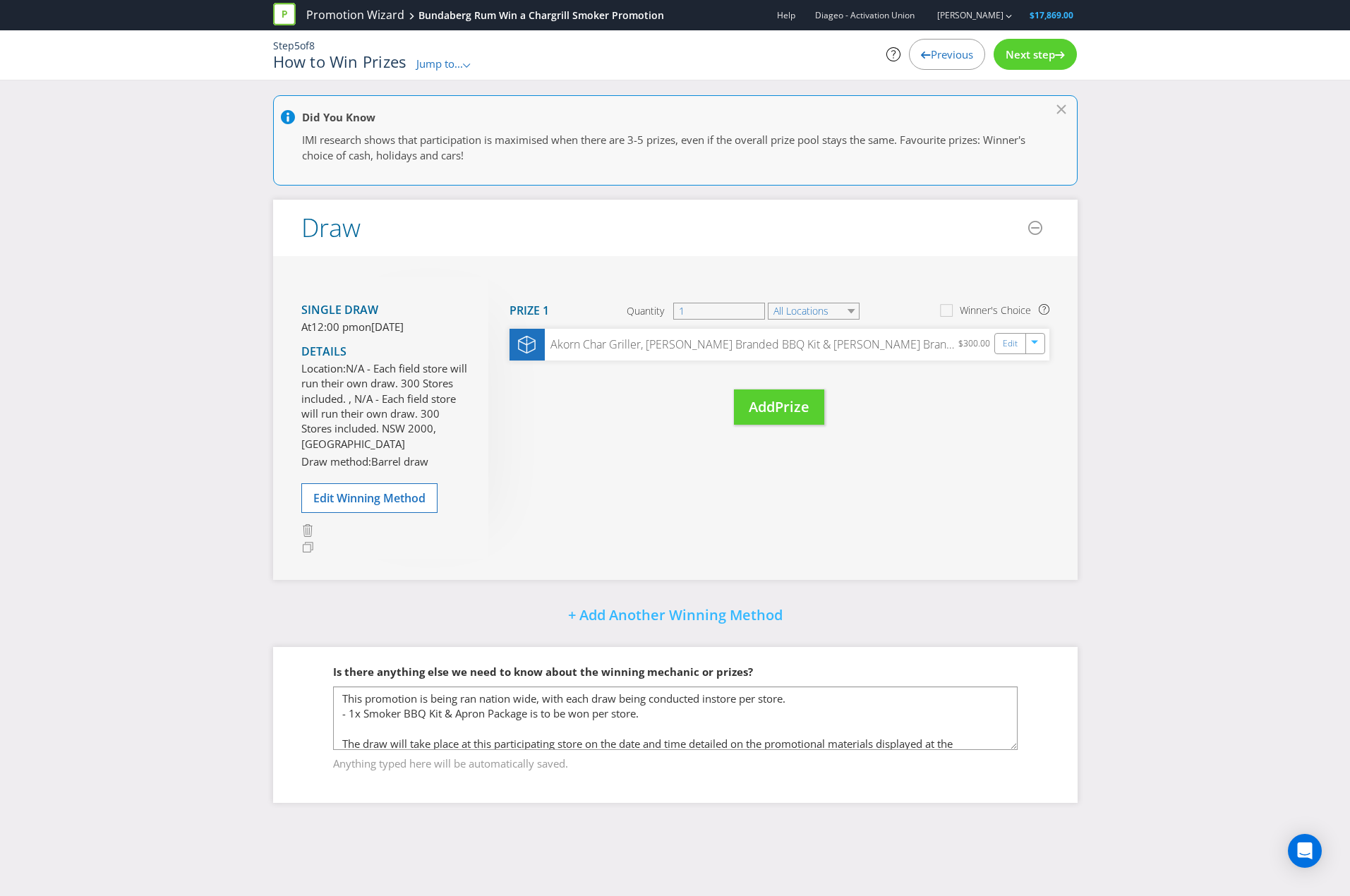
click at [1017, 57] on span "Next step" at bounding box center [1030, 54] width 49 height 14
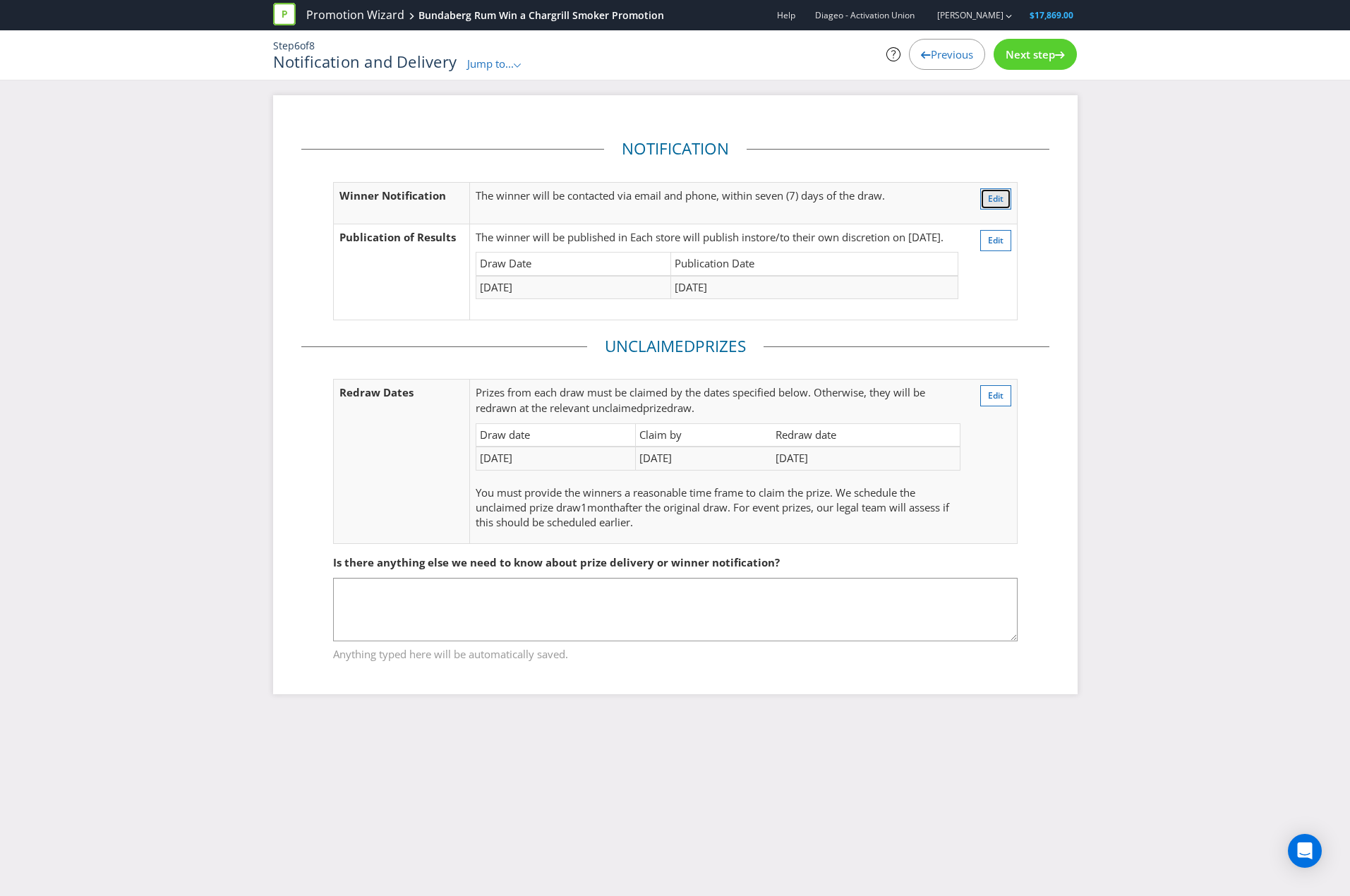
click at [1006, 198] on button "Edit" at bounding box center [996, 199] width 31 height 21
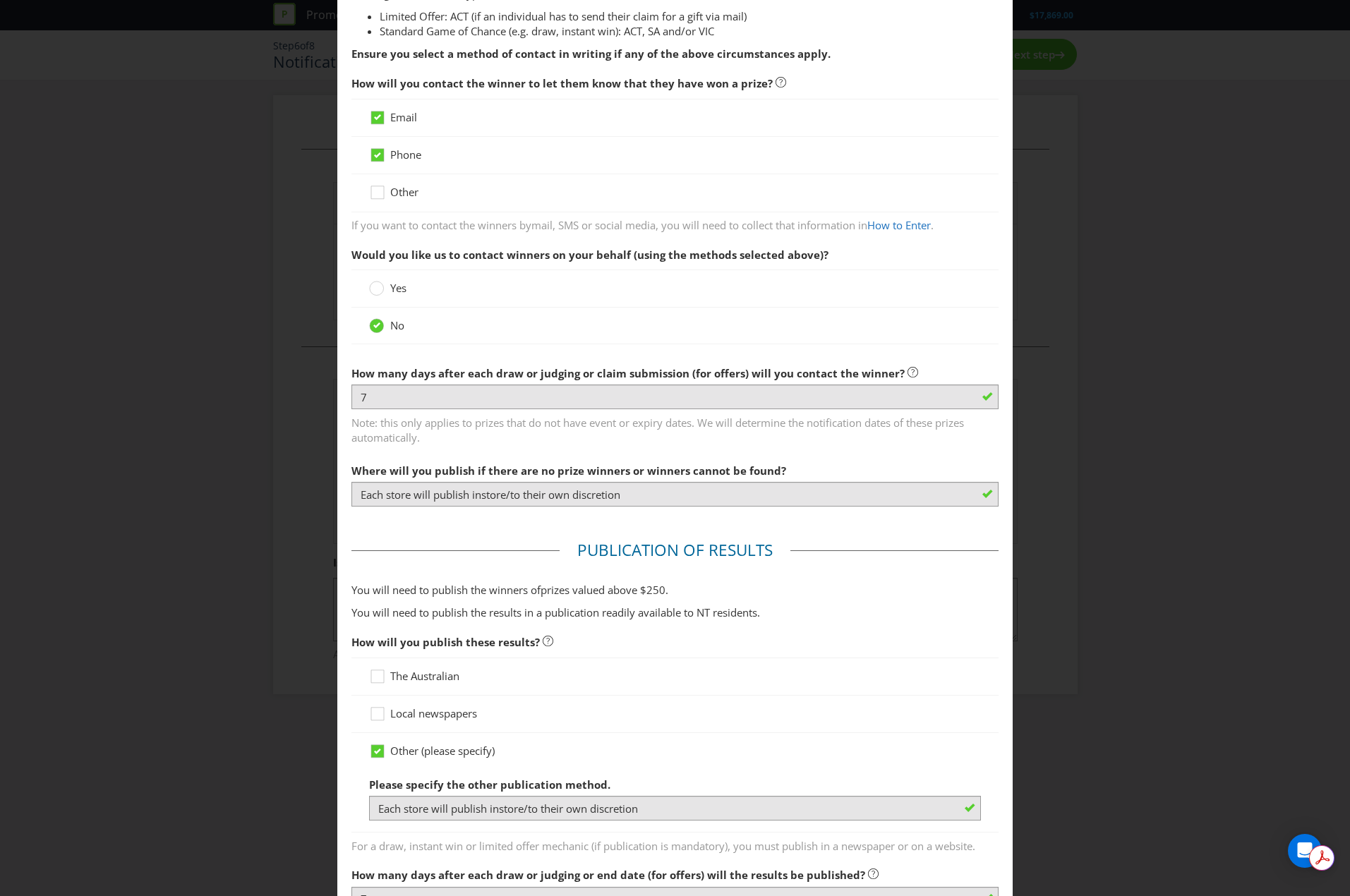
scroll to position [196, 0]
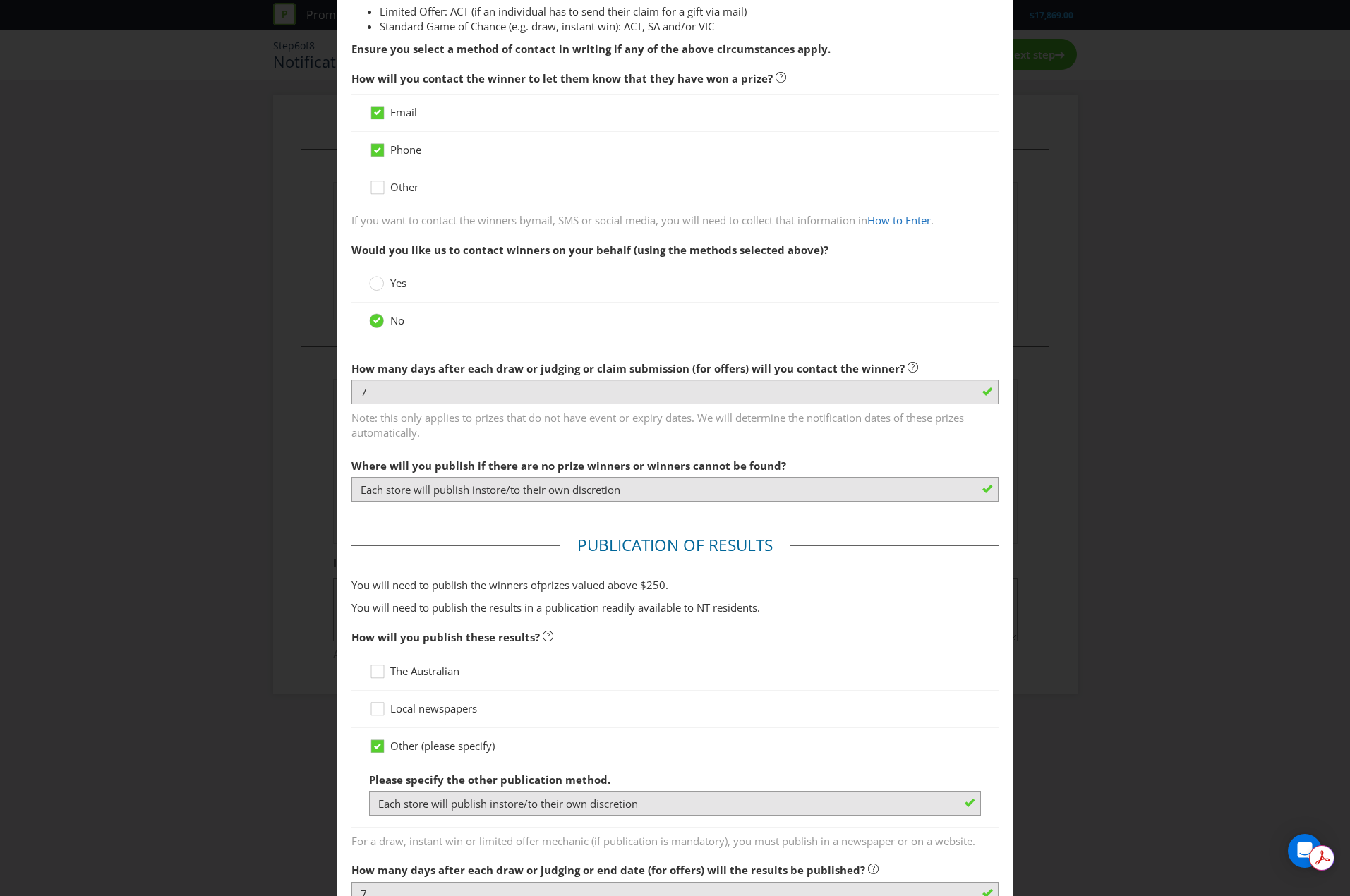
click at [1133, 285] on div "Notification and Delivery Winner Notification You may be required to notify win…" at bounding box center [675, 448] width 1350 height 896
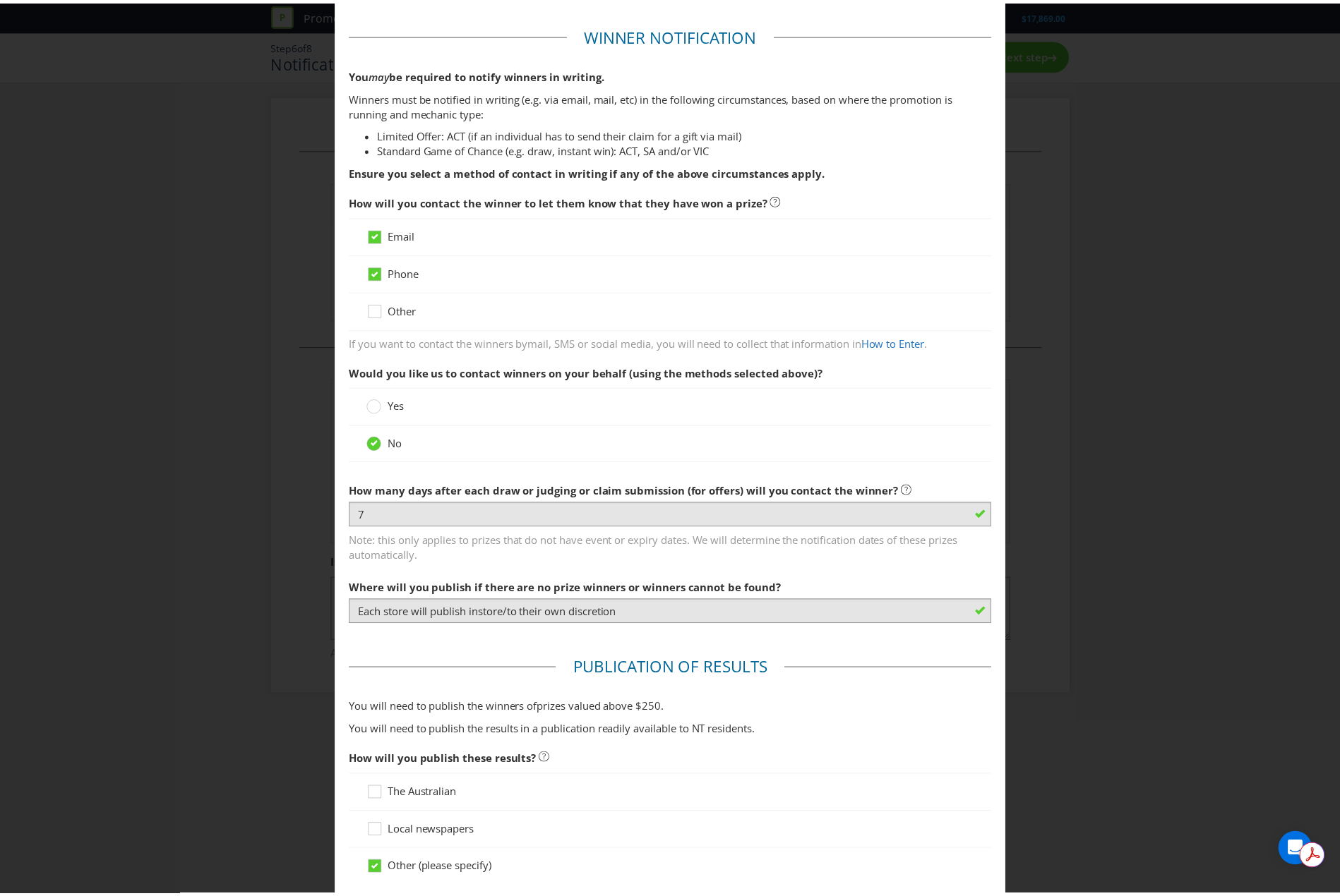
scroll to position [0, 0]
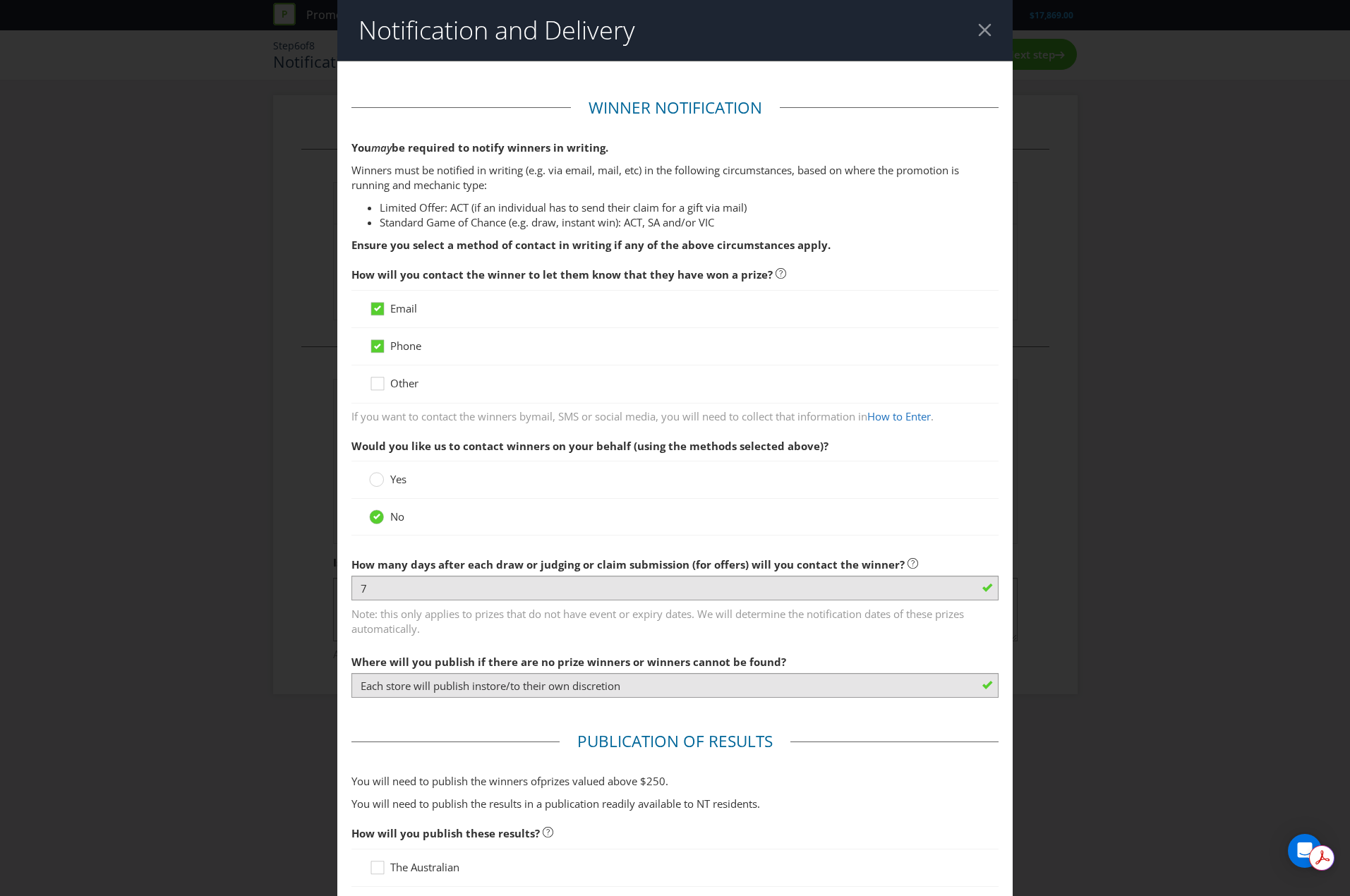
click at [980, 25] on div at bounding box center [984, 30] width 13 height 13
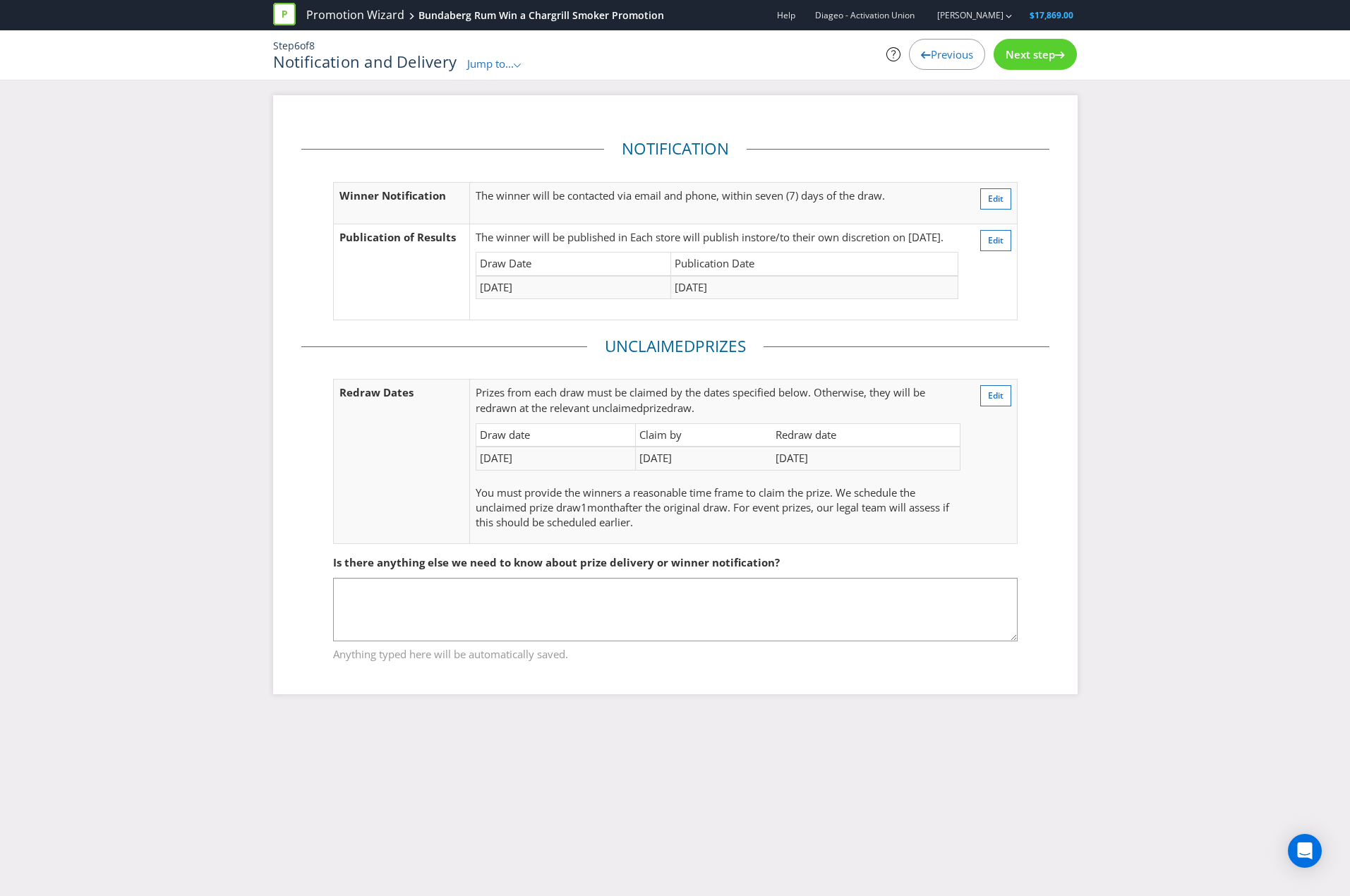
click at [1052, 44] on div "Next step" at bounding box center [1035, 54] width 84 height 31
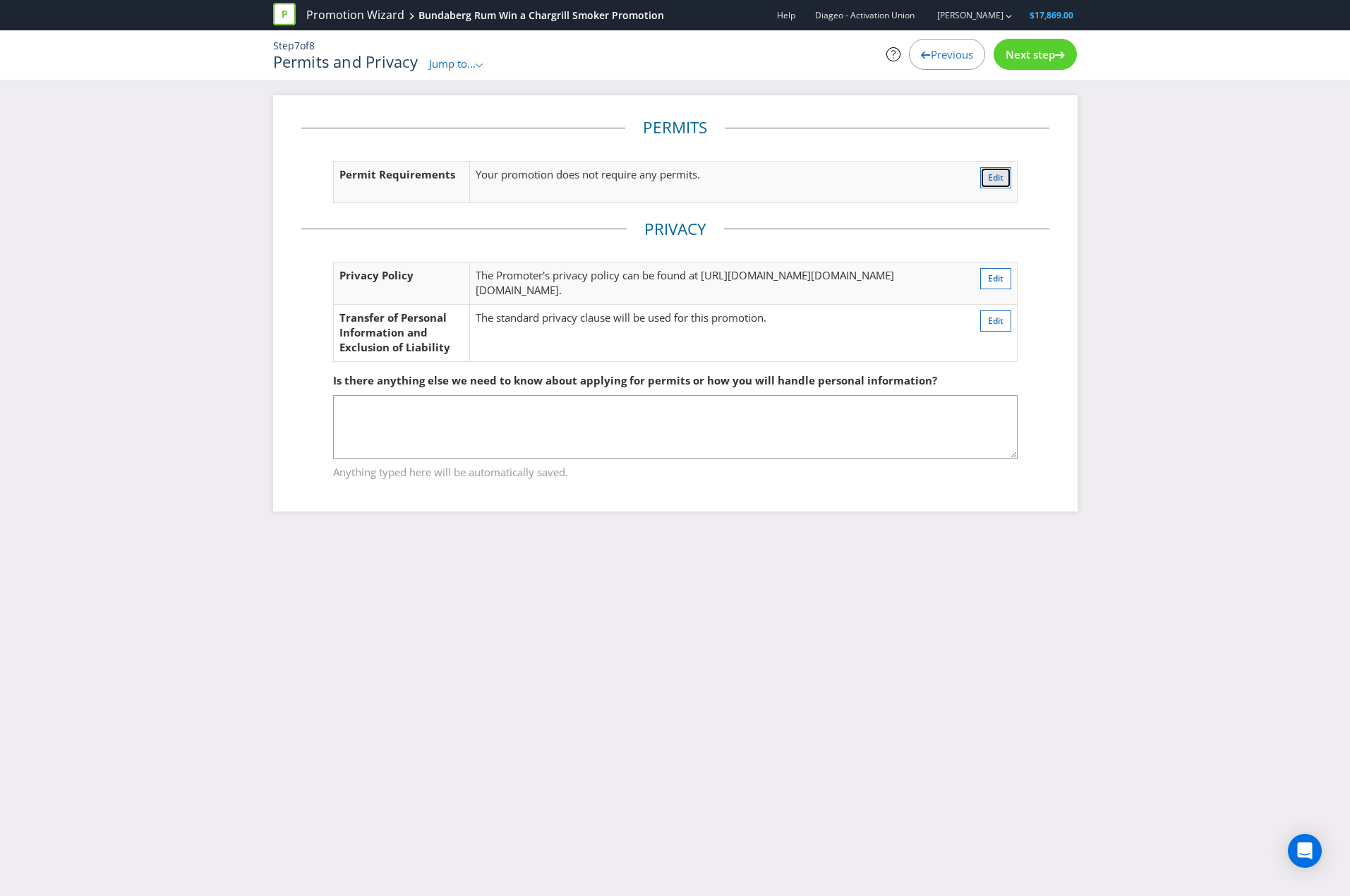
click at [1005, 171] on button "Edit" at bounding box center [996, 178] width 31 height 21
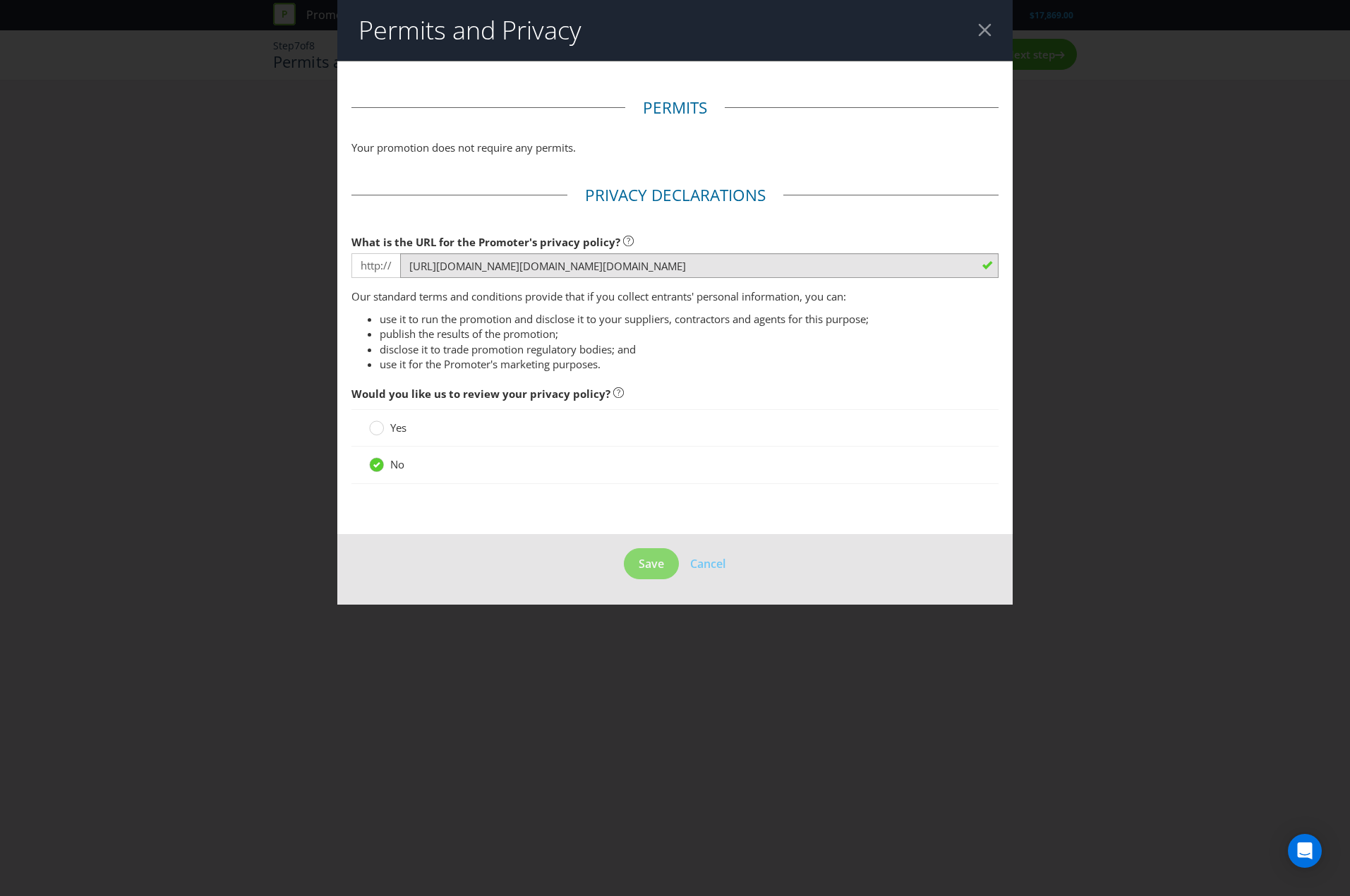
click at [981, 27] on div at bounding box center [984, 30] width 13 height 13
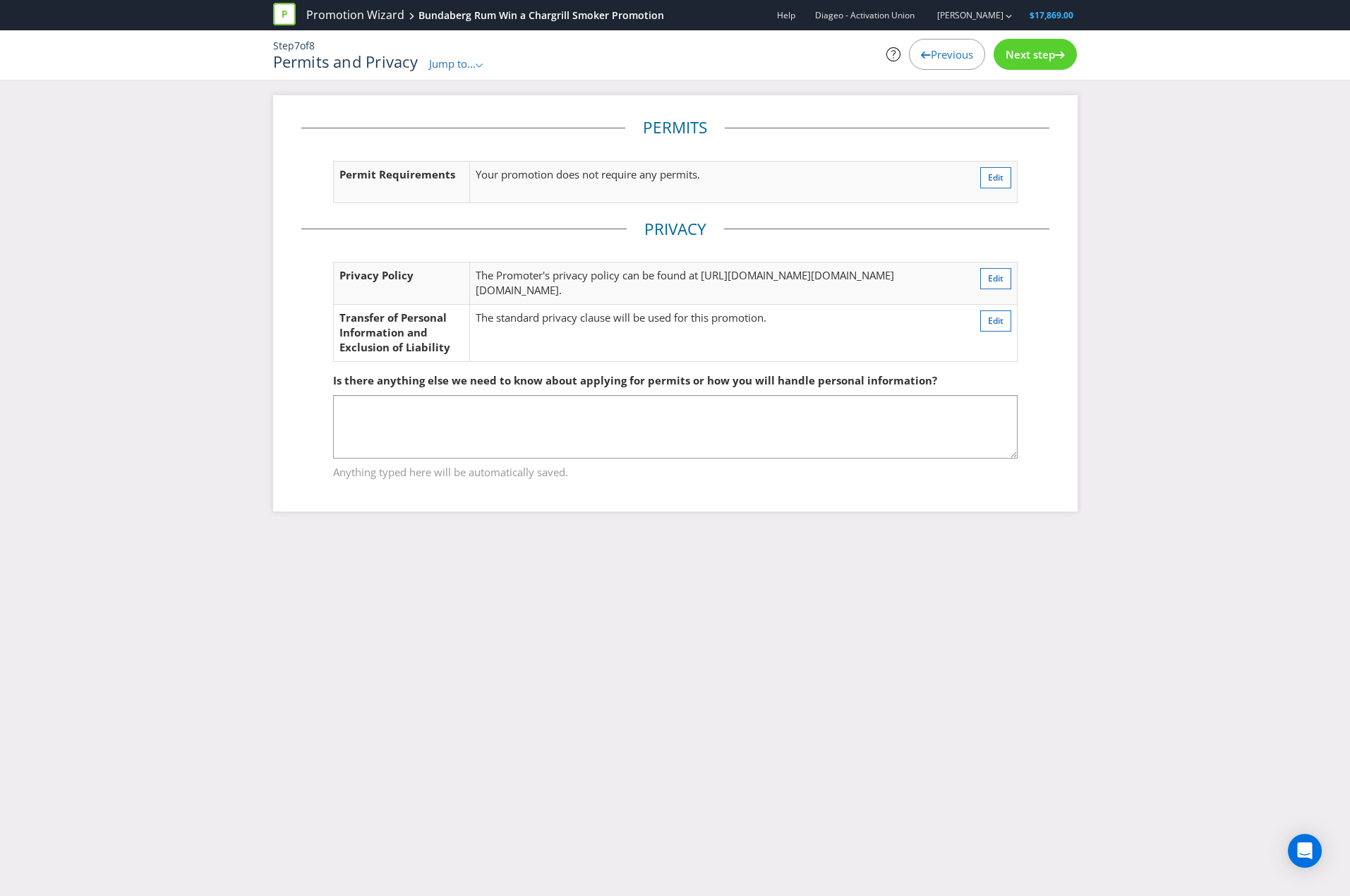
click at [1038, 48] on span "Next step" at bounding box center [1030, 54] width 49 height 14
